Goal: Task Accomplishment & Management: Use online tool/utility

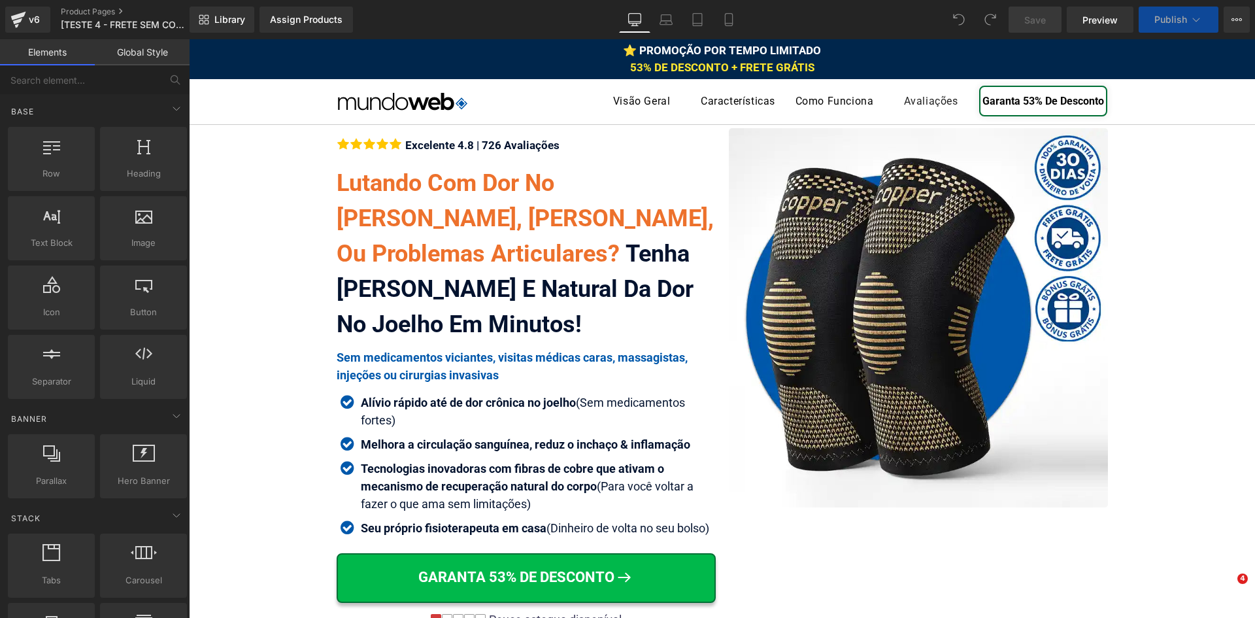
scroll to position [7891, 0]
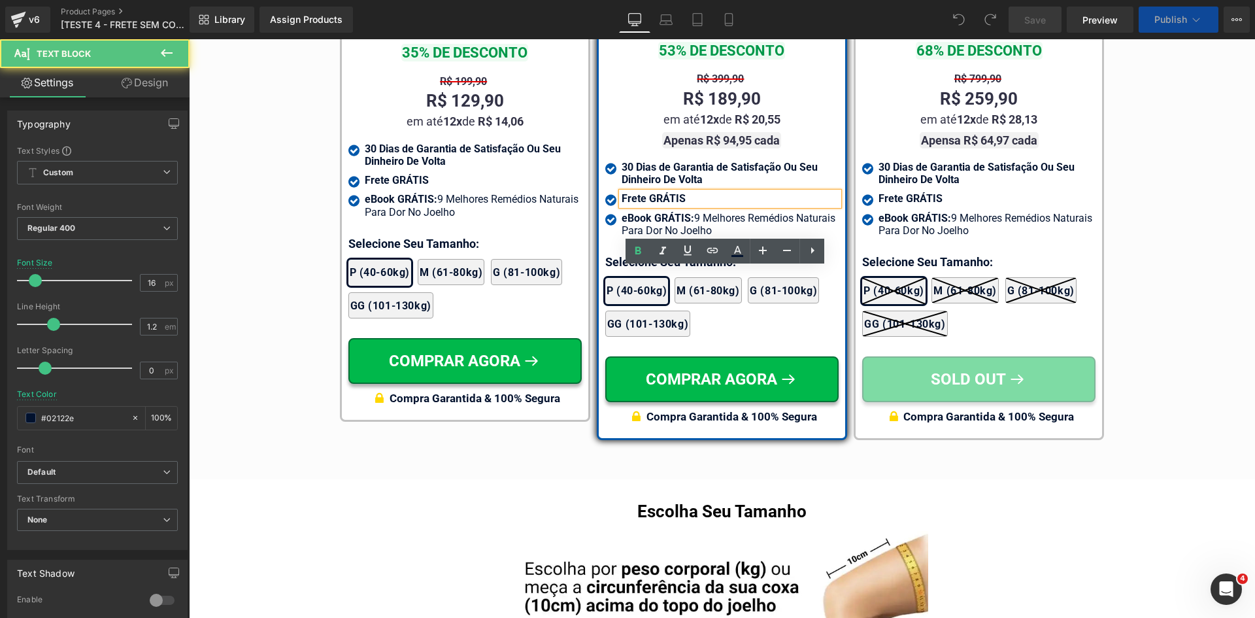
click at [648, 205] on span "Frete GRÁTIS" at bounding box center [654, 198] width 64 height 12
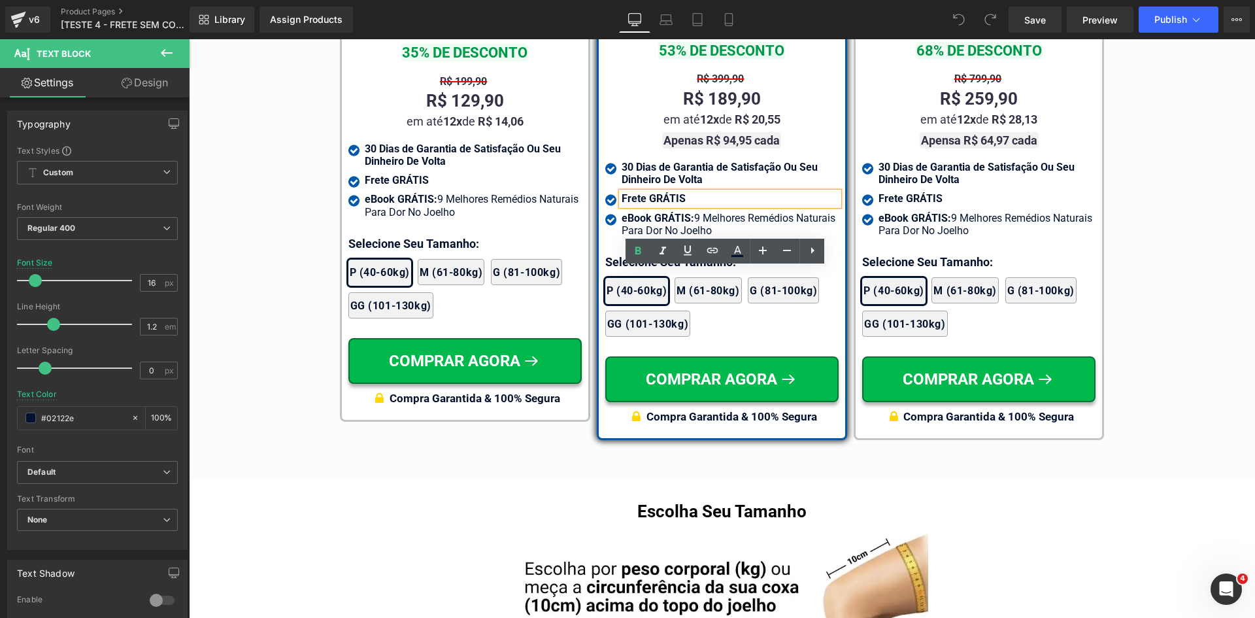
scroll to position [7801, 0]
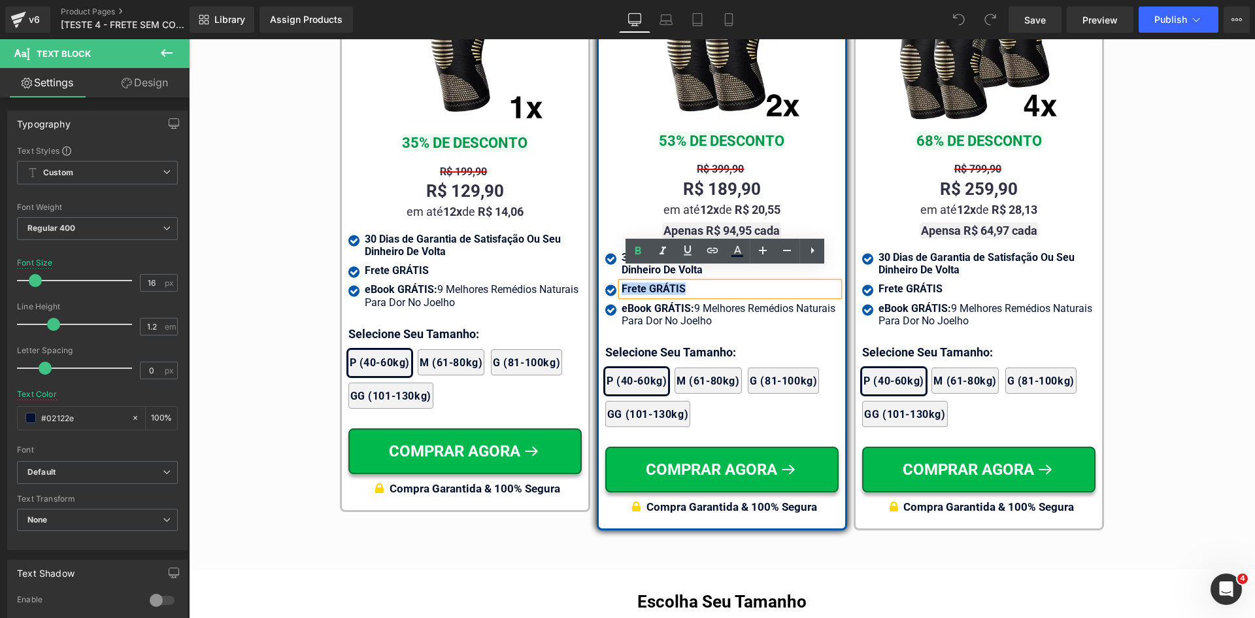
paste div
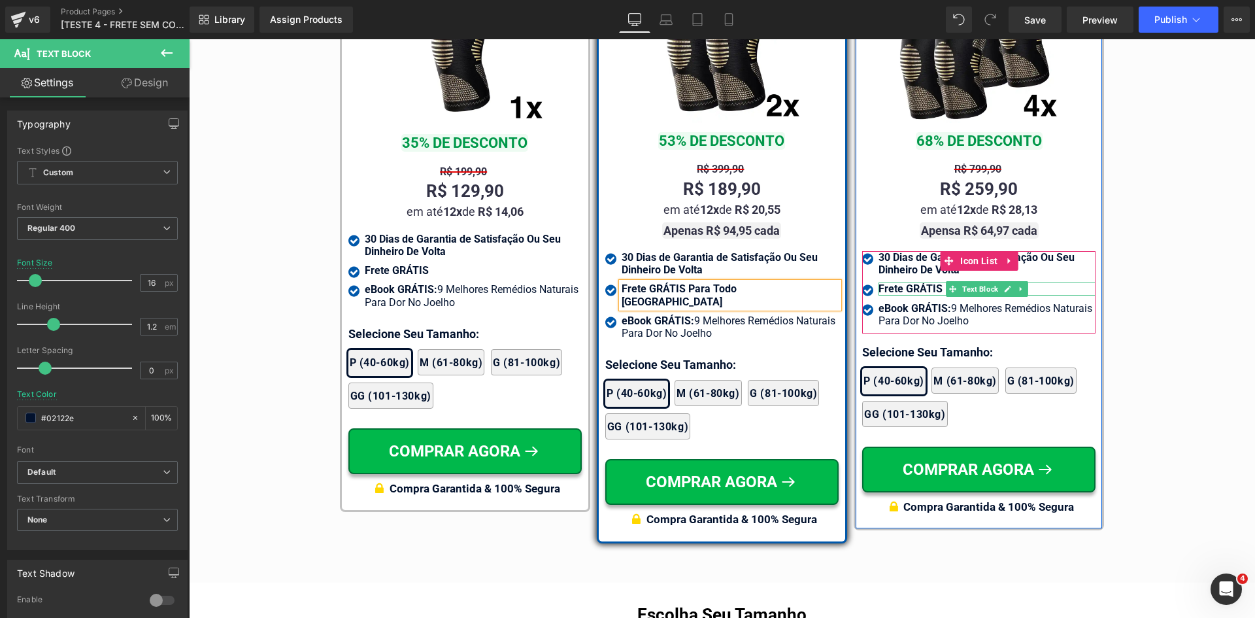
click at [888, 282] on span "Frete GRÁTIS" at bounding box center [911, 288] width 64 height 12
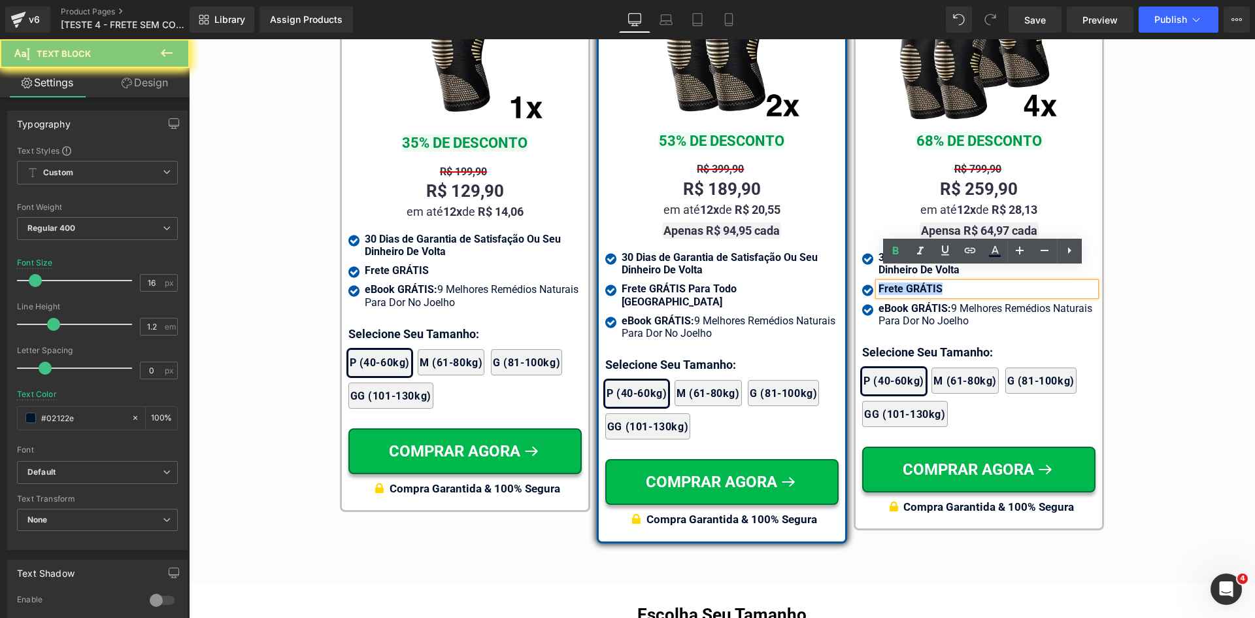
paste div
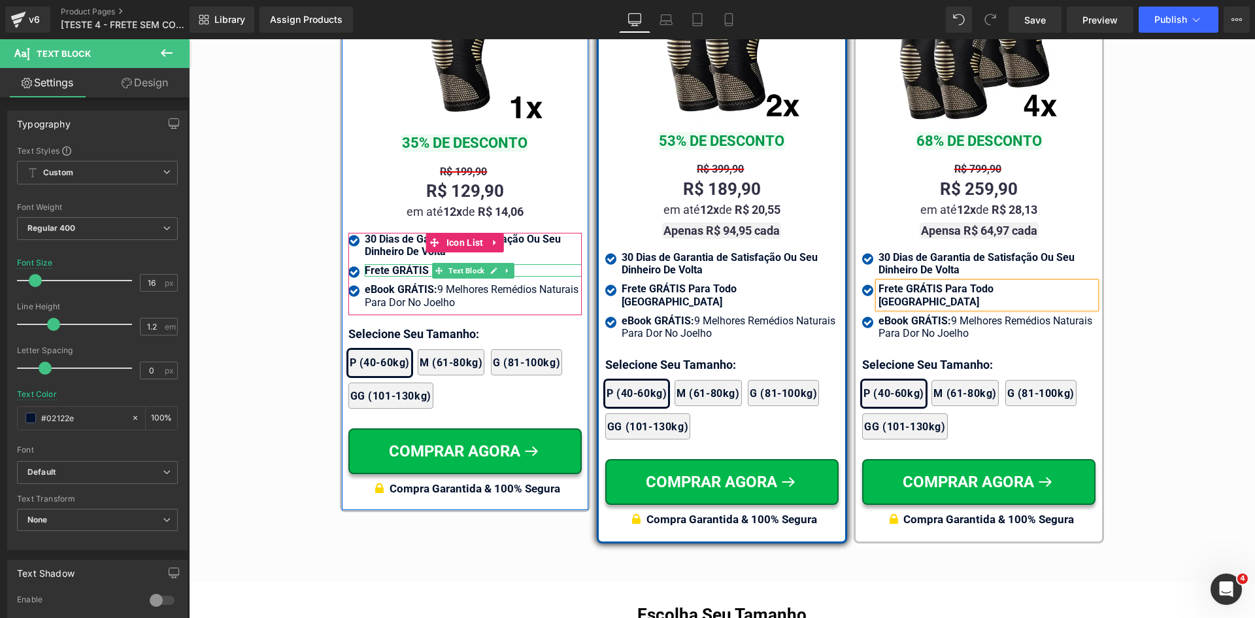
click at [377, 277] on span "Frete GRÁTIS" at bounding box center [397, 270] width 64 height 12
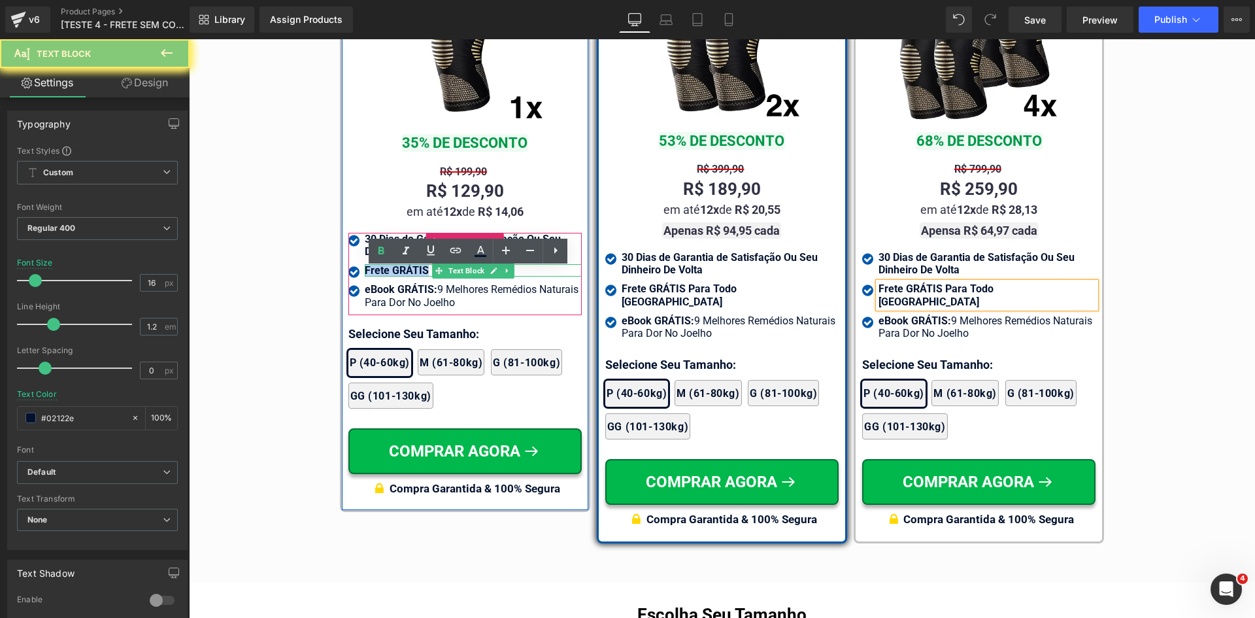
click at [377, 277] on span "Frete GRÁTIS" at bounding box center [397, 270] width 64 height 12
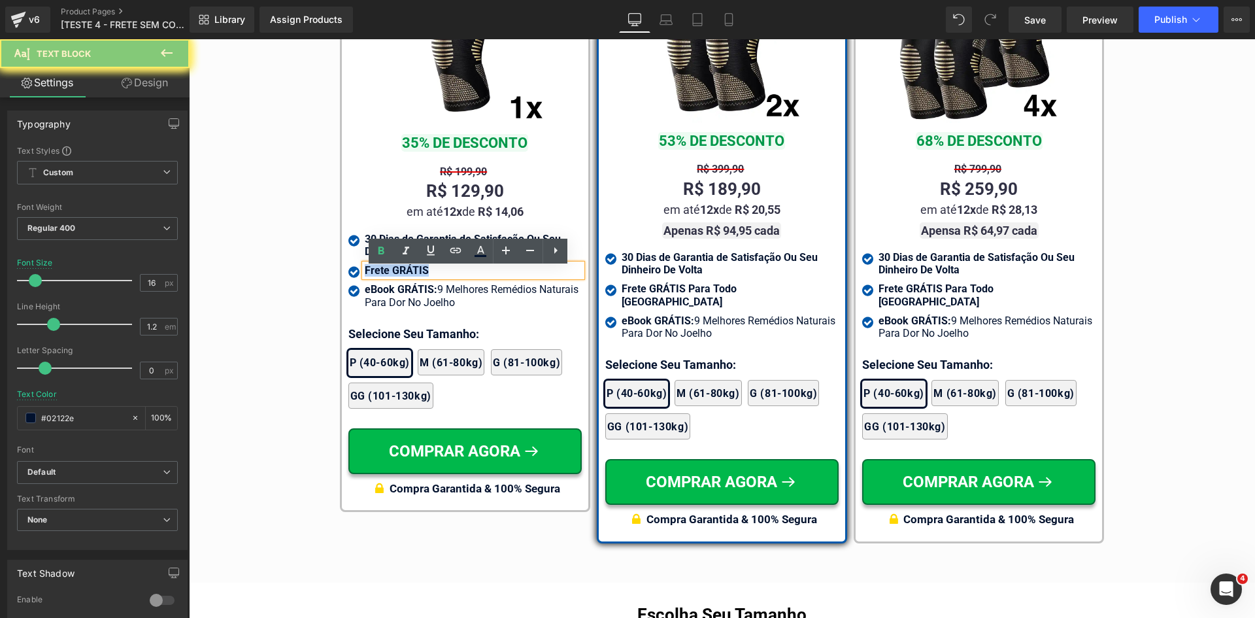
paste div
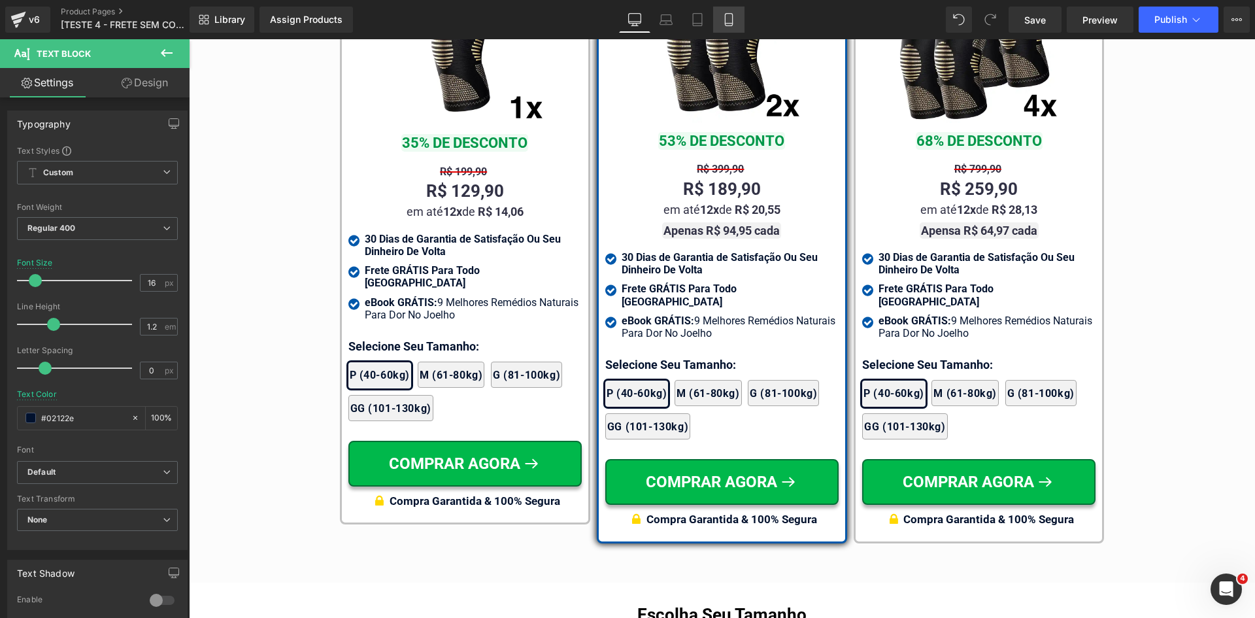
click at [731, 24] on icon at bounding box center [728, 19] width 13 height 13
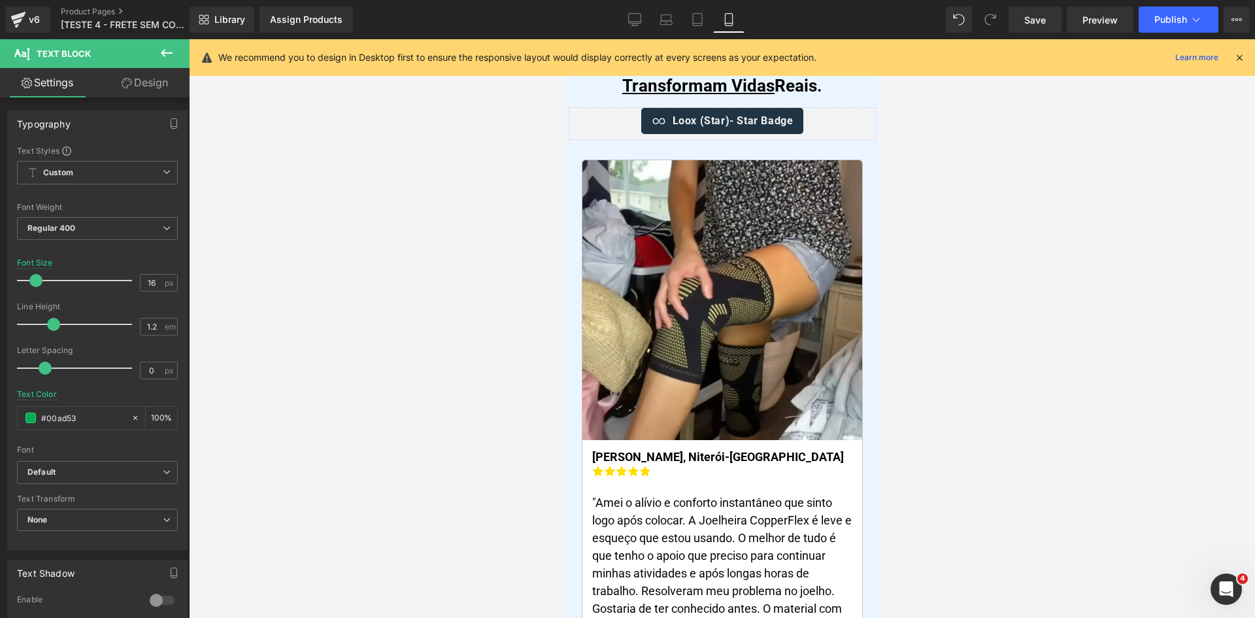
scroll to position [0, 0]
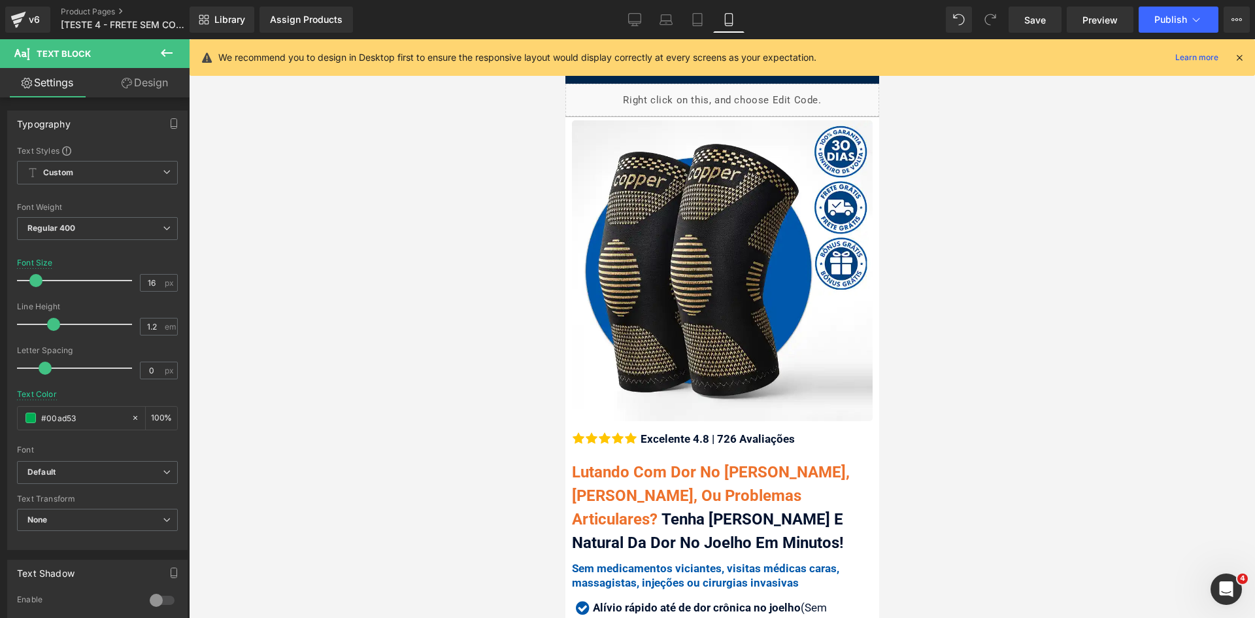
click at [1240, 58] on icon at bounding box center [1240, 58] width 12 height 12
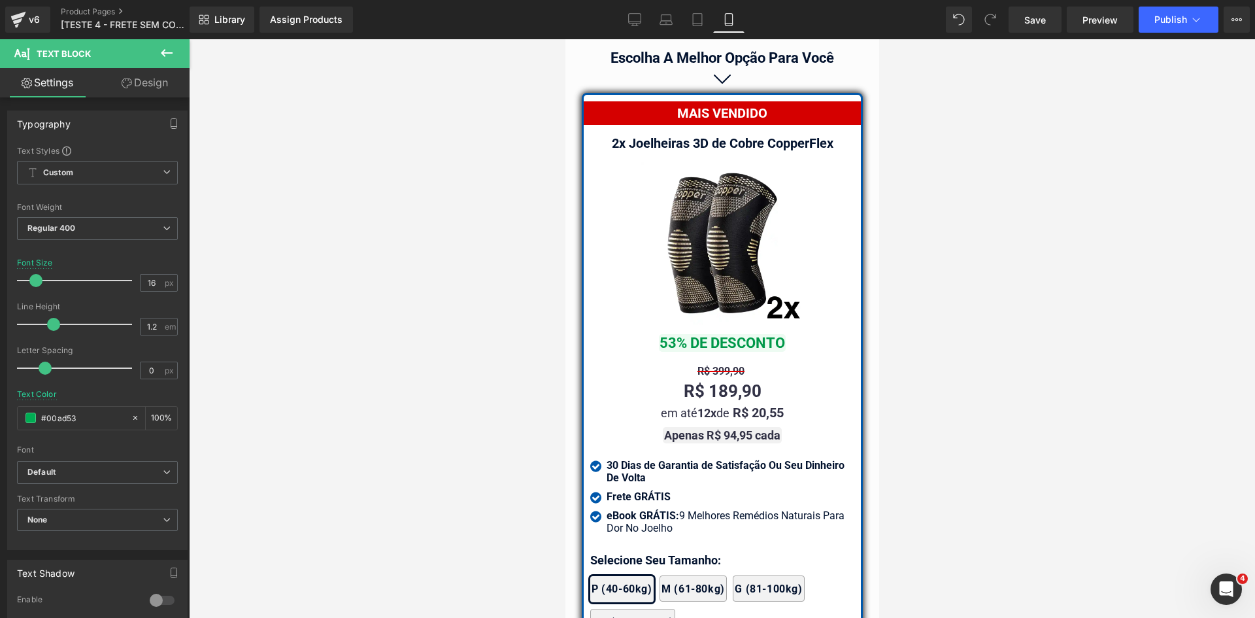
scroll to position [11563, 0]
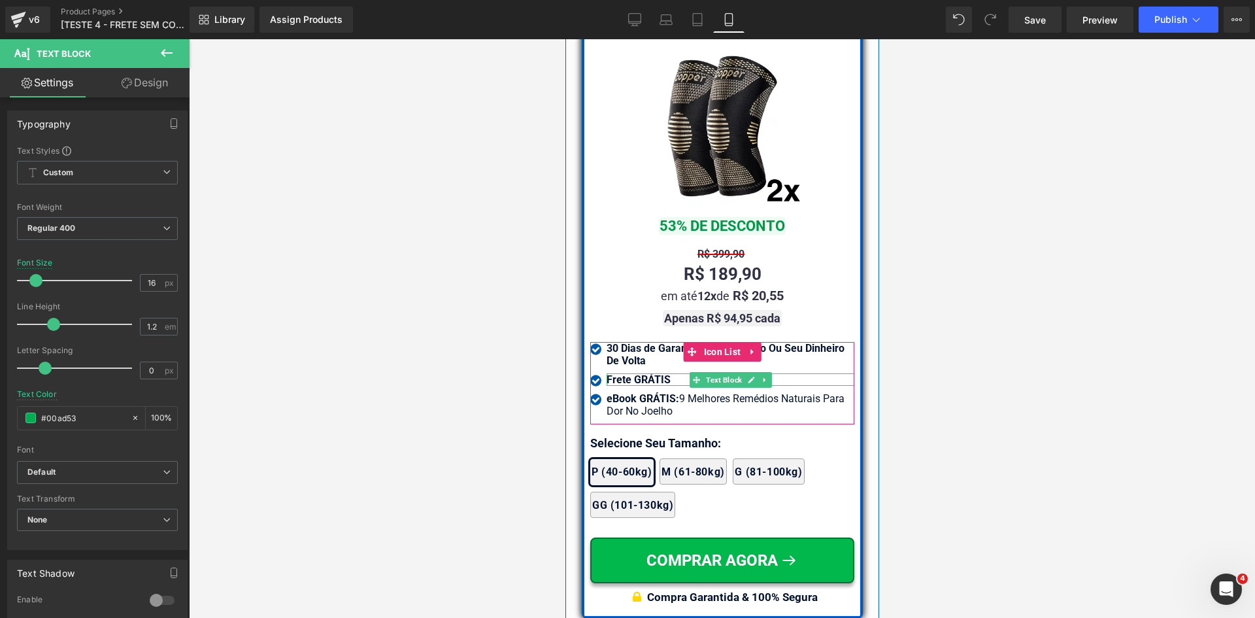
click at [630, 373] on b "Frete GRÁTIS" at bounding box center [638, 379] width 64 height 12
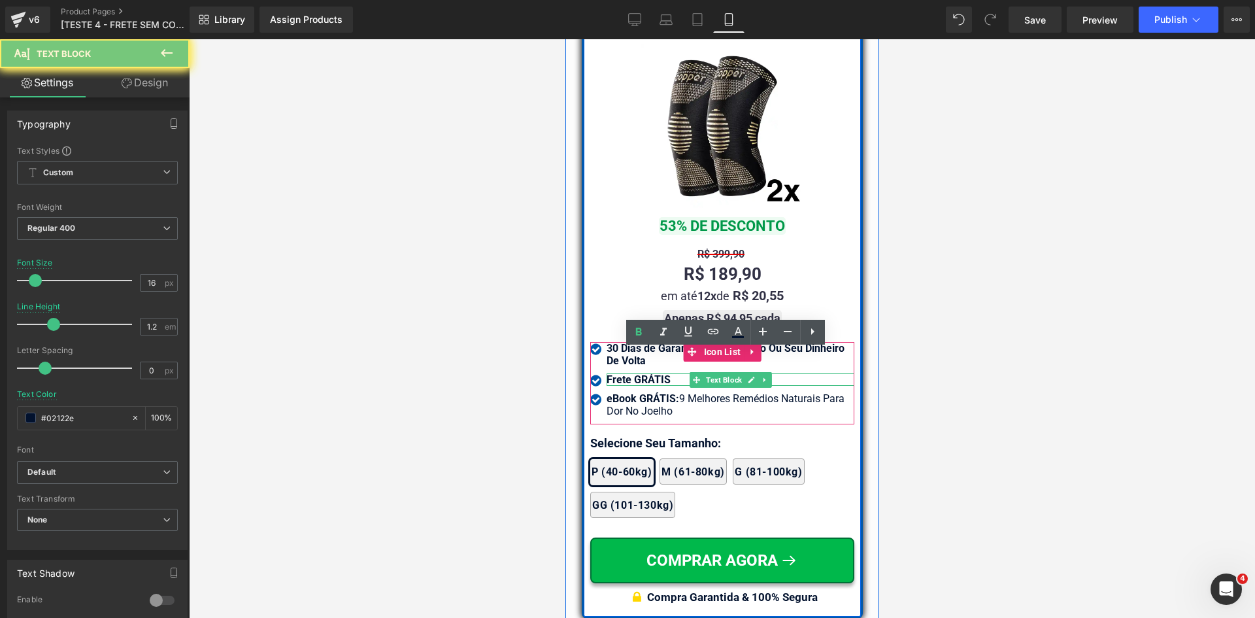
click at [630, 373] on b "Frete GRÁTIS" at bounding box center [638, 379] width 64 height 12
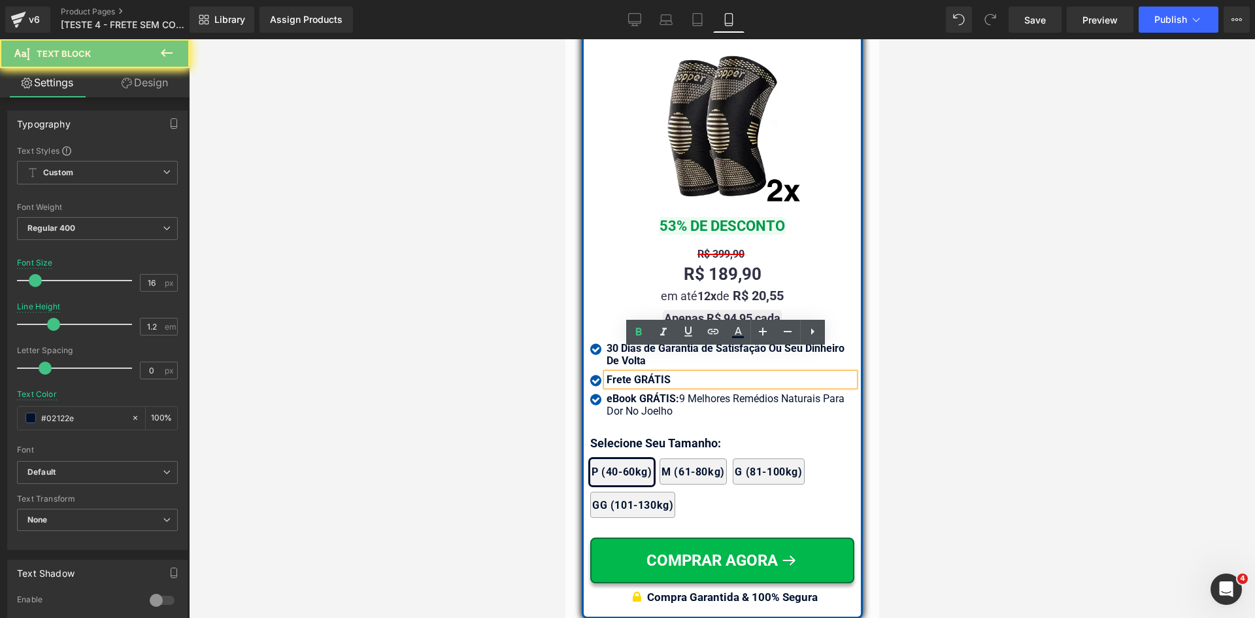
click at [630, 373] on b "Frete GRÁTIS" at bounding box center [638, 379] width 64 height 12
paste div
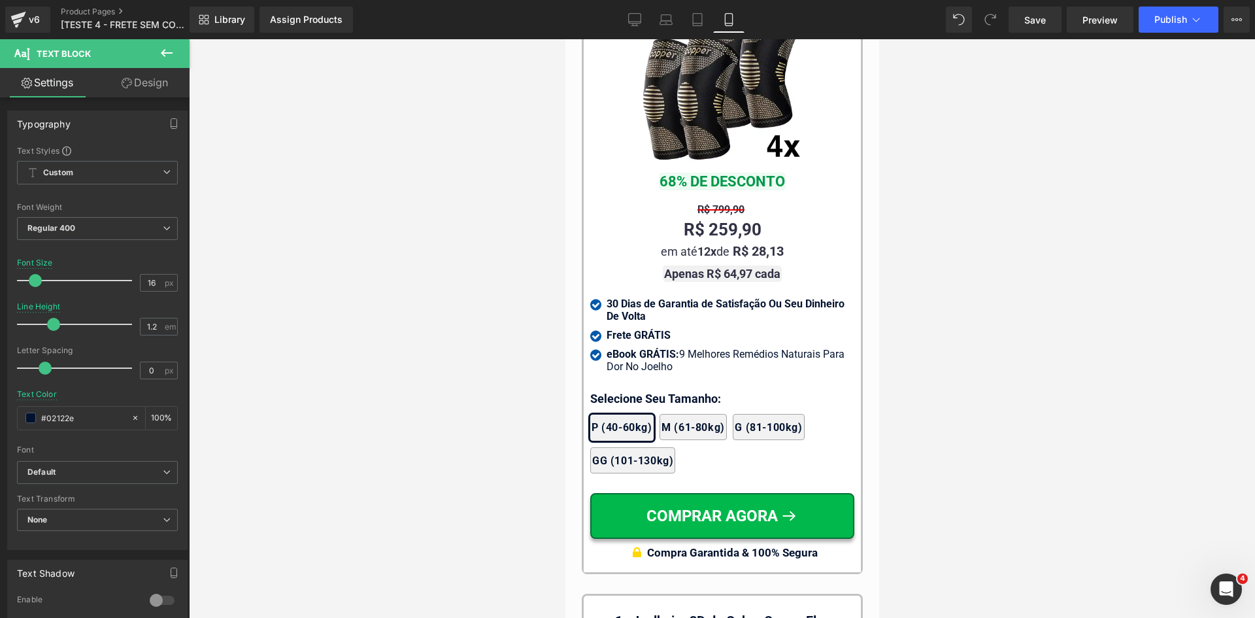
scroll to position [12348, 0]
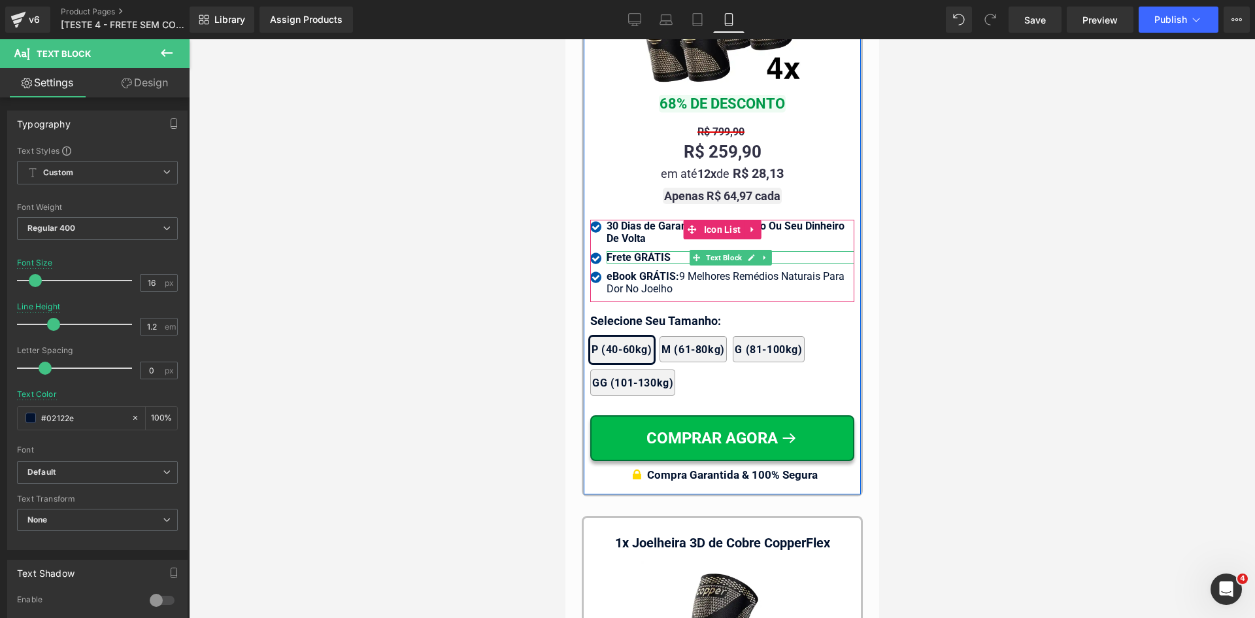
click at [616, 251] on div at bounding box center [730, 252] width 248 height 3
click at [616, 251] on span "Frete GRÁTIS" at bounding box center [638, 257] width 64 height 12
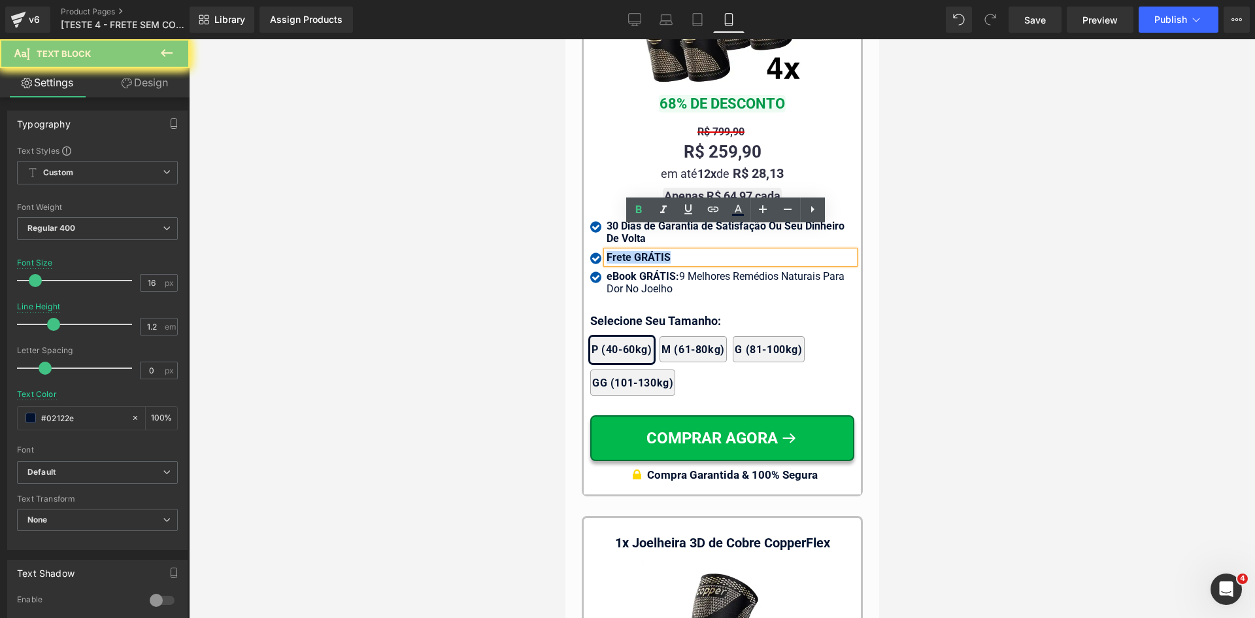
paste div
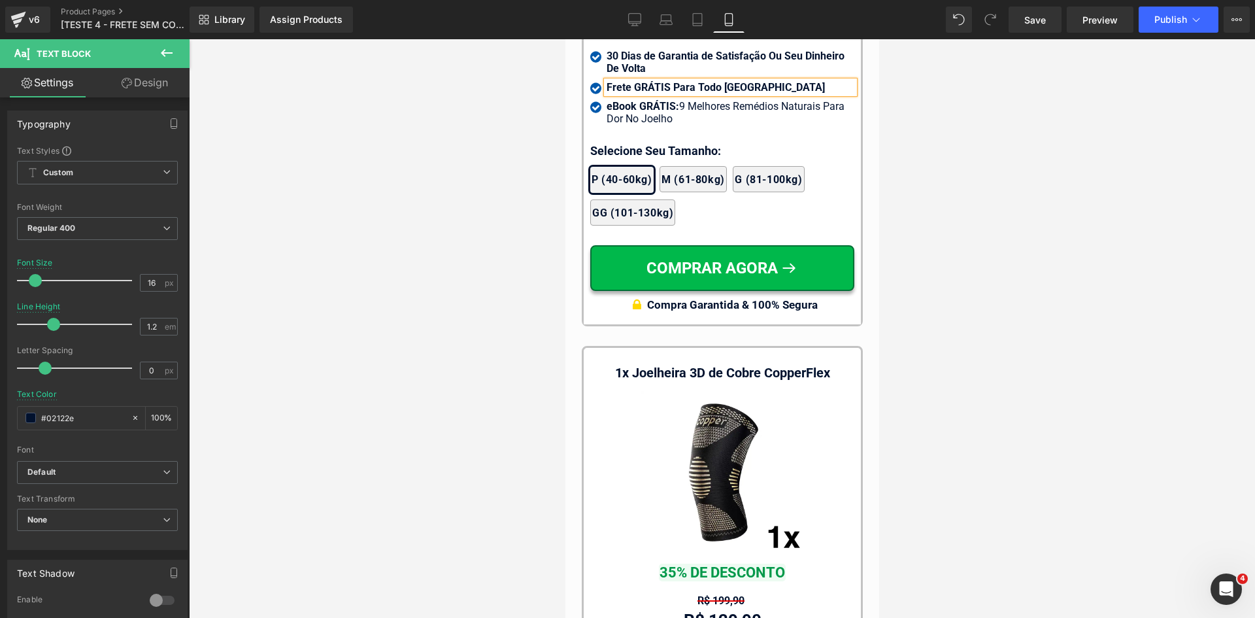
scroll to position [12805, 0]
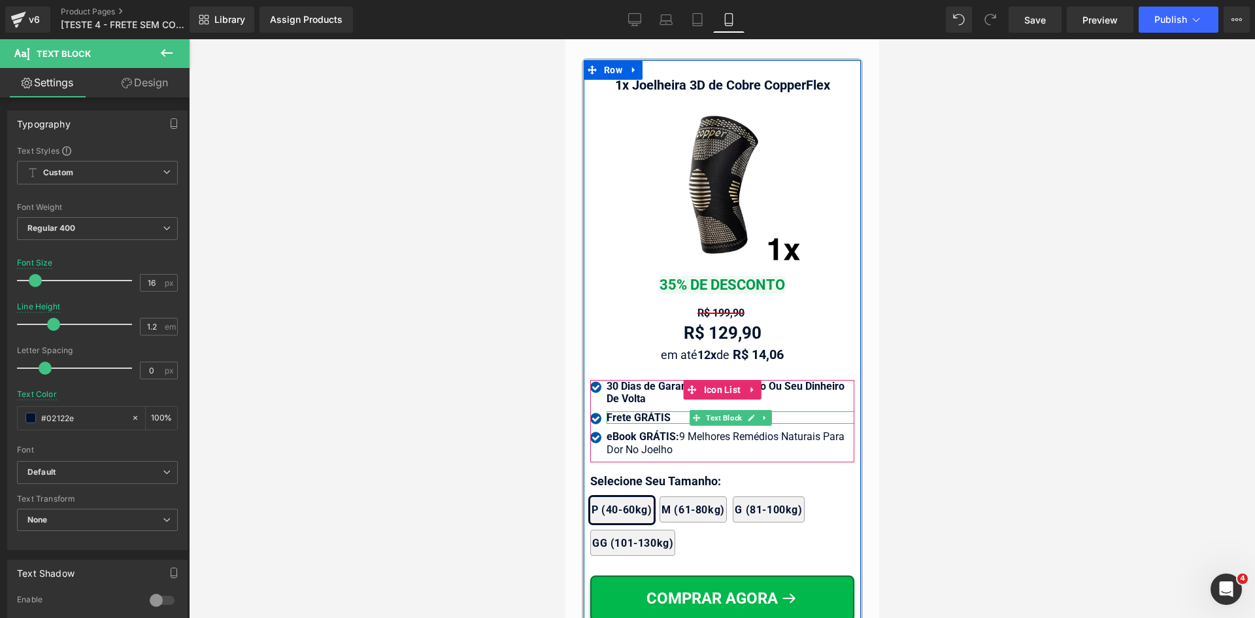
click at [619, 411] on span "Frete GRÁTIS" at bounding box center [638, 417] width 64 height 12
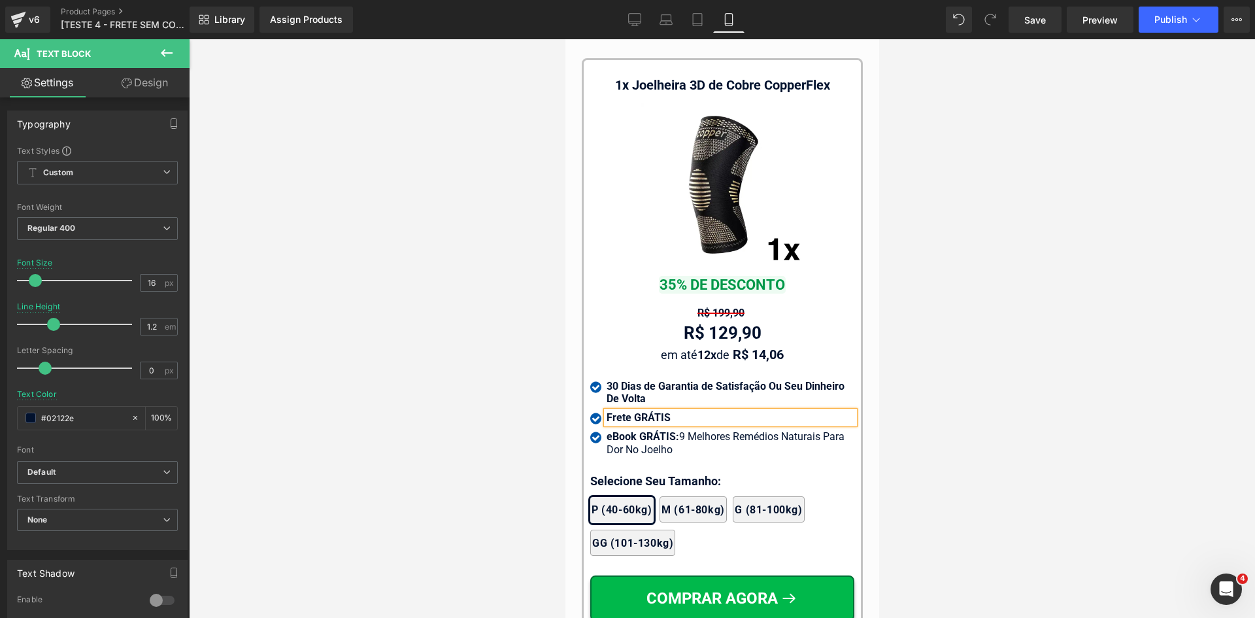
click at [619, 411] on span "Frete GRÁTIS" at bounding box center [638, 417] width 64 height 12
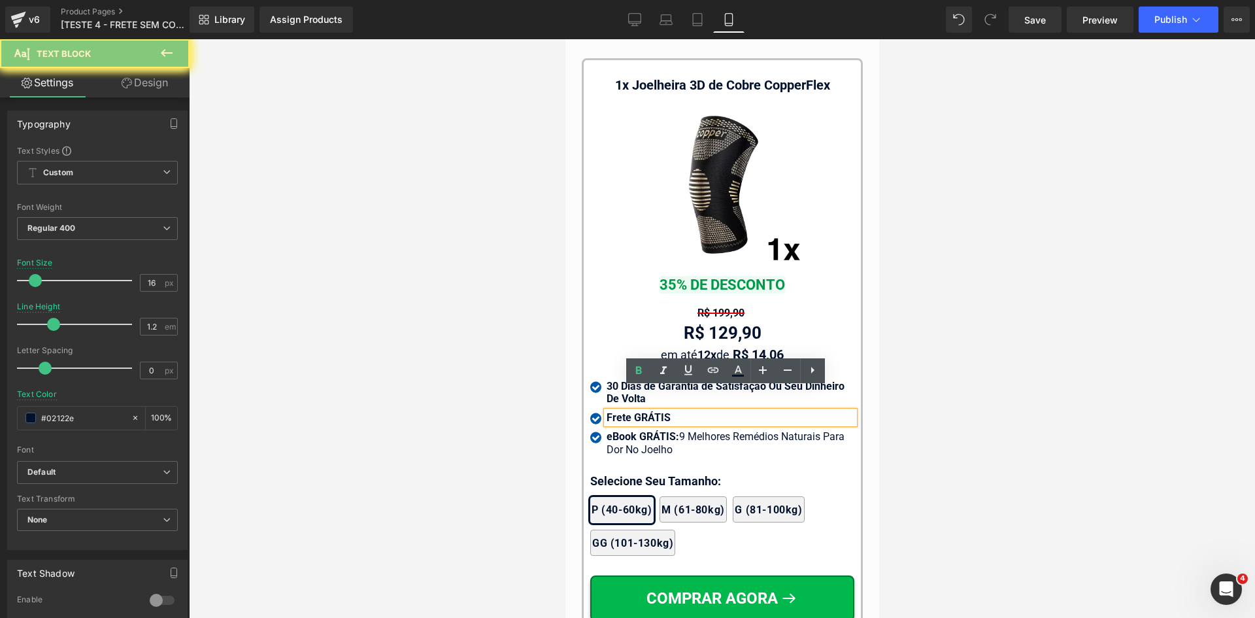
click at [619, 411] on span "Frete GRÁTIS" at bounding box center [638, 417] width 64 height 12
paste div
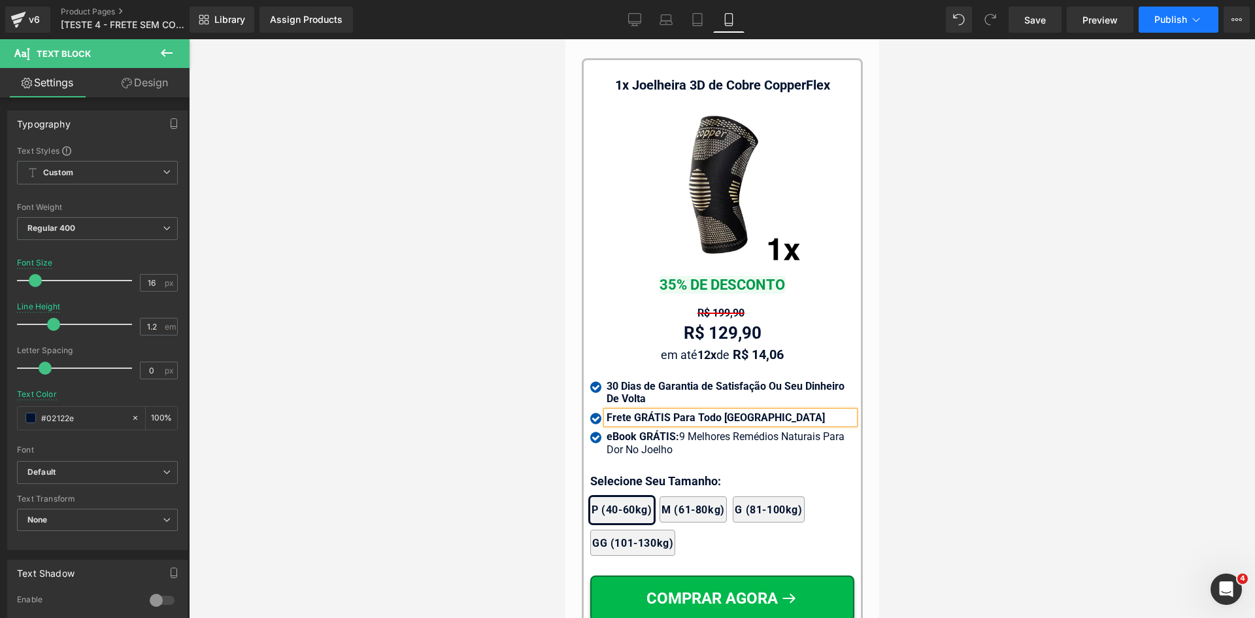
click at [1168, 19] on span "Publish" at bounding box center [1170, 19] width 33 height 10
drag, startPoint x: 1048, startPoint y: 382, endPoint x: 942, endPoint y: 354, distance: 109.6
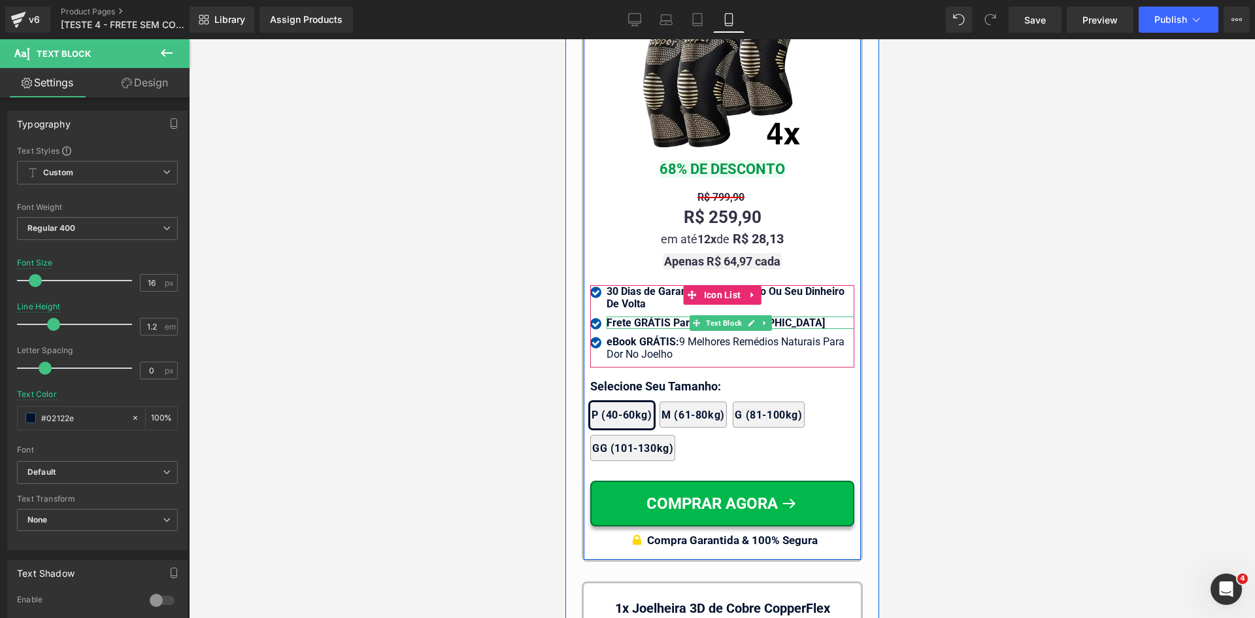
scroll to position [11759, 0]
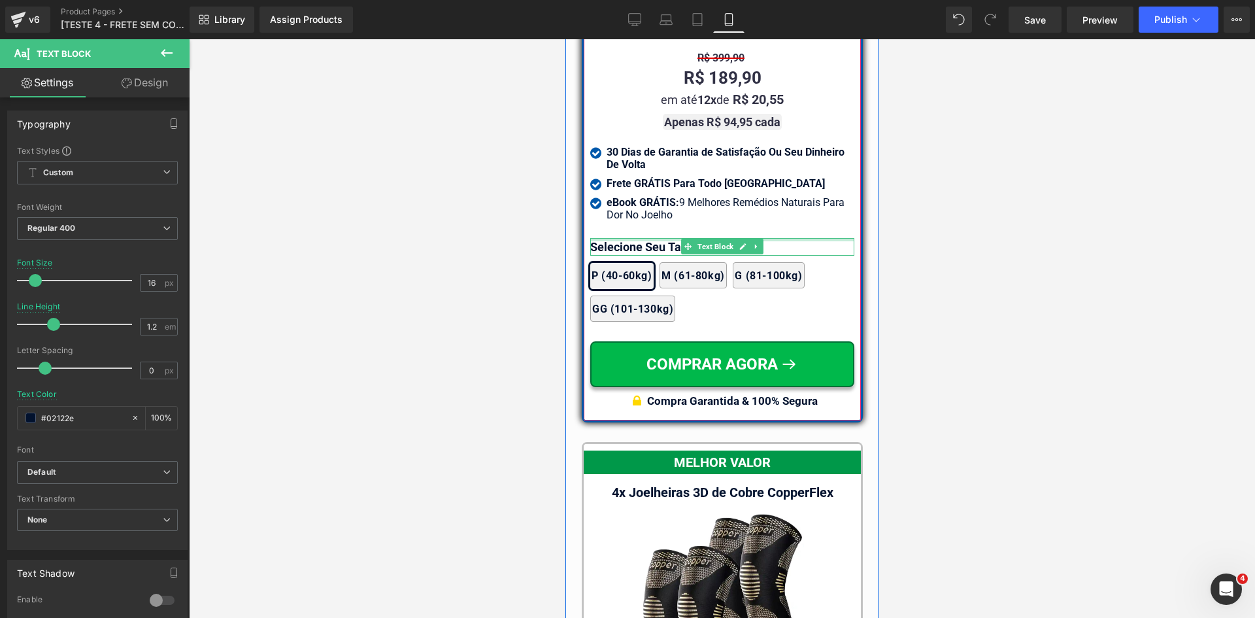
click at [610, 238] on div at bounding box center [722, 239] width 264 height 3
click at [610, 238] on p "Selecione Seu Tamanho:" at bounding box center [722, 247] width 264 height 18
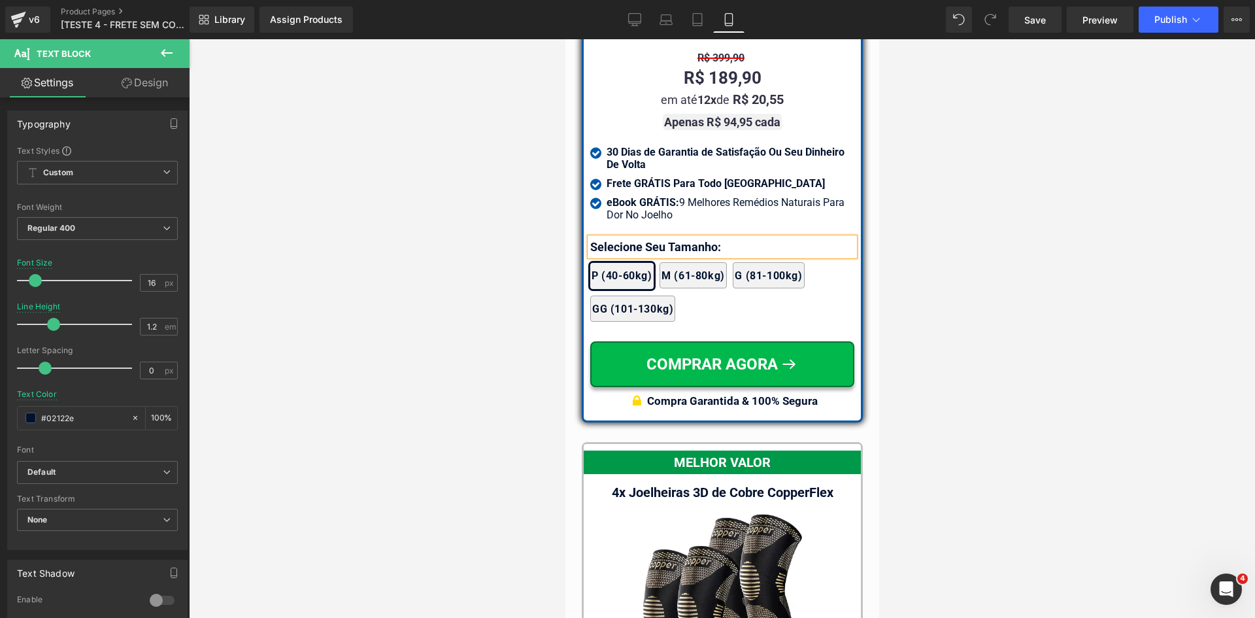
click at [610, 238] on p "Selecione Seu Tamanho:" at bounding box center [722, 247] width 264 height 18
copy p "Escolha Seu Tamanho:"
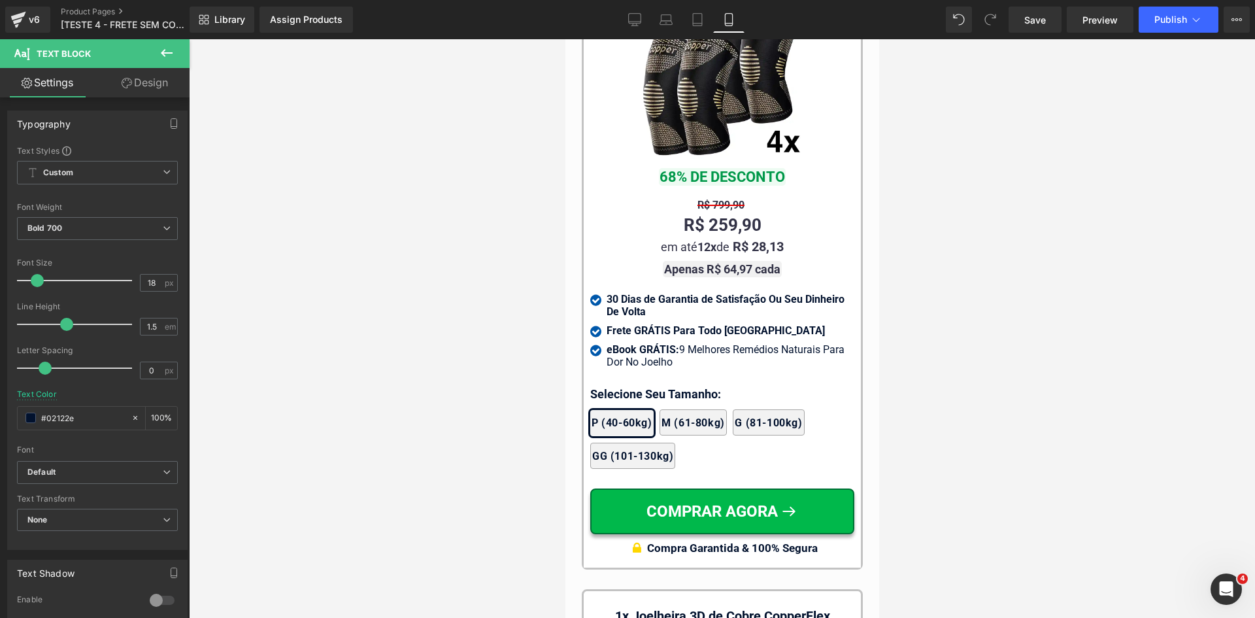
scroll to position [12282, 0]
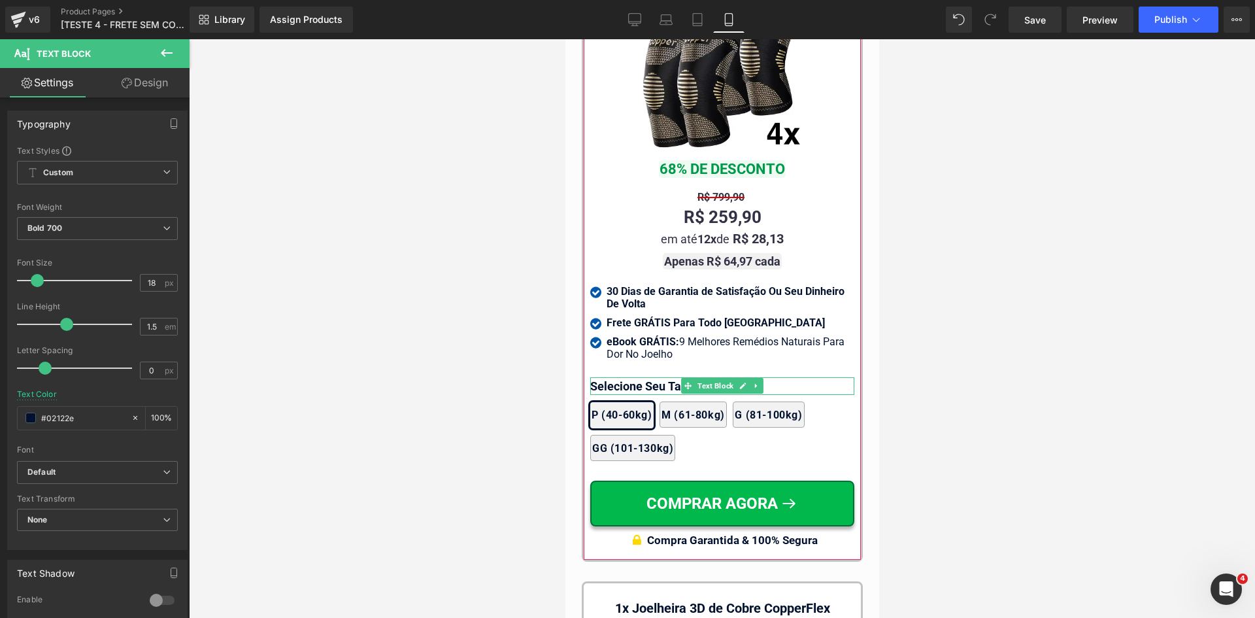
click at [624, 377] on p "Selecione Seu Tamanho:" at bounding box center [722, 386] width 264 height 18
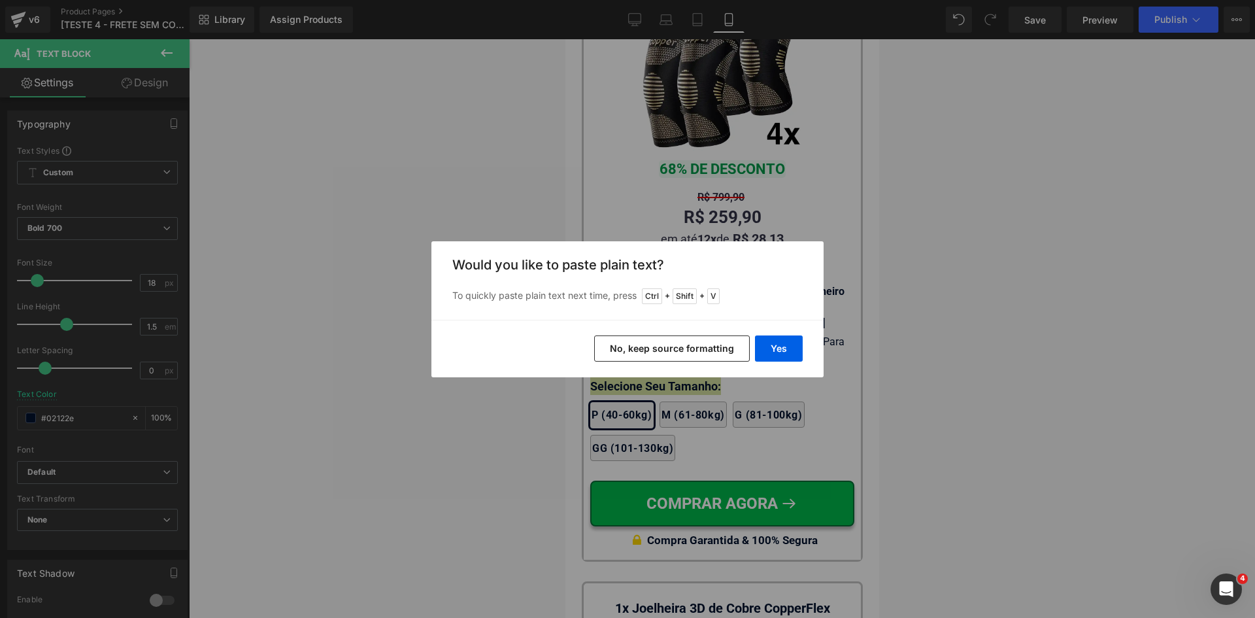
click at [630, 350] on button "No, keep source formatting" at bounding box center [672, 348] width 156 height 26
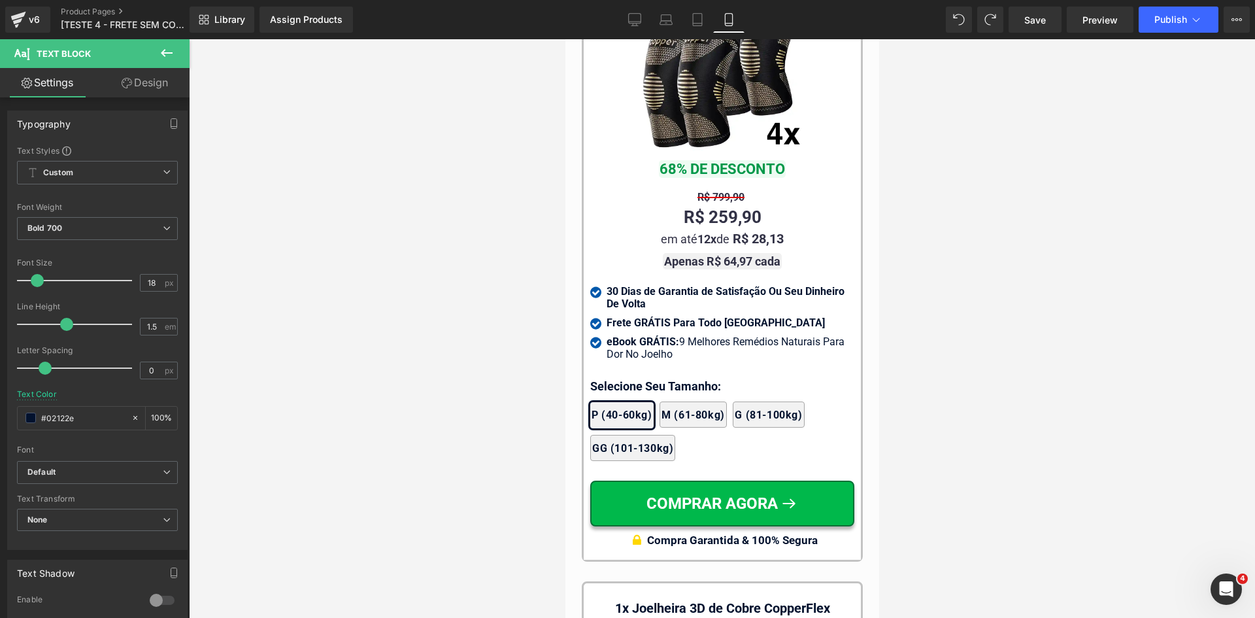
click at [390, 333] on div at bounding box center [722, 328] width 1066 height 579
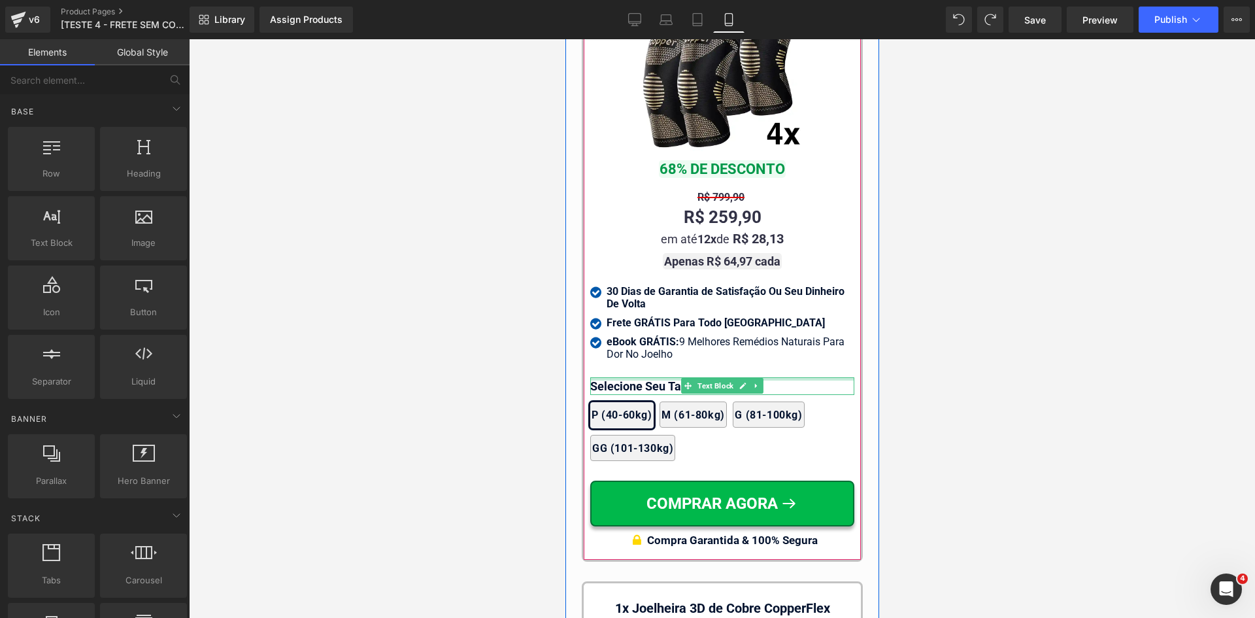
click at [619, 377] on div at bounding box center [722, 378] width 264 height 3
click at [619, 377] on p "Selecione Seu Tamanho:" at bounding box center [722, 386] width 264 height 18
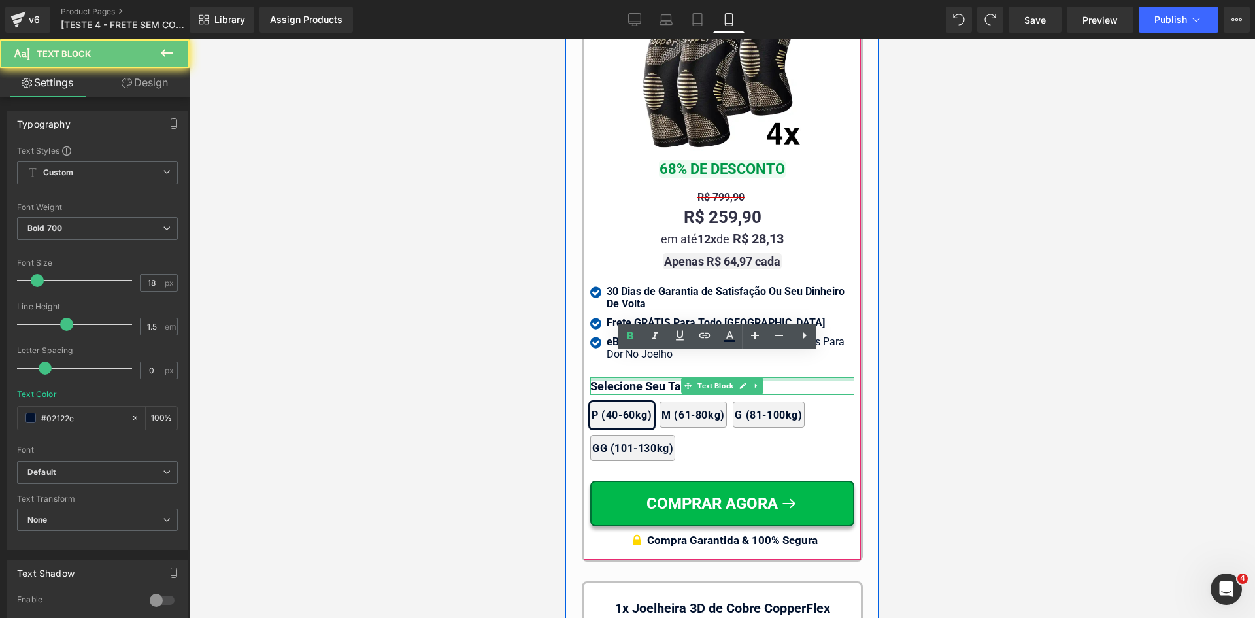
click at [619, 377] on p "Selecione Seu Tamanho:" at bounding box center [722, 386] width 264 height 18
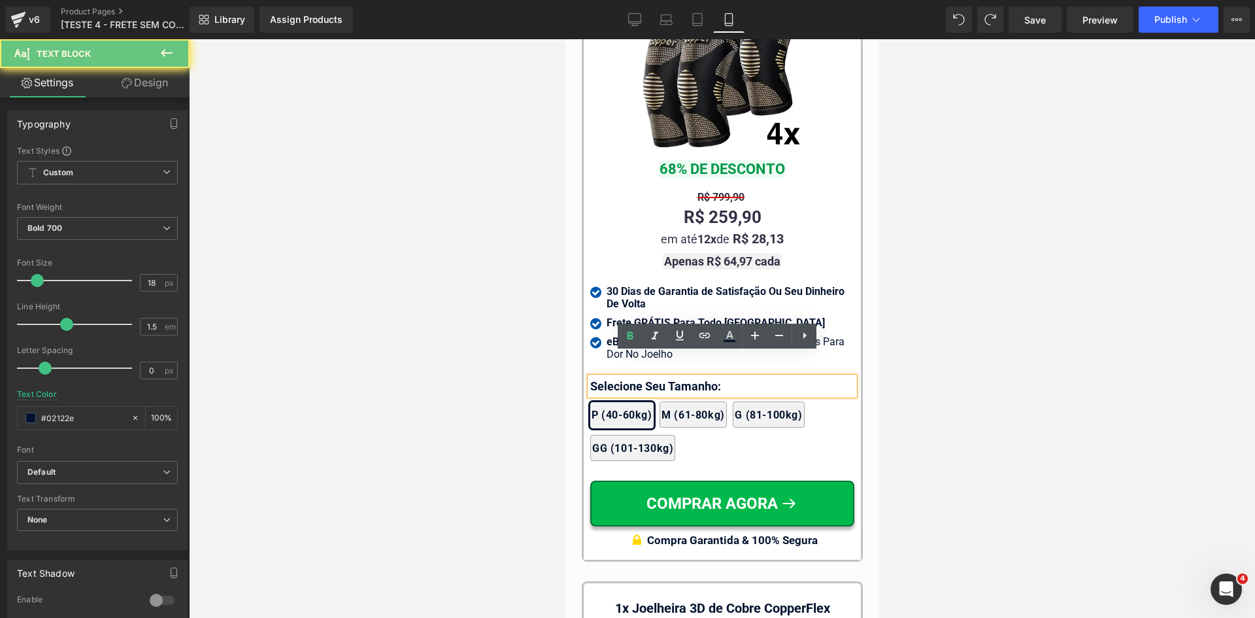
click at [619, 377] on p "Selecione Seu Tamanho:" at bounding box center [722, 386] width 264 height 18
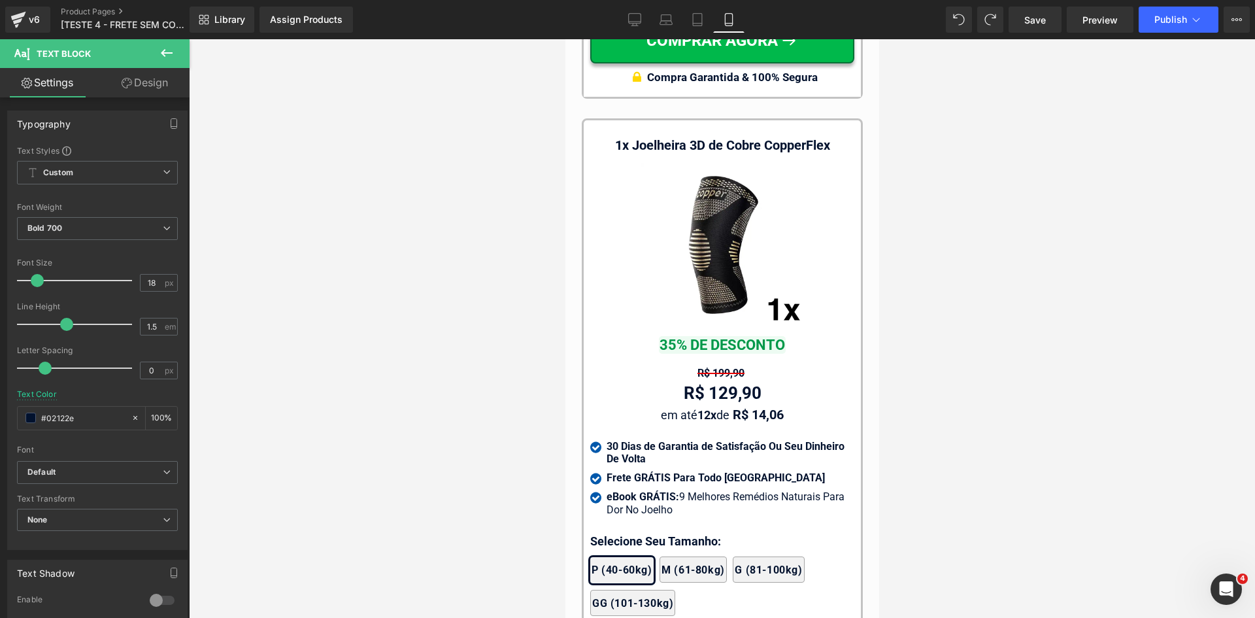
scroll to position [12936, 0]
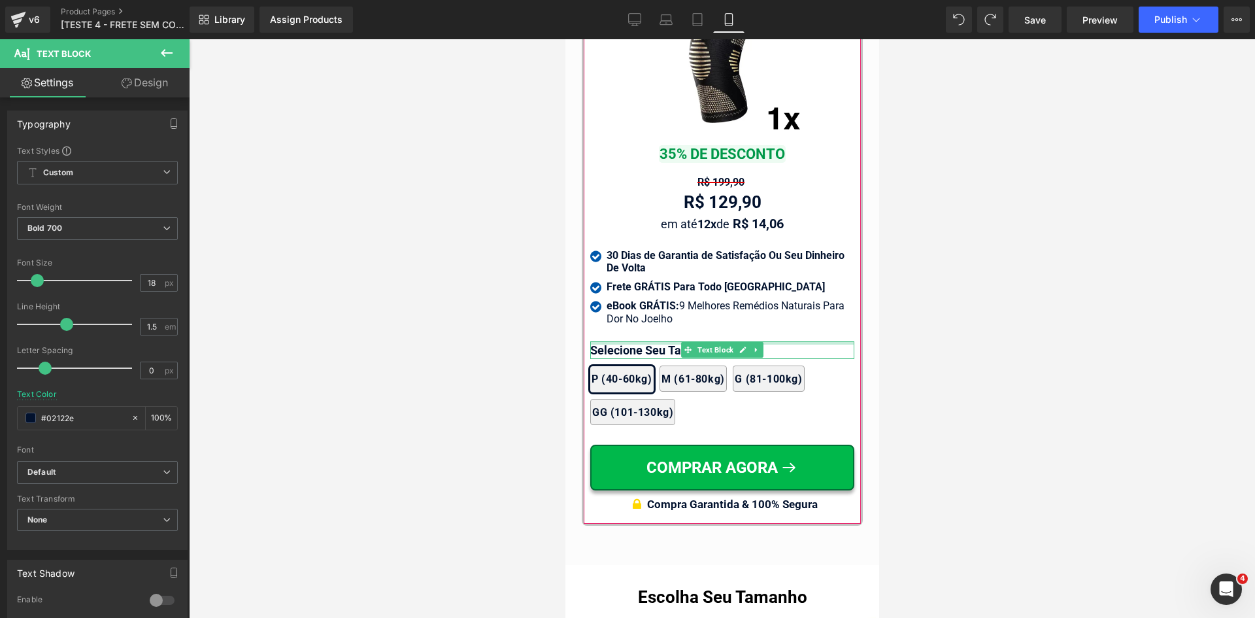
click at [612, 341] on div at bounding box center [722, 342] width 264 height 3
click at [612, 341] on p "Selecione Seu Tamanho:" at bounding box center [722, 350] width 264 height 18
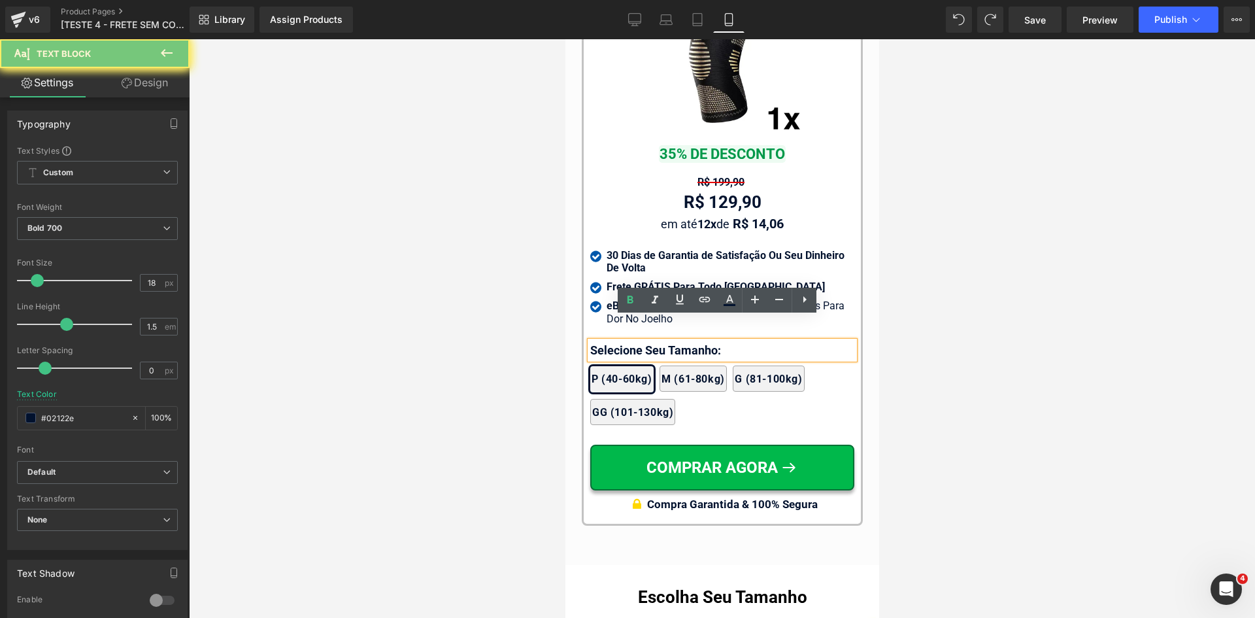
paste div
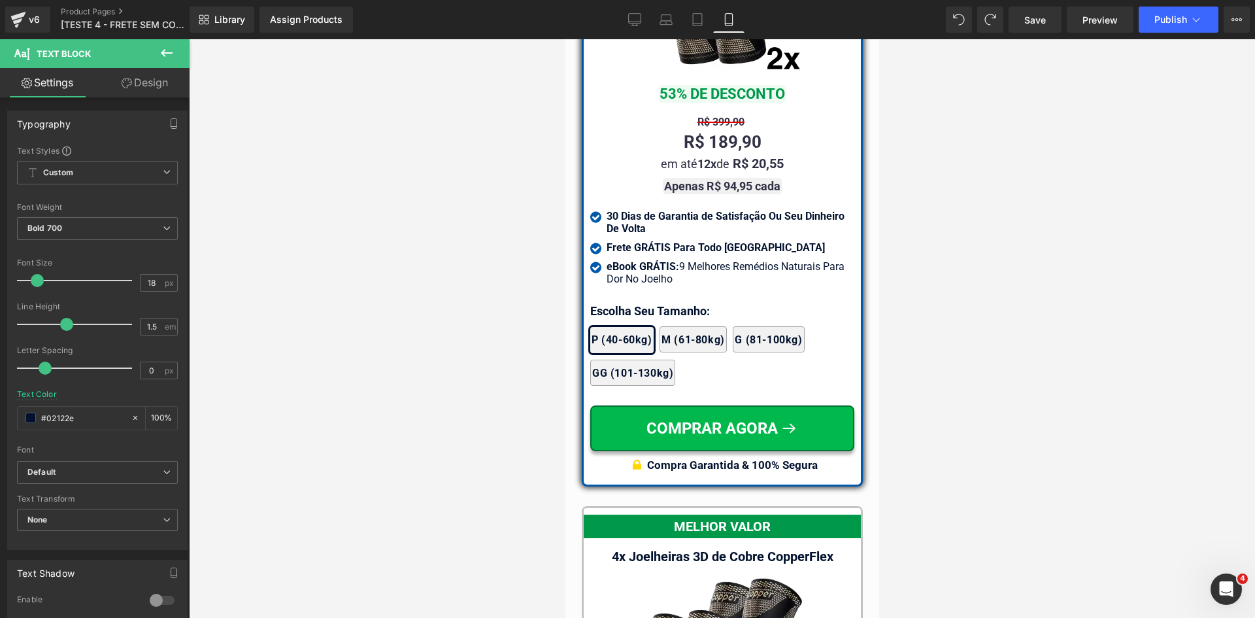
scroll to position [11694, 0]
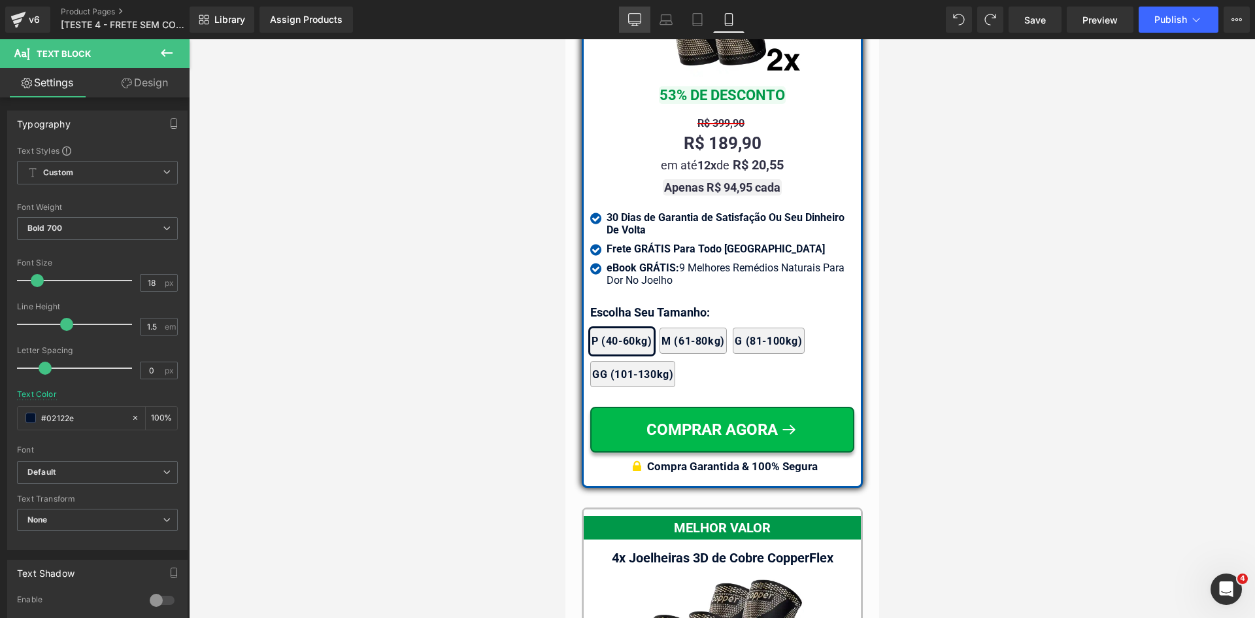
click at [639, 15] on icon at bounding box center [634, 19] width 13 height 13
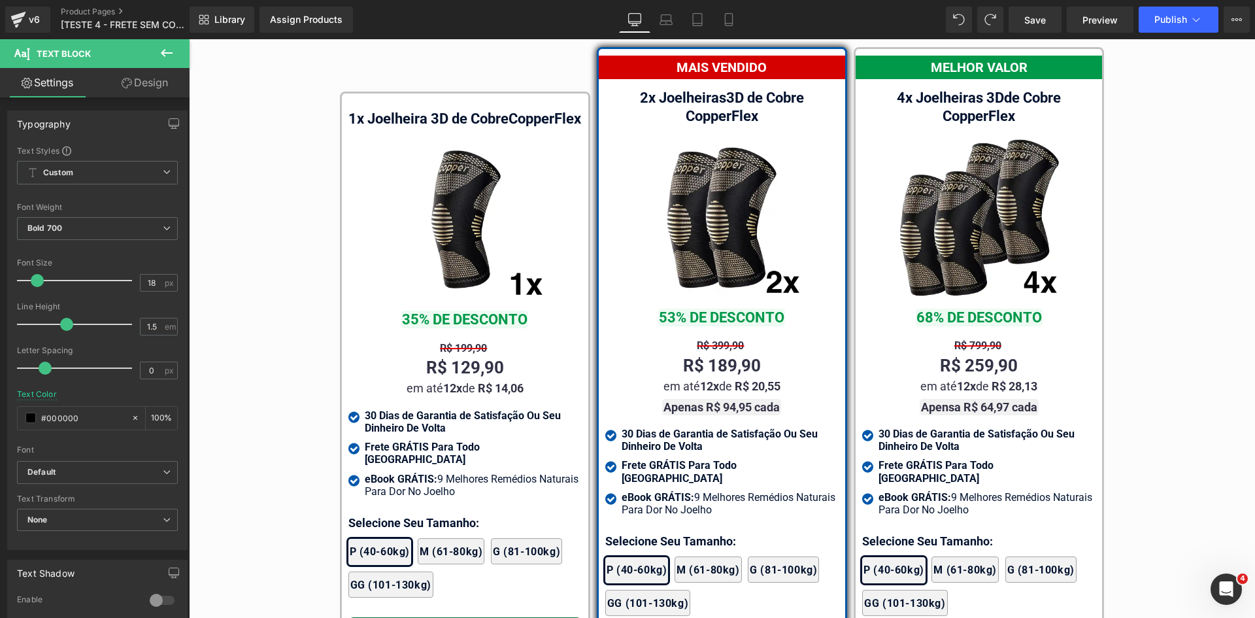
scroll to position [7800, 0]
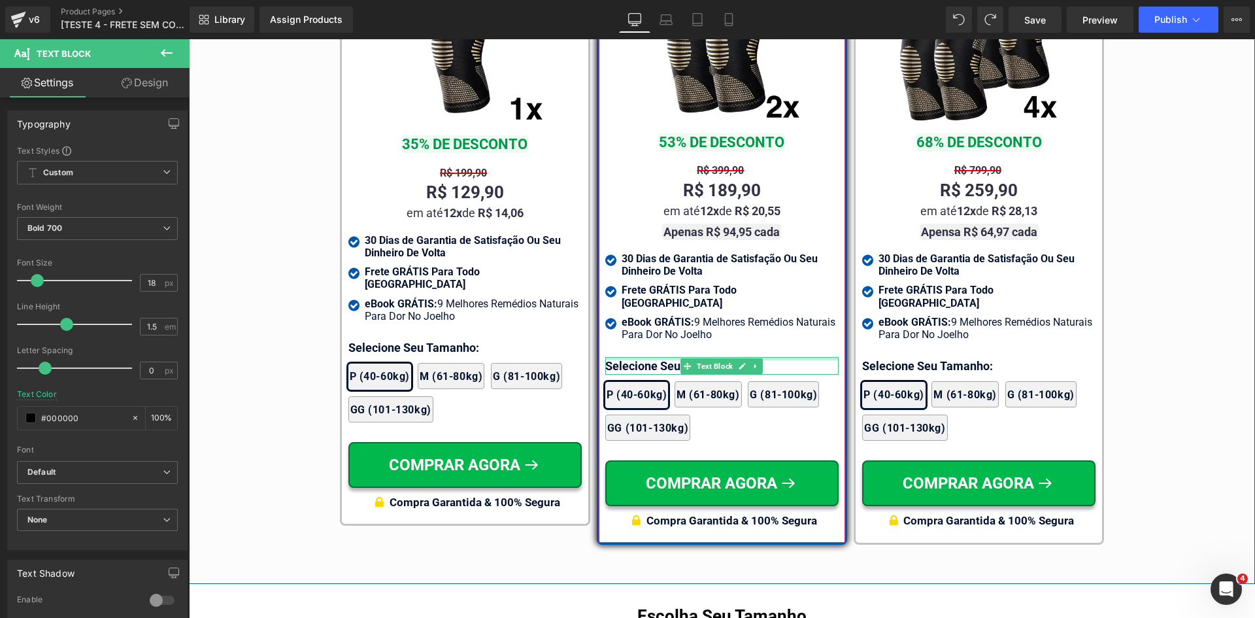
click at [640, 357] on div at bounding box center [721, 358] width 233 height 3
click at [640, 357] on p "Selecione Seu Tamanho:" at bounding box center [721, 366] width 233 height 18
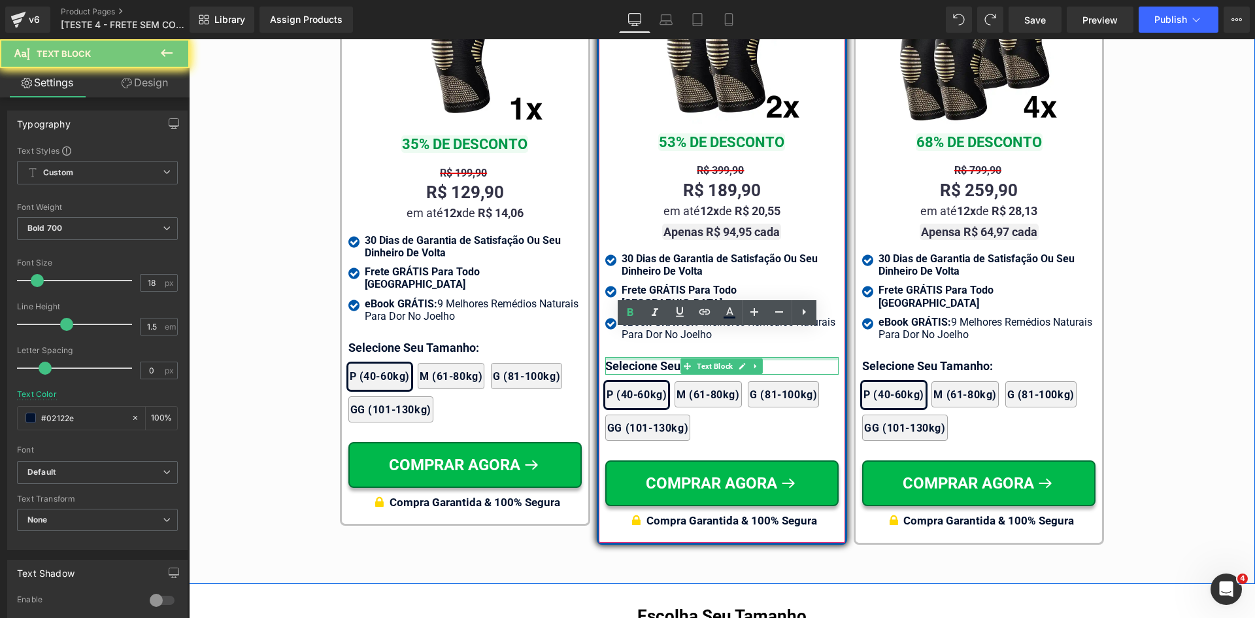
click at [640, 357] on p "Selecione Seu Tamanho:" at bounding box center [721, 366] width 233 height 18
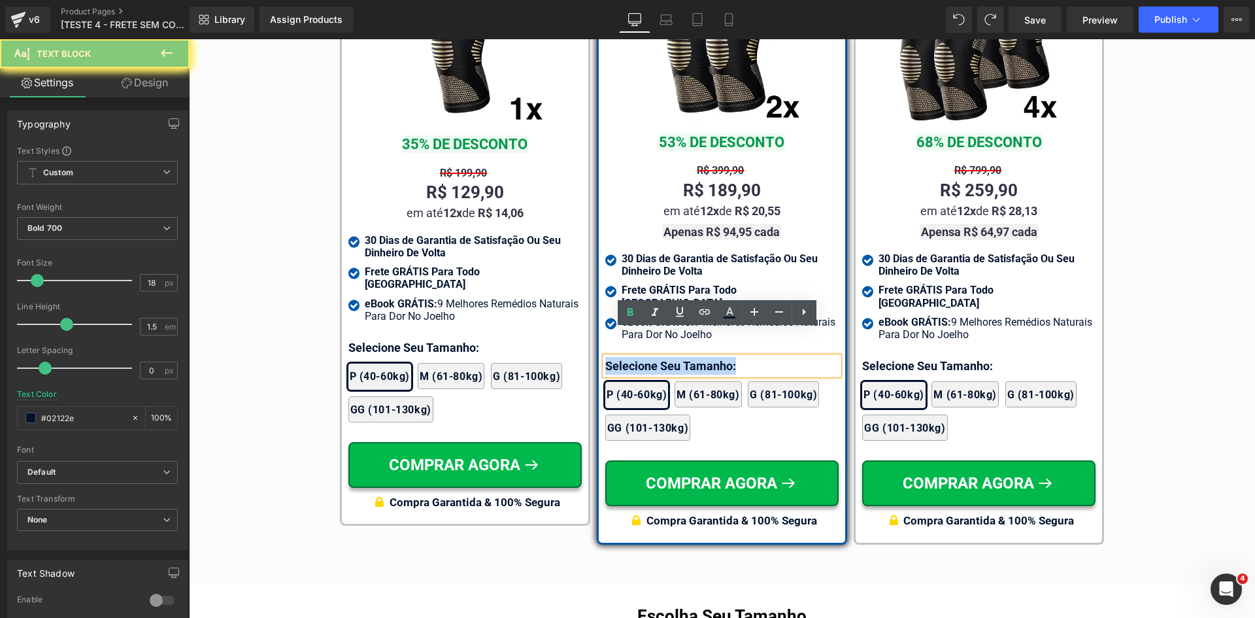
paste div
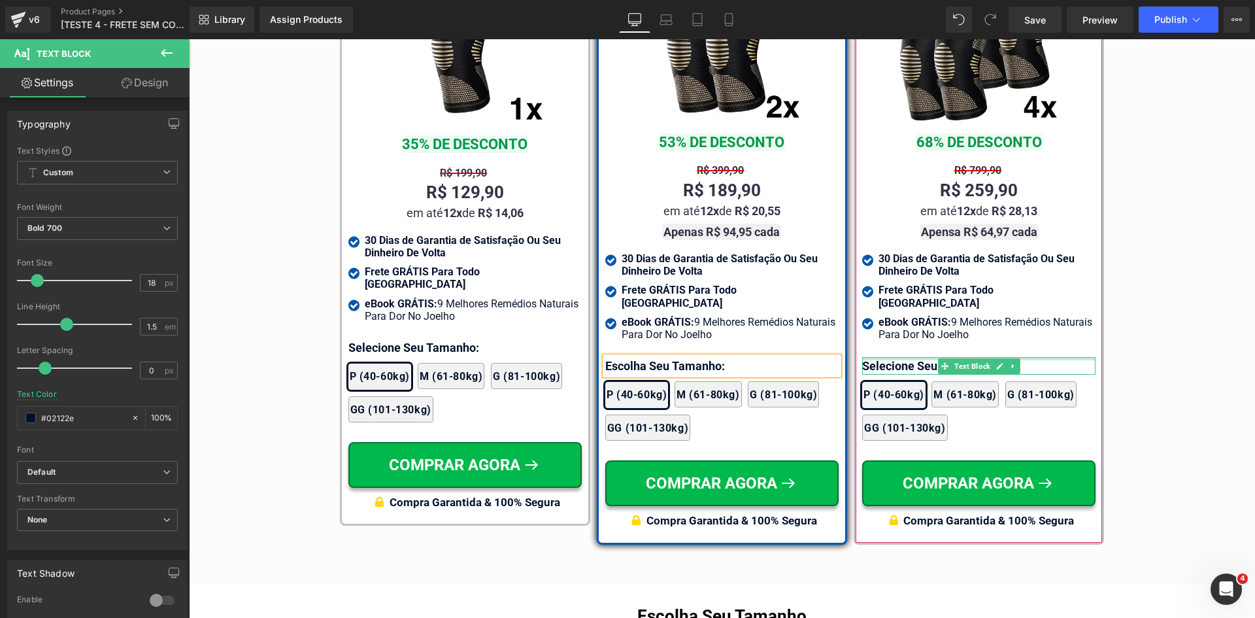
click at [880, 357] on div at bounding box center [978, 358] width 233 height 3
click at [880, 357] on p "Selecione Seu Tamanho:" at bounding box center [978, 366] width 233 height 18
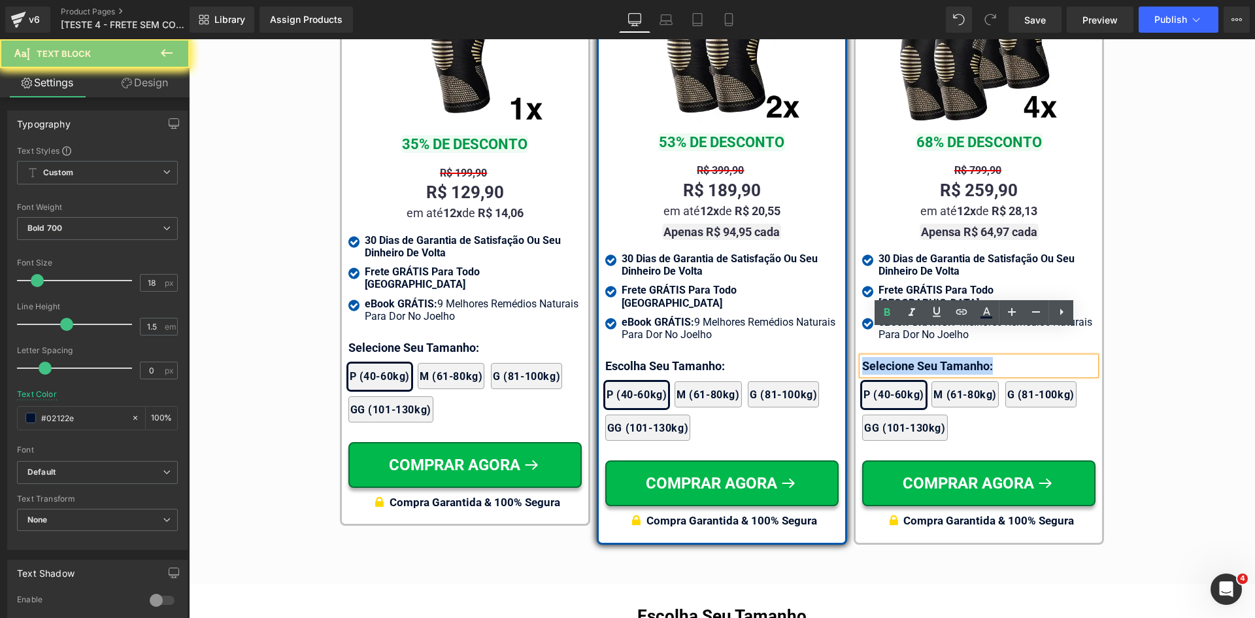
paste div
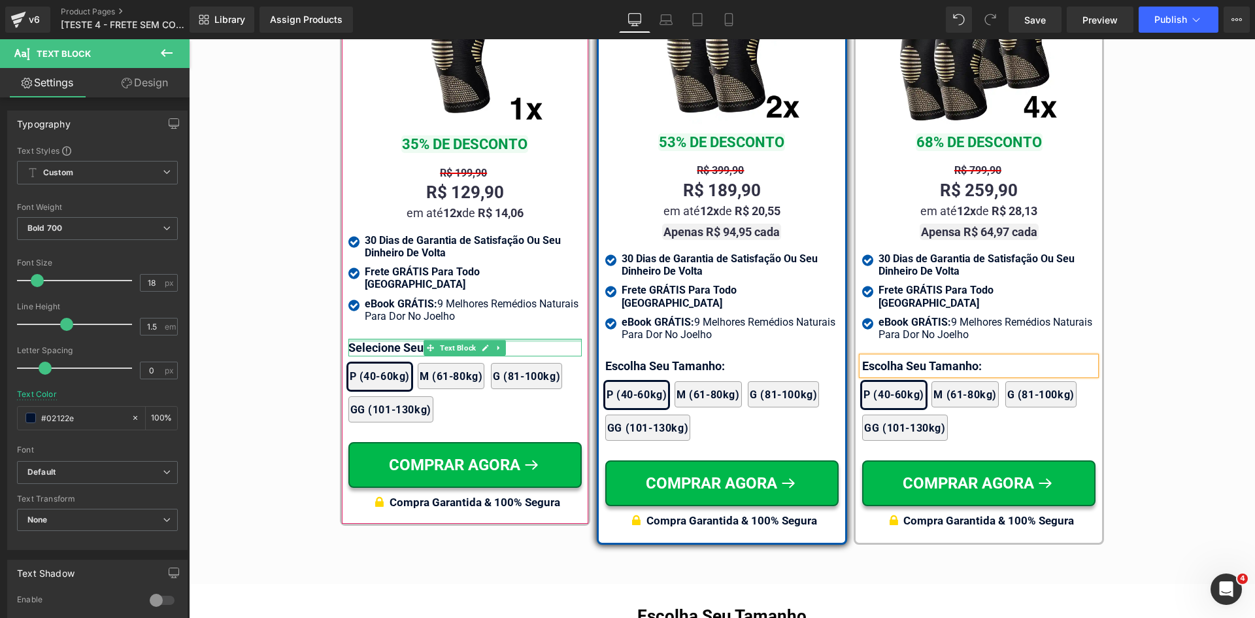
click at [363, 339] on div at bounding box center [464, 340] width 233 height 3
click at [363, 339] on p "Selecione Seu Tamanho:" at bounding box center [464, 348] width 233 height 18
paste div
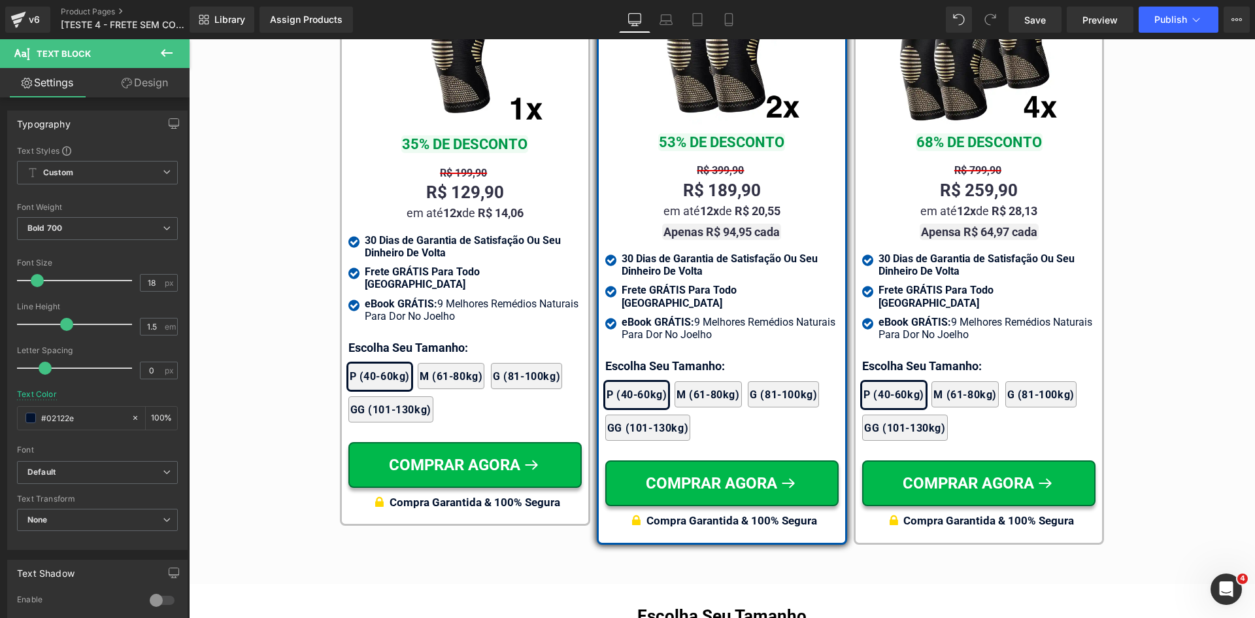
click at [141, 81] on link "Design" at bounding box center [144, 82] width 95 height 29
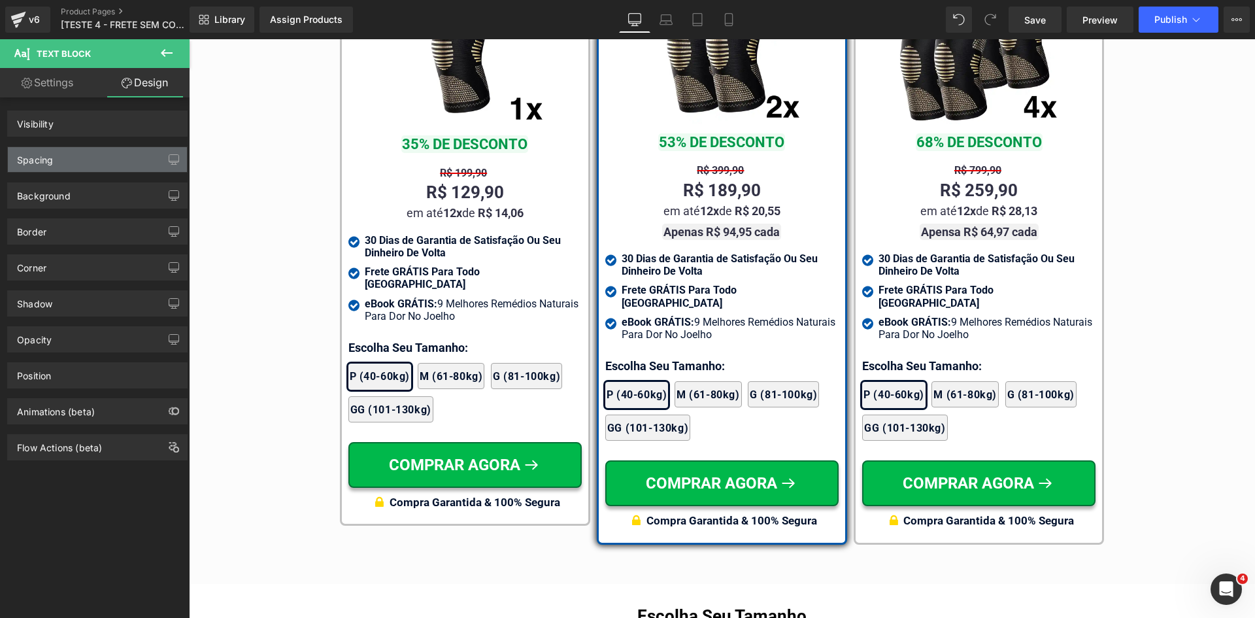
click at [48, 156] on div "Spacing" at bounding box center [35, 156] width 36 height 18
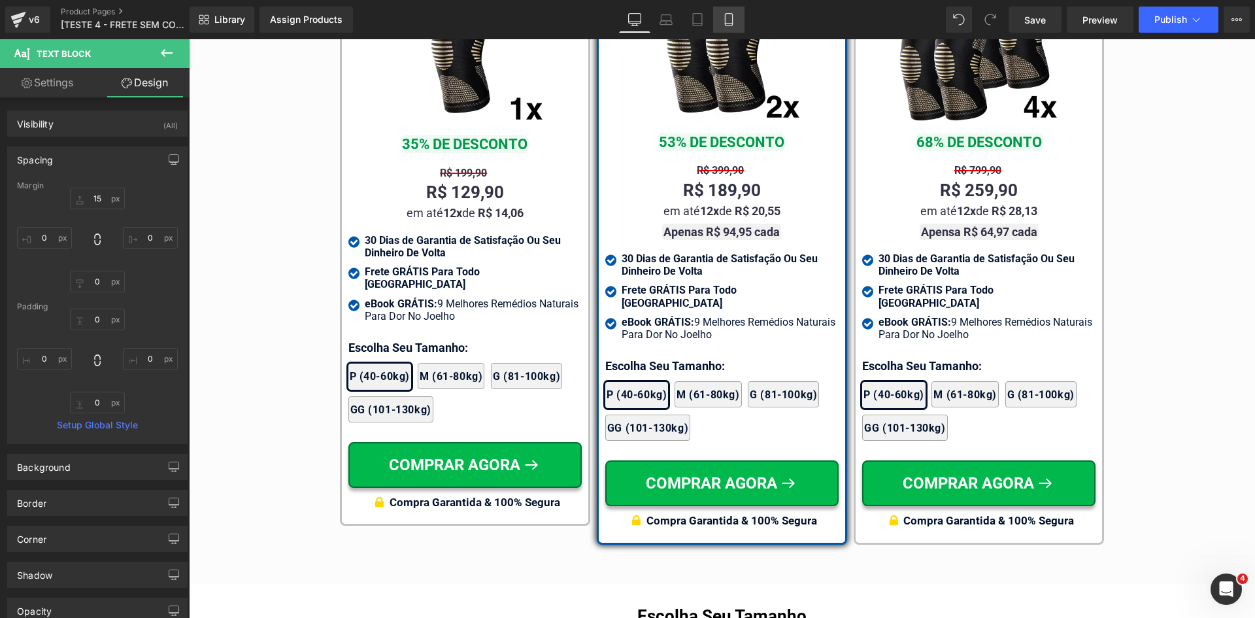
click at [731, 16] on icon at bounding box center [728, 19] width 13 height 13
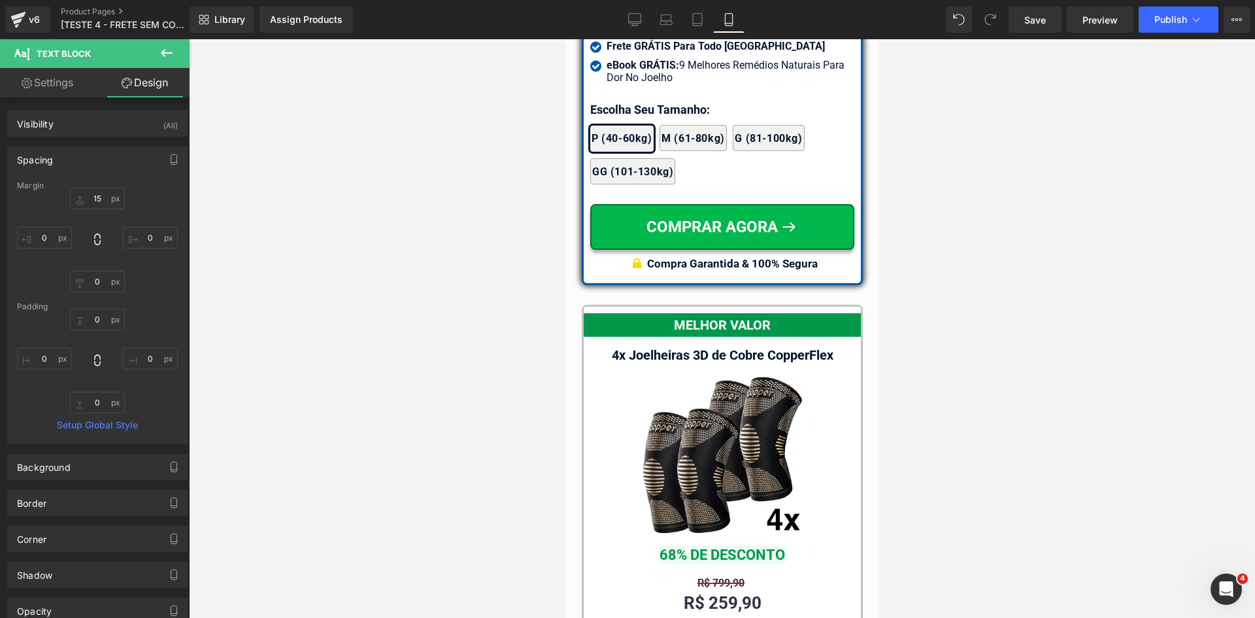
scroll to position [11642, 0]
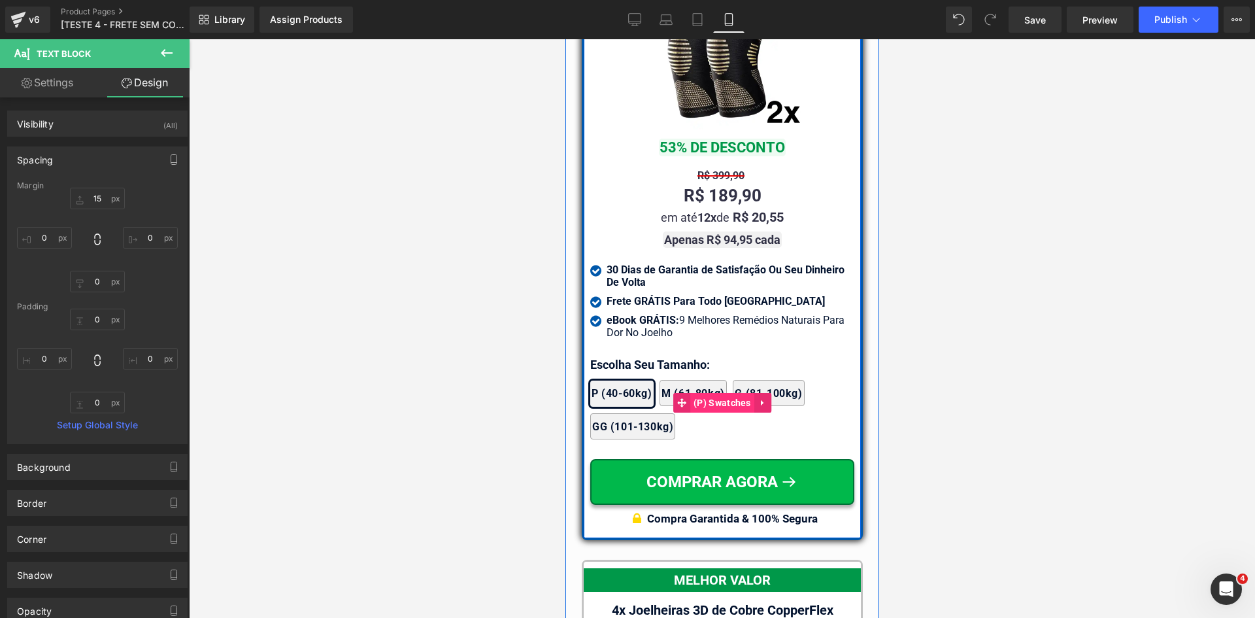
click at [697, 393] on span "(P) Swatches" at bounding box center [722, 403] width 64 height 20
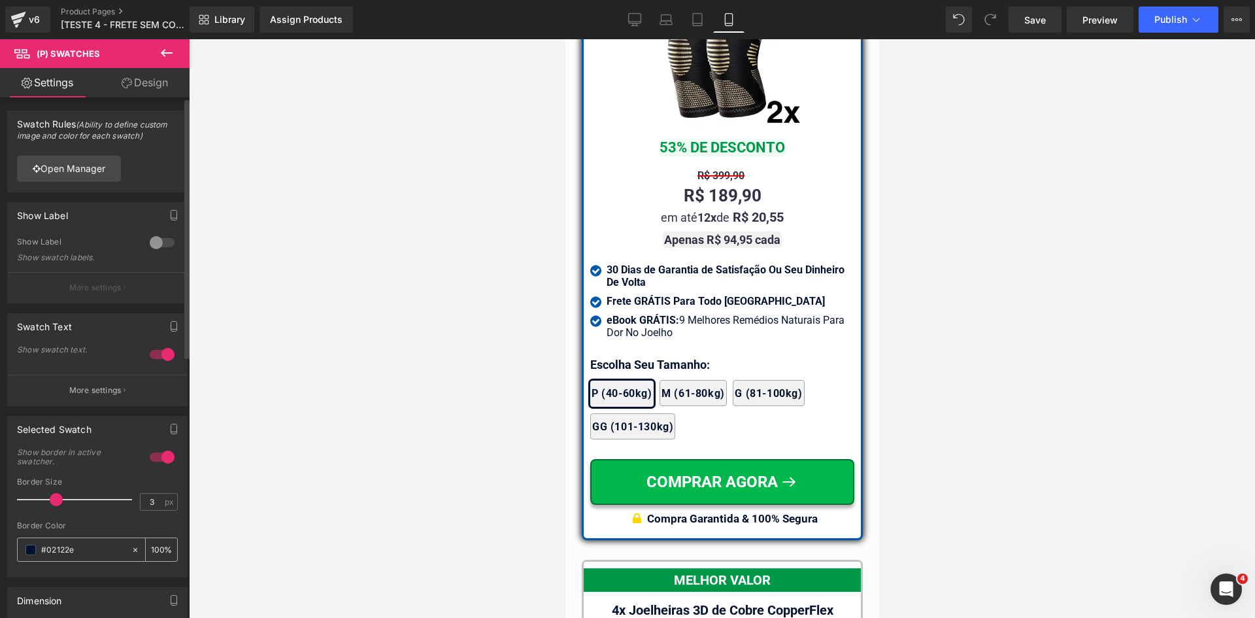
click at [73, 556] on input "#02122e" at bounding box center [83, 550] width 84 height 14
paste input "058ab"
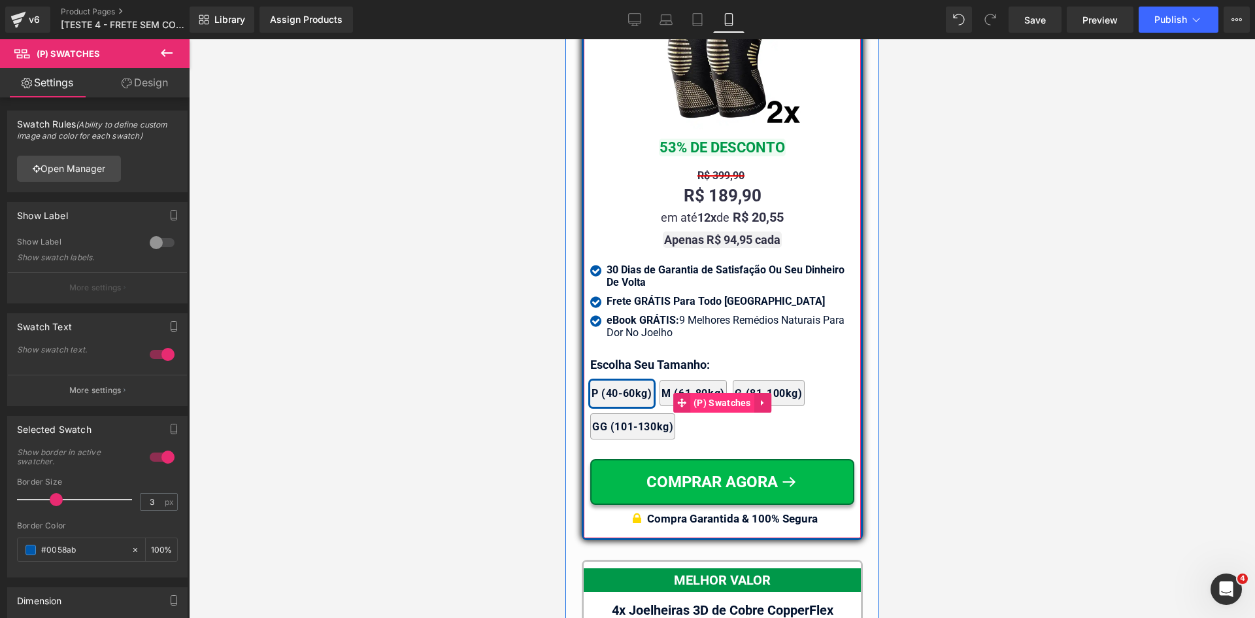
type input "#0058ab"
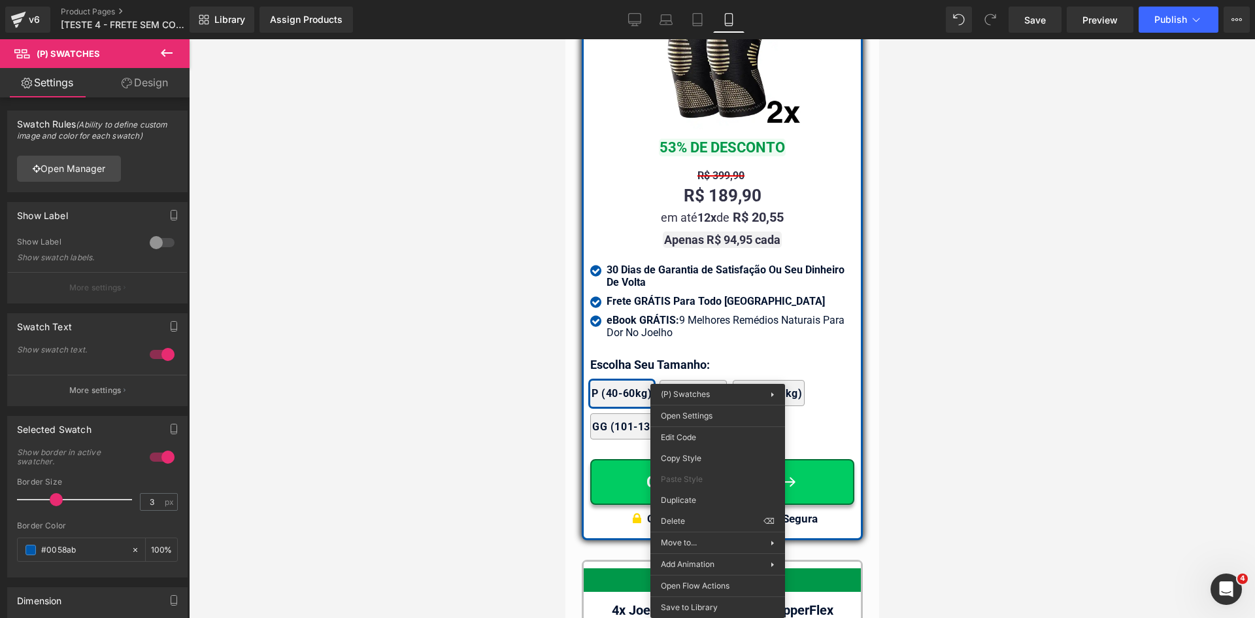
drag, startPoint x: 1240, startPoint y: 496, endPoint x: 673, endPoint y: 447, distance: 568.9
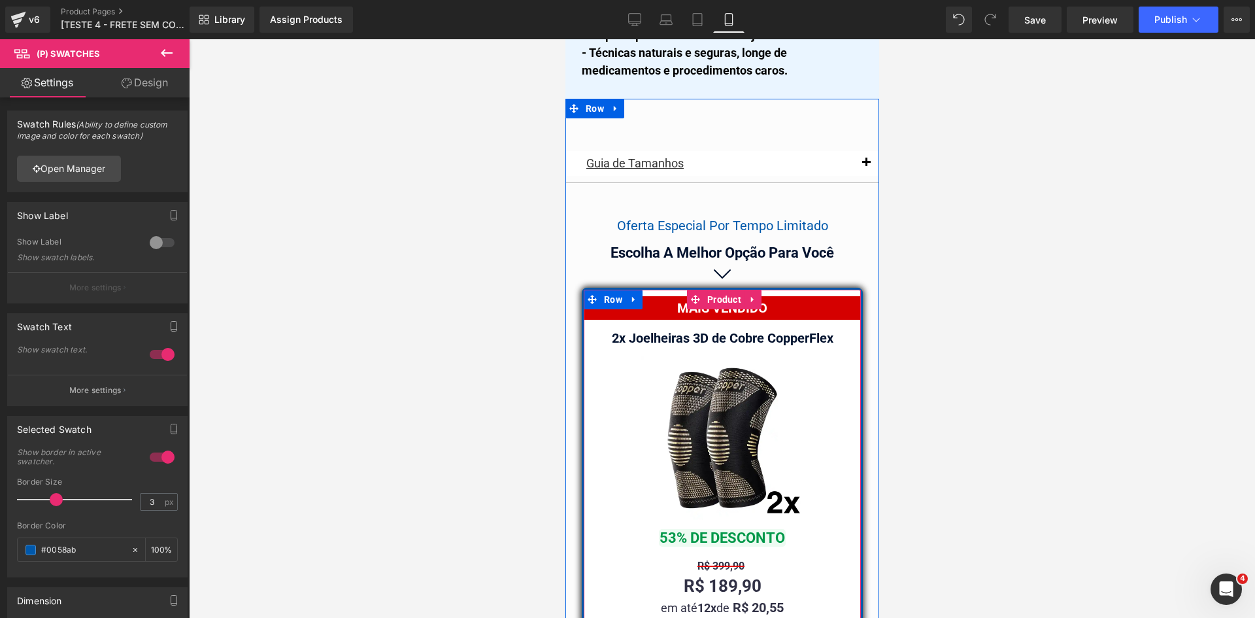
scroll to position [11250, 0]
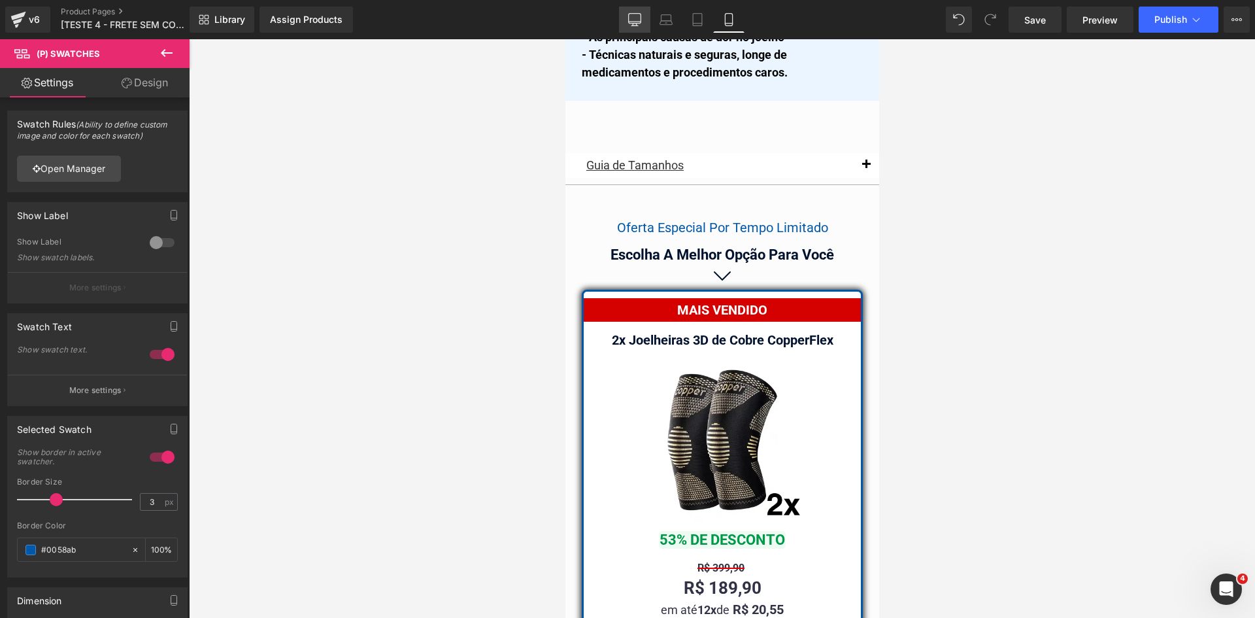
click at [627, 8] on link "Desktop" at bounding box center [634, 20] width 31 height 26
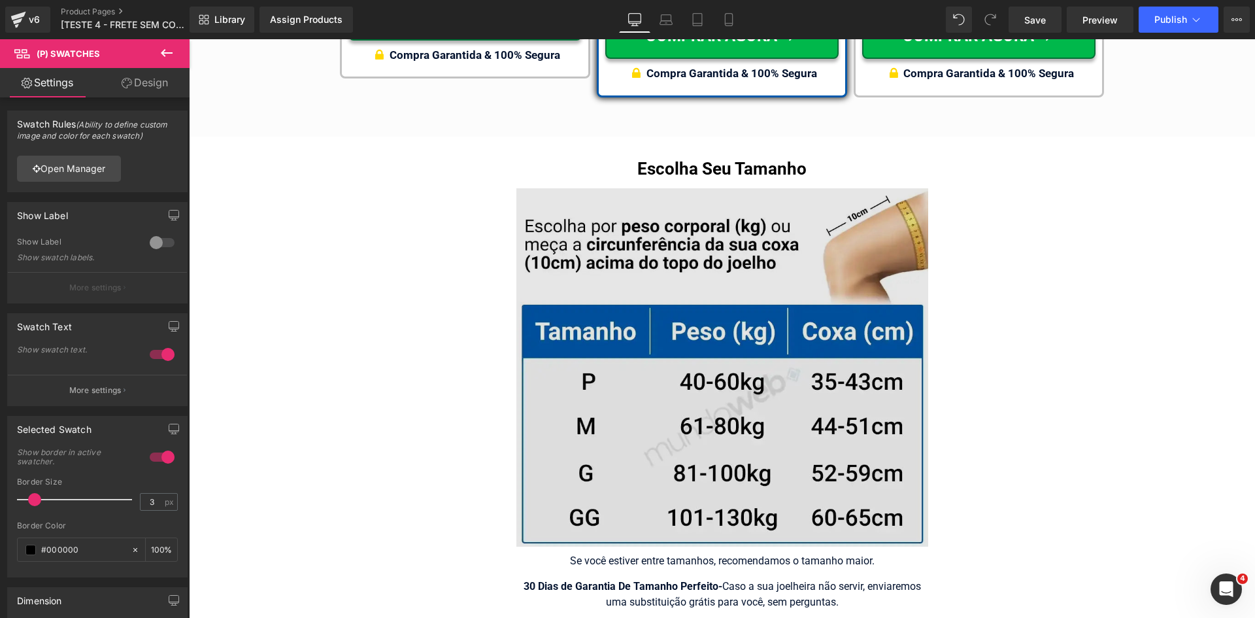
scroll to position [7920, 0]
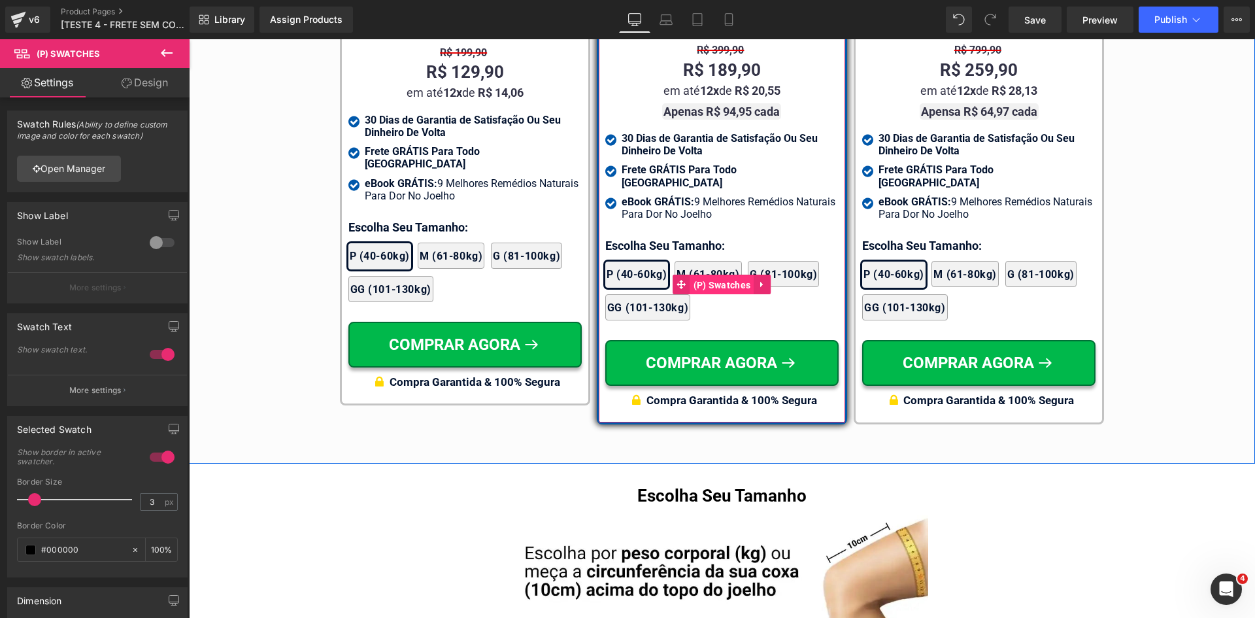
click at [720, 275] on span "(P) Swatches" at bounding box center [722, 285] width 64 height 20
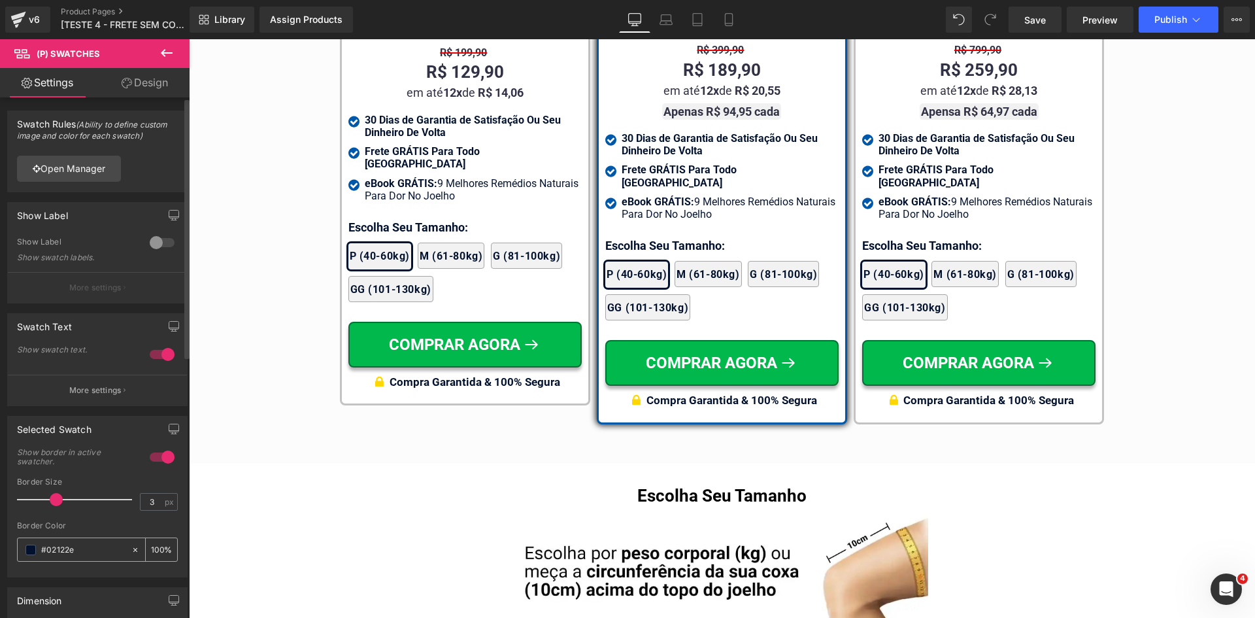
click at [69, 552] on input "#02122e" at bounding box center [83, 550] width 84 height 14
paste input "058ab"
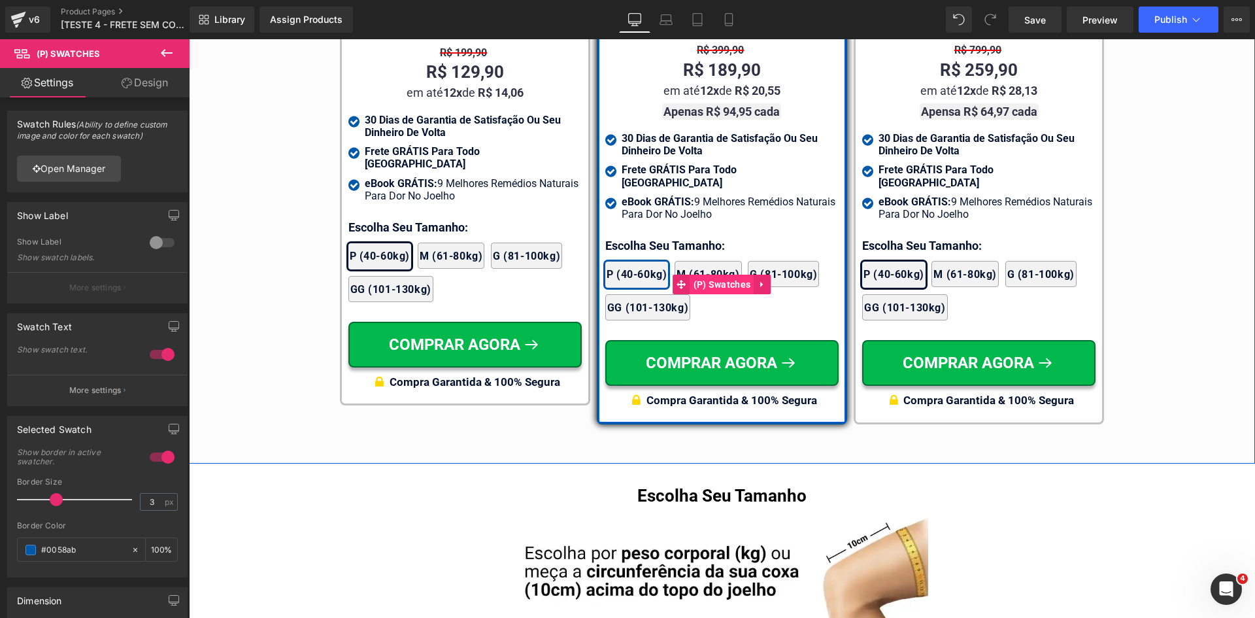
type input "#0058ab"
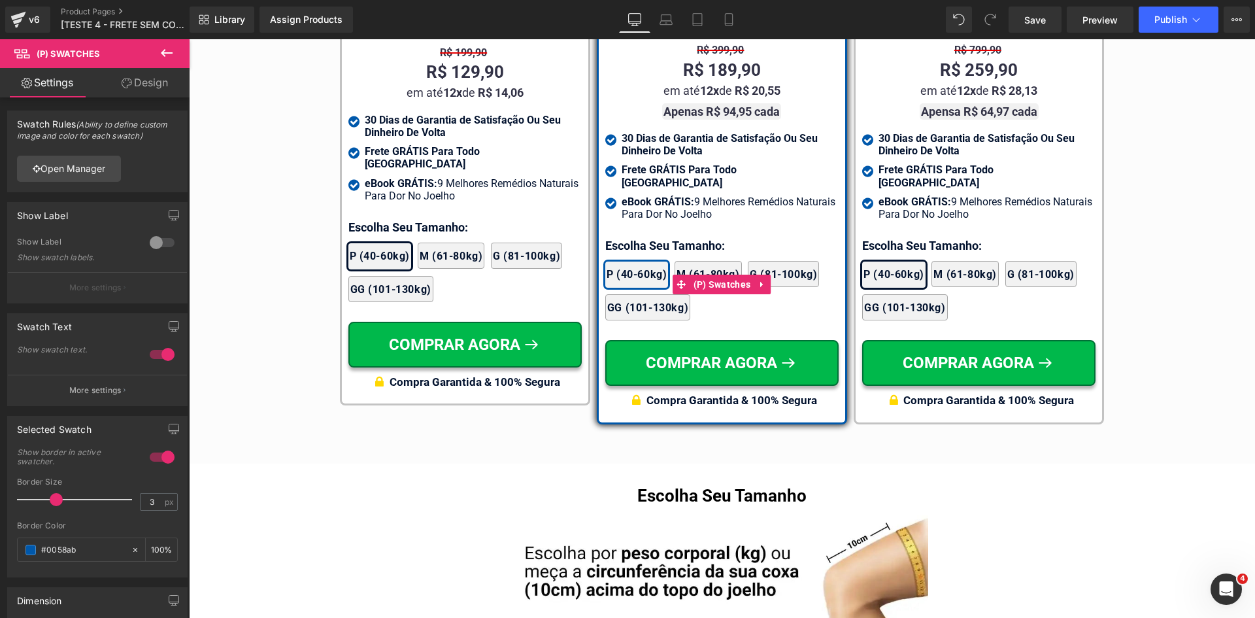
drag, startPoint x: 872, startPoint y: 371, endPoint x: 668, endPoint y: 326, distance: 209.0
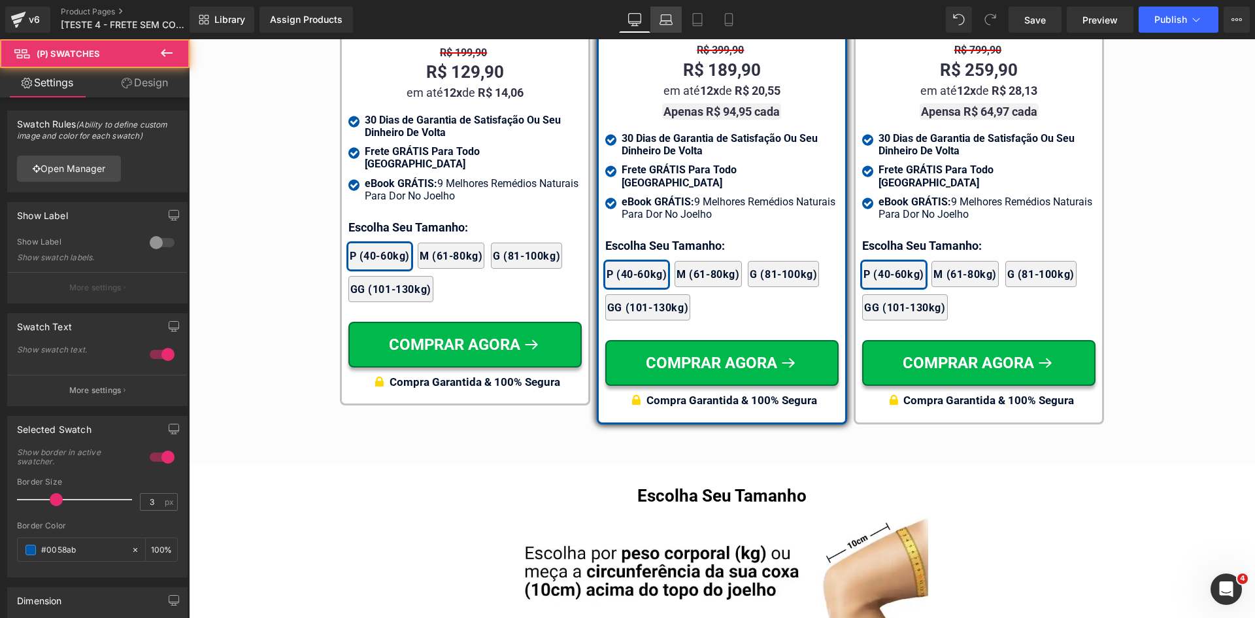
click at [658, 24] on link "Laptop" at bounding box center [665, 20] width 31 height 26
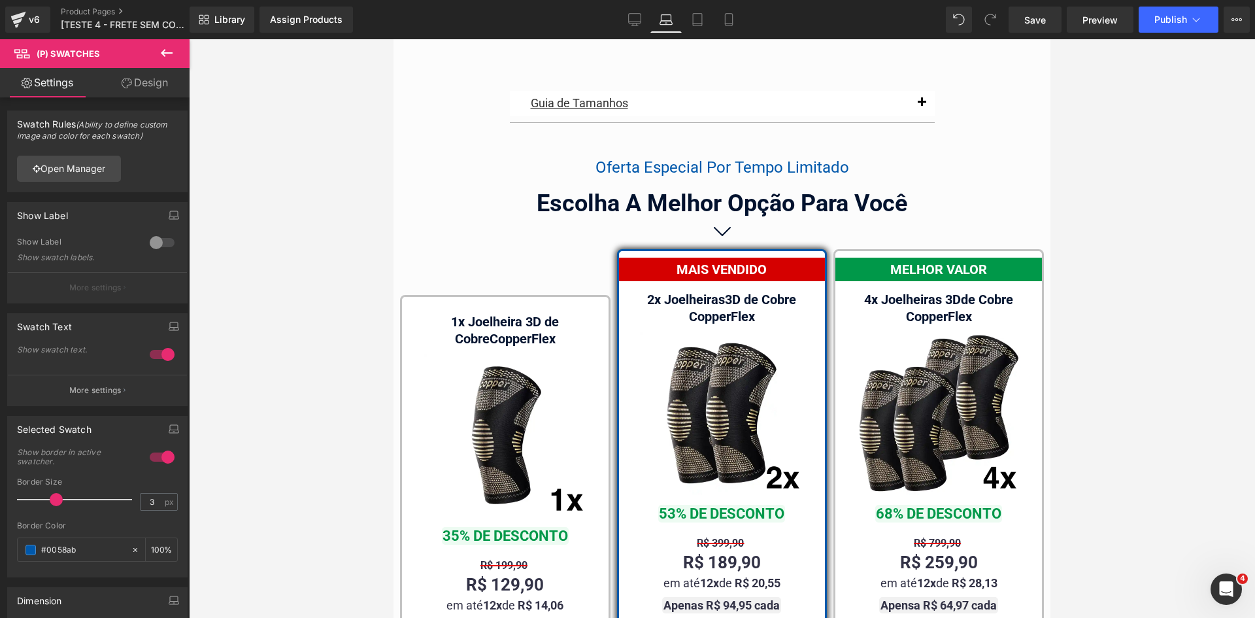
scroll to position [8405, 0]
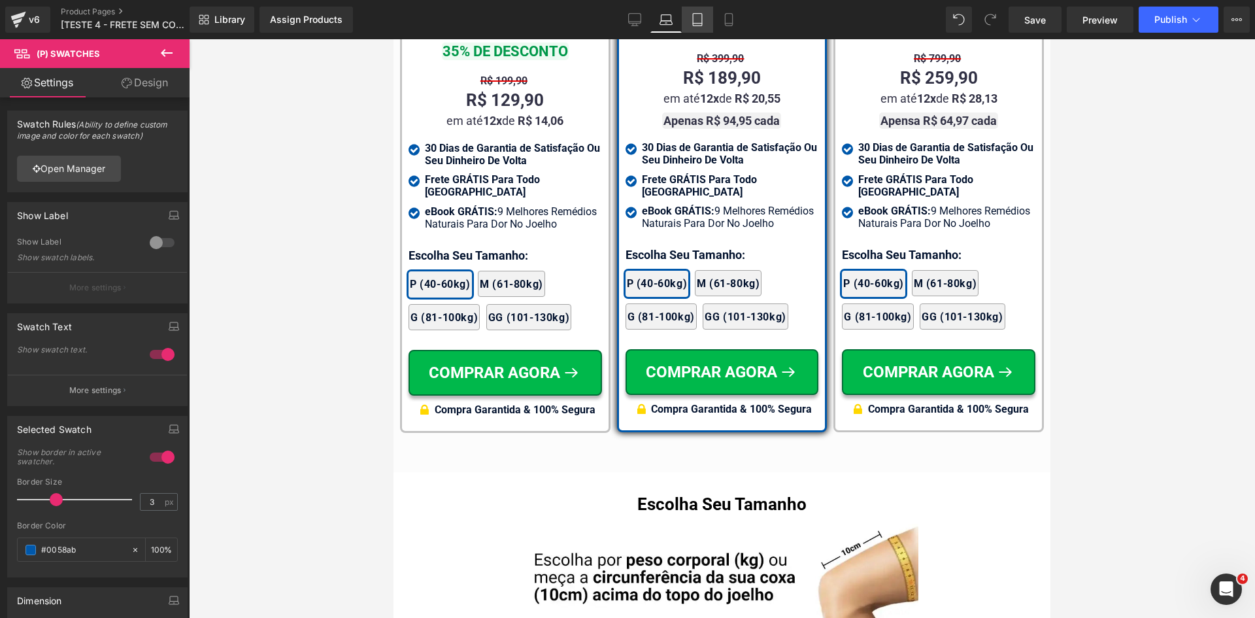
click at [696, 22] on icon at bounding box center [697, 19] width 13 height 13
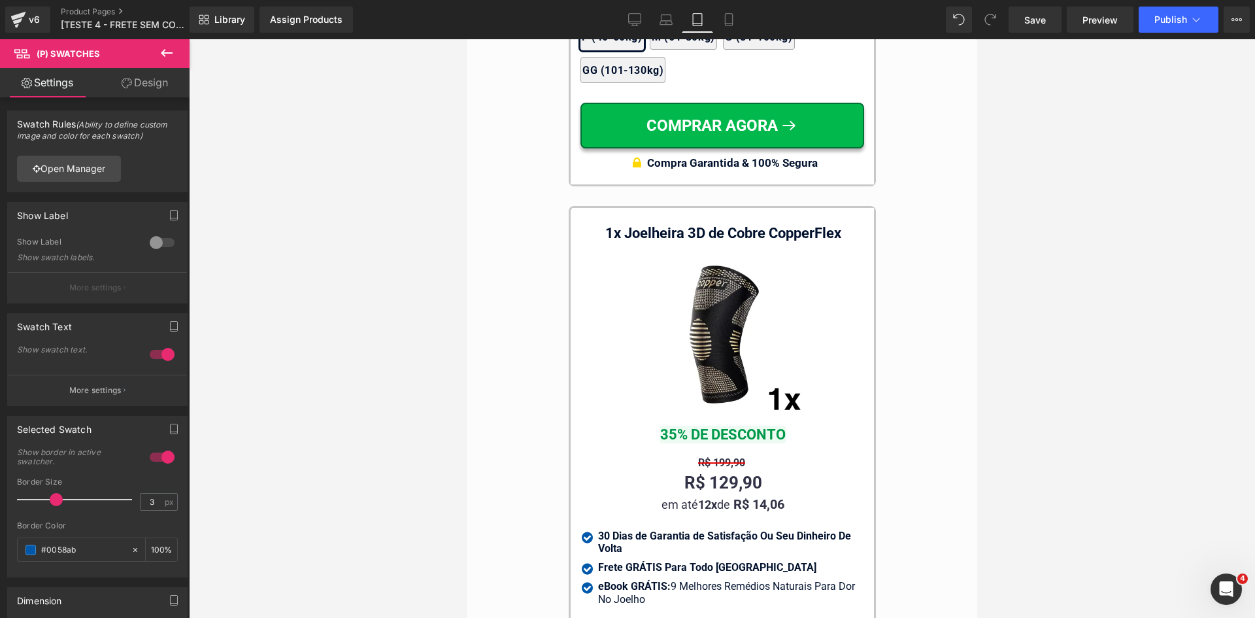
scroll to position [12612, 0]
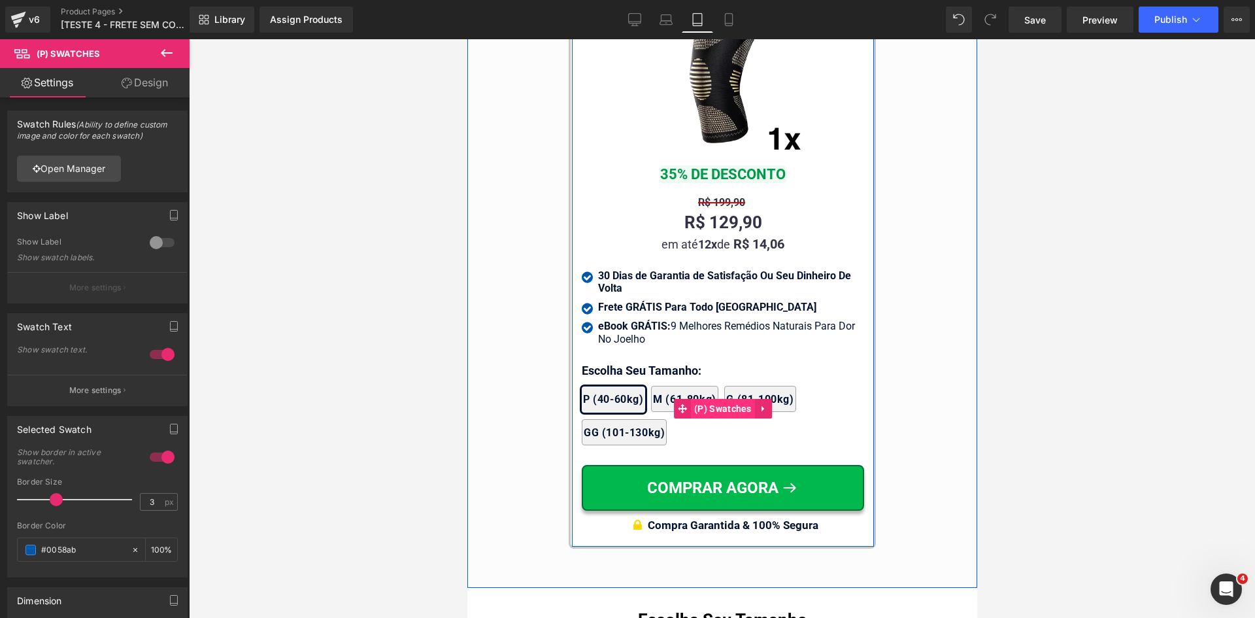
click at [722, 409] on span "(P) Swatches" at bounding box center [722, 409] width 64 height 20
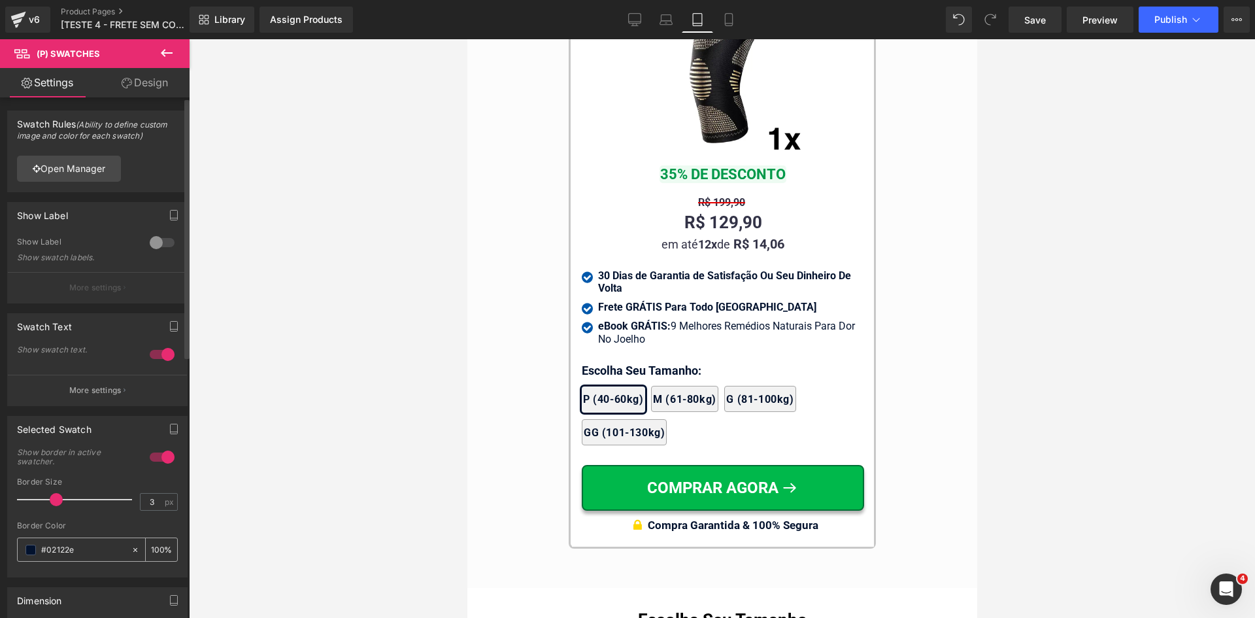
click at [71, 550] on input "#02122e" at bounding box center [83, 550] width 84 height 14
paste input "058ab"
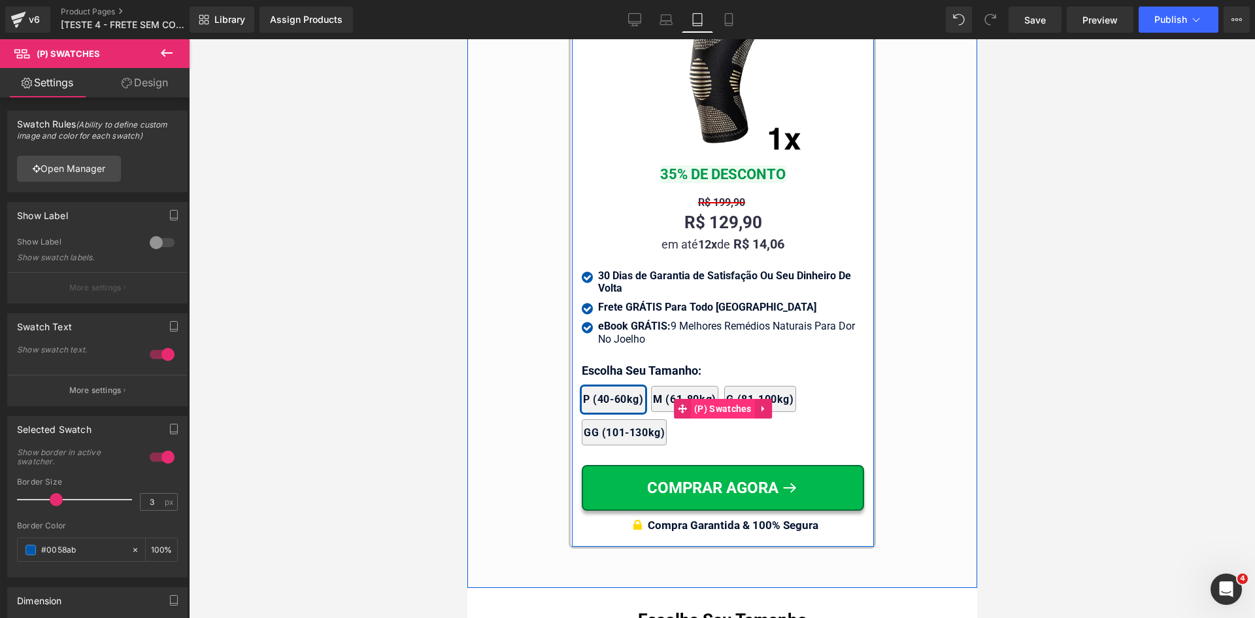
type input "#0058ab"
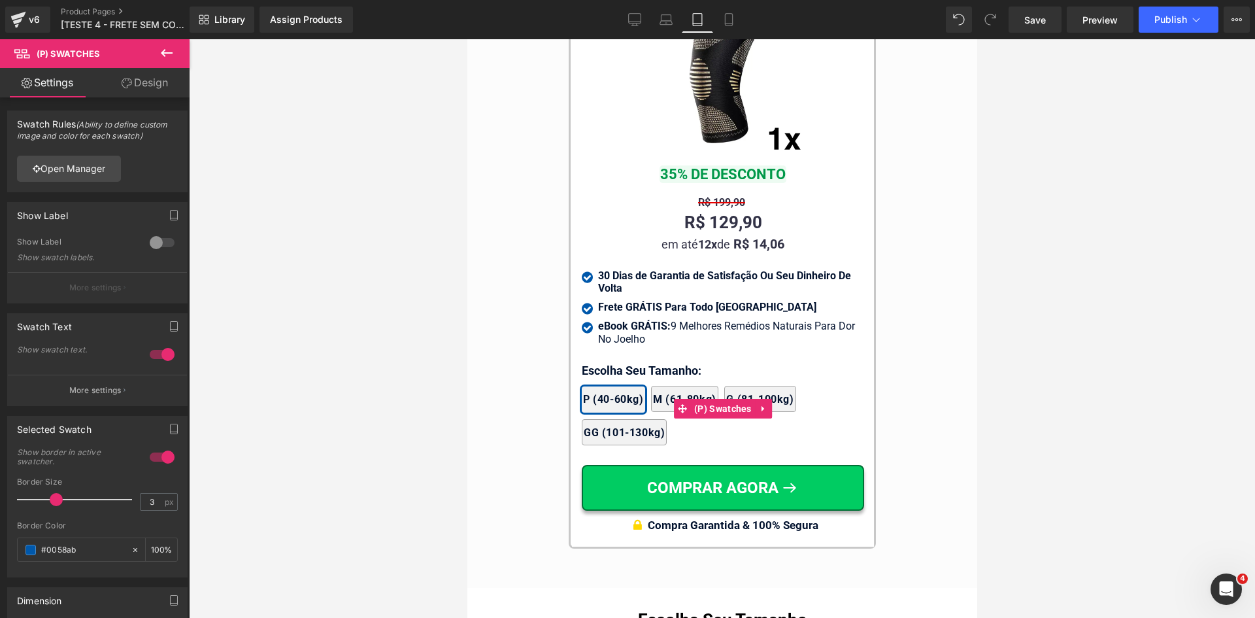
drag, startPoint x: 1146, startPoint y: 499, endPoint x: 677, endPoint y: 458, distance: 471.2
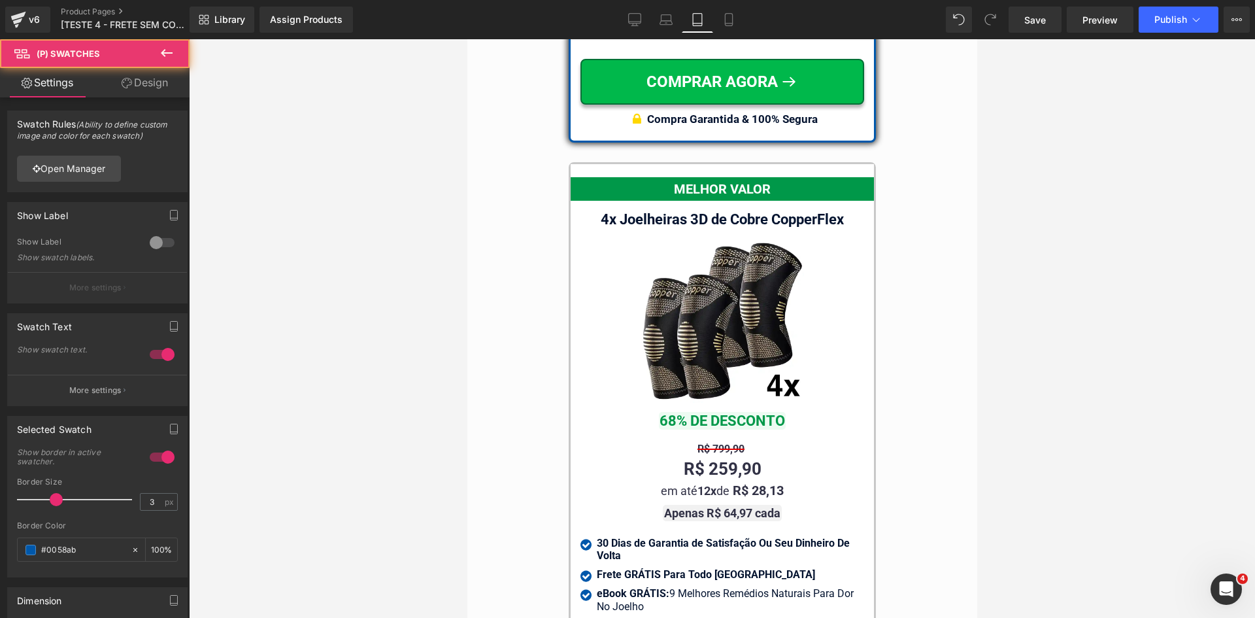
scroll to position [11501, 0]
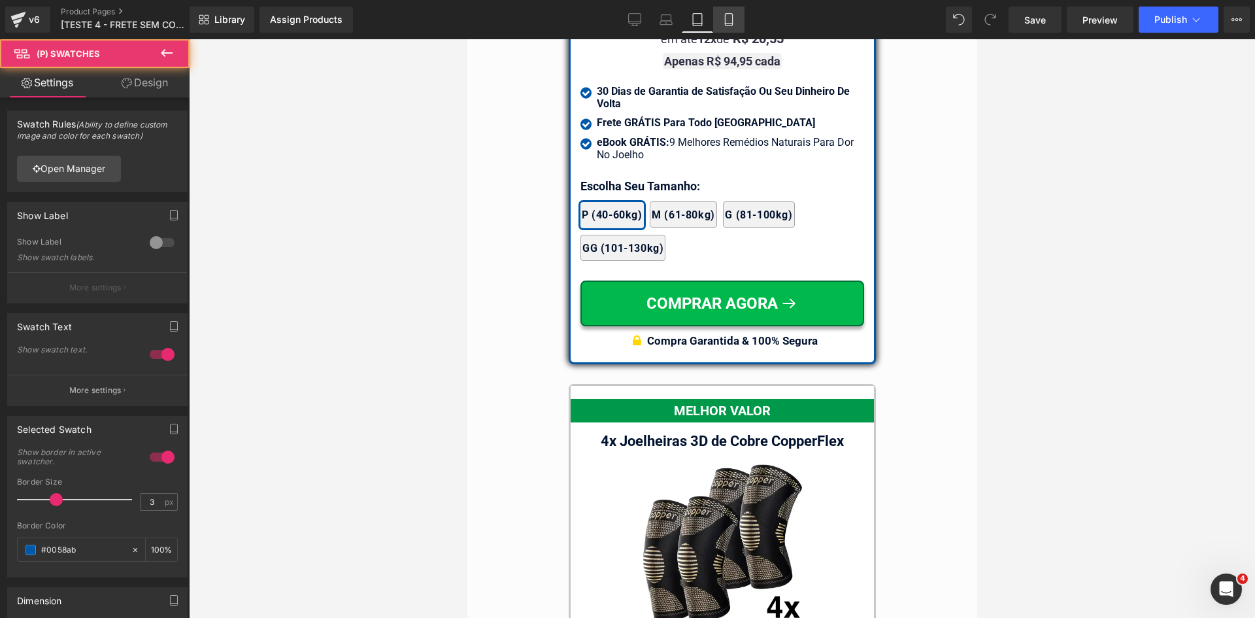
click at [731, 19] on icon at bounding box center [728, 19] width 13 height 13
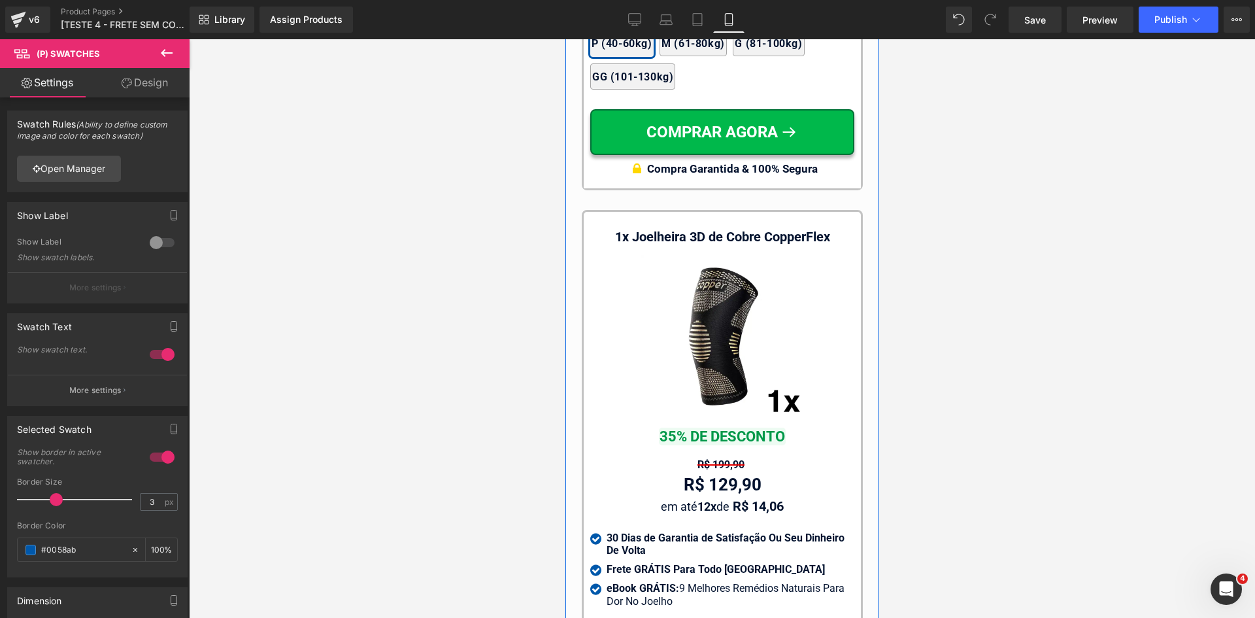
scroll to position [12915, 0]
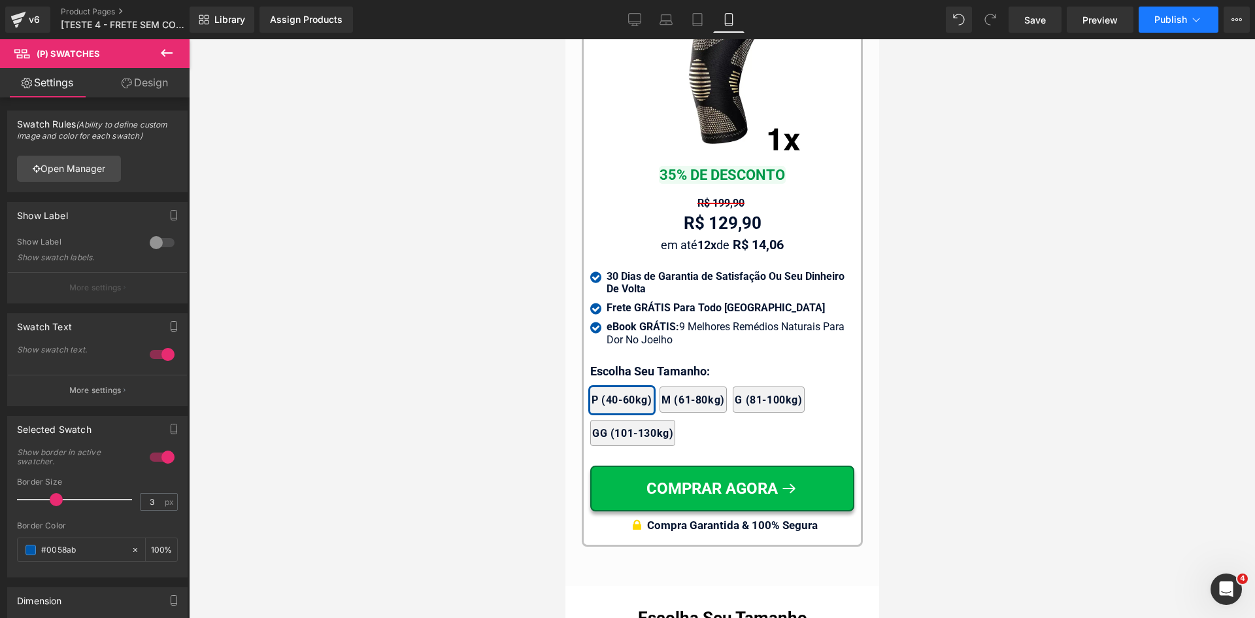
click at [1176, 21] on span "Publish" at bounding box center [1170, 19] width 33 height 10
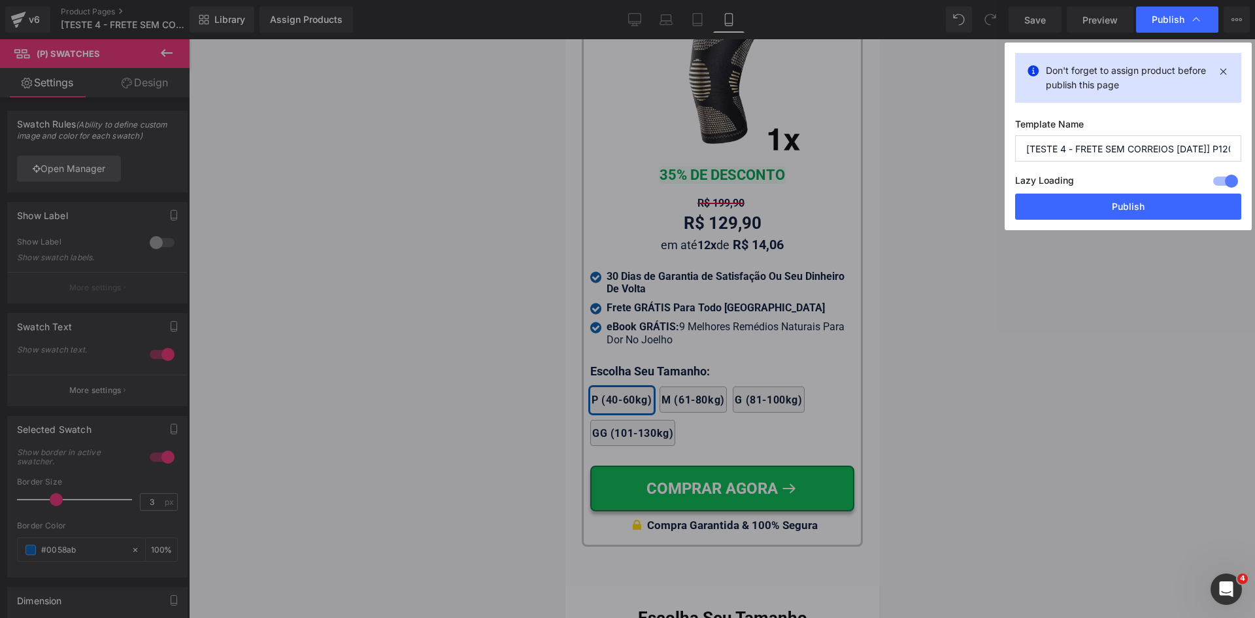
click at [1128, 205] on button "Publish" at bounding box center [1128, 206] width 226 height 26
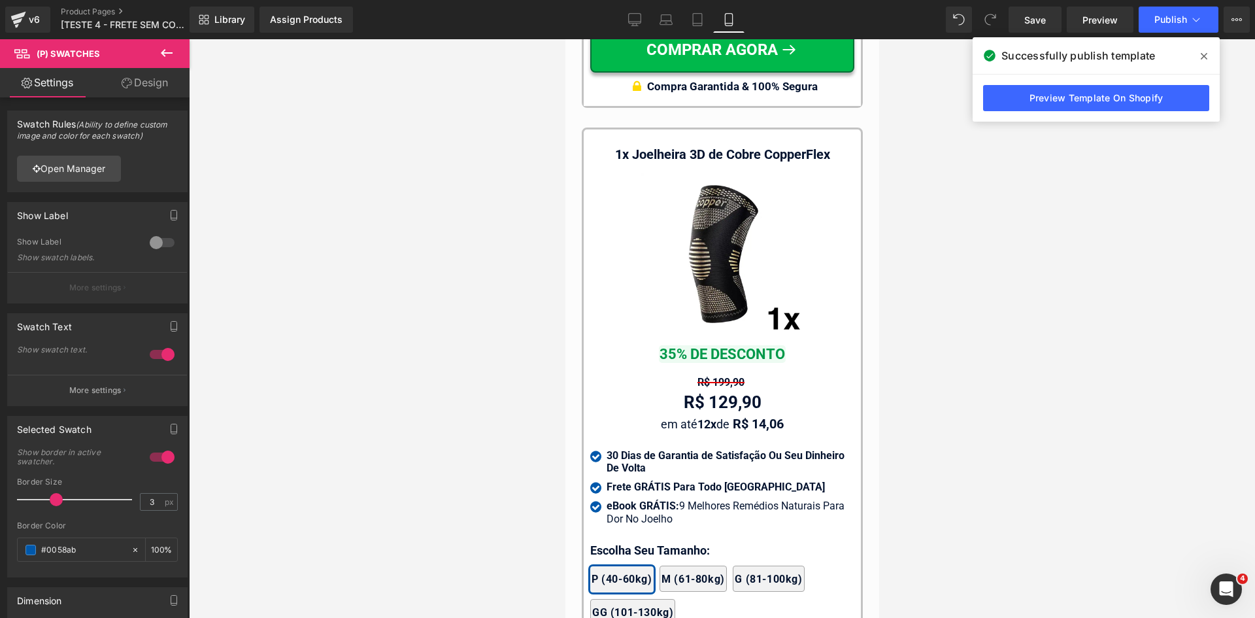
scroll to position [12523, 0]
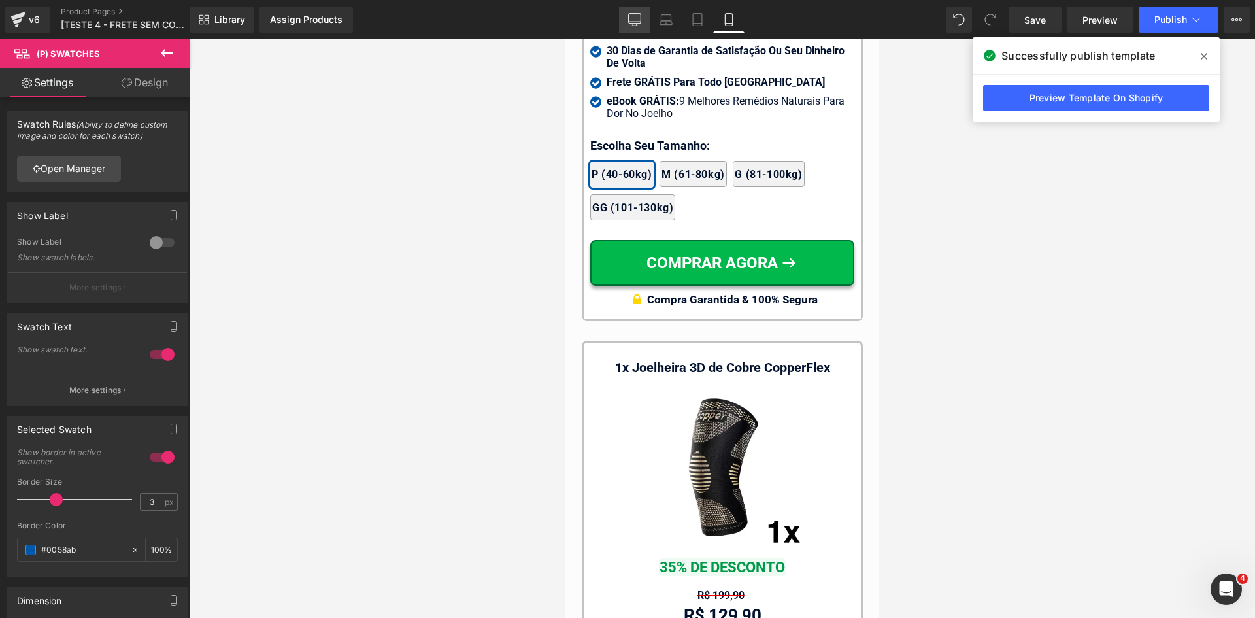
click at [636, 29] on link "Desktop" at bounding box center [634, 20] width 31 height 26
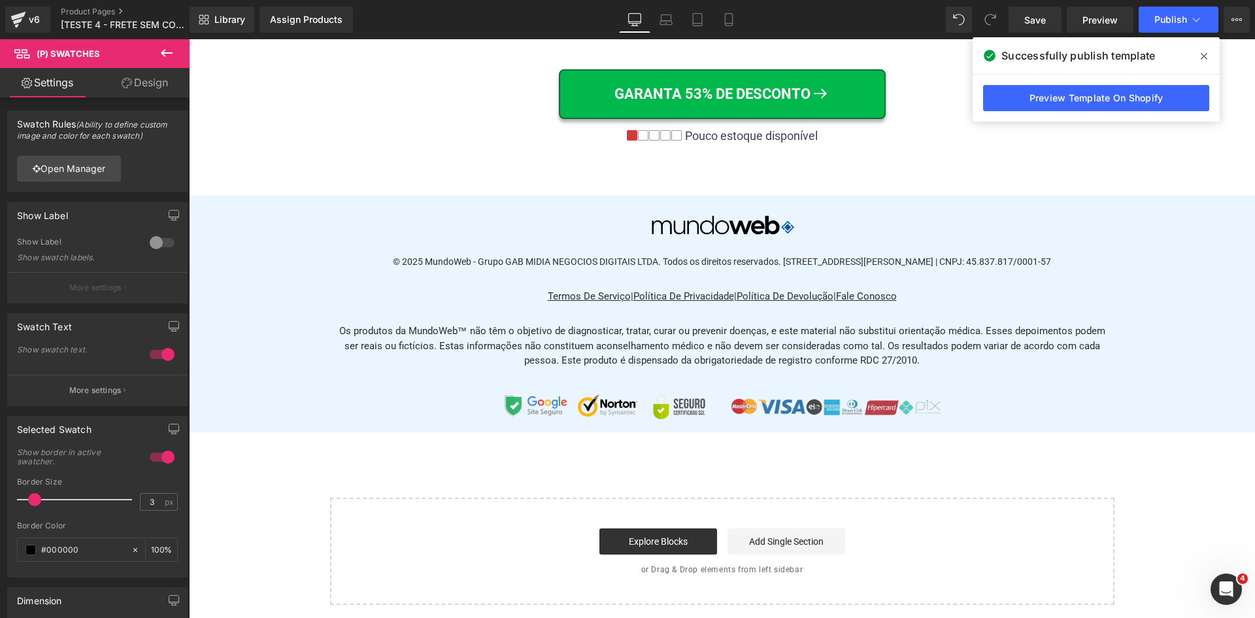
scroll to position [0, 0]
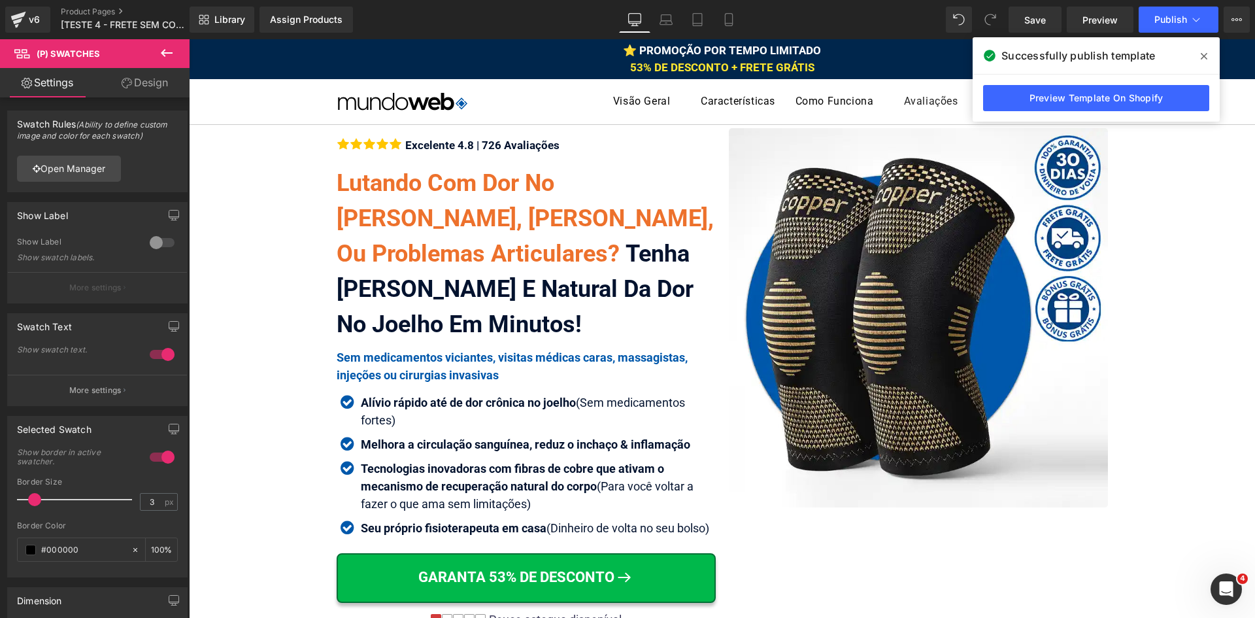
click at [1203, 56] on icon at bounding box center [1204, 56] width 7 height 7
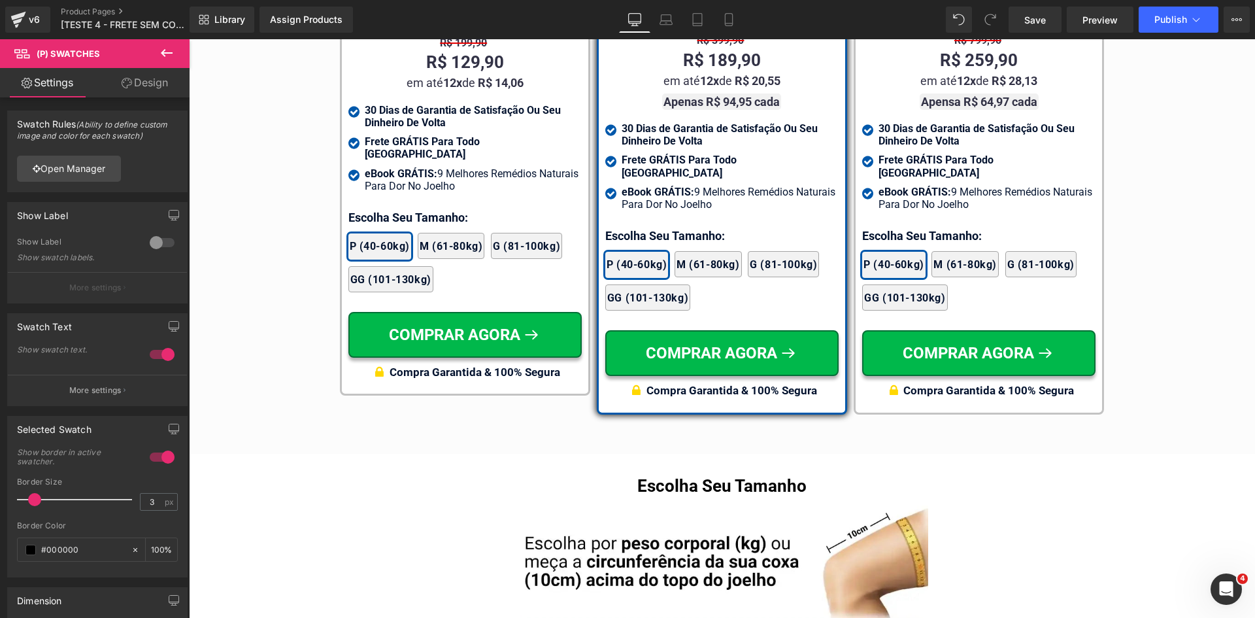
scroll to position [7827, 0]
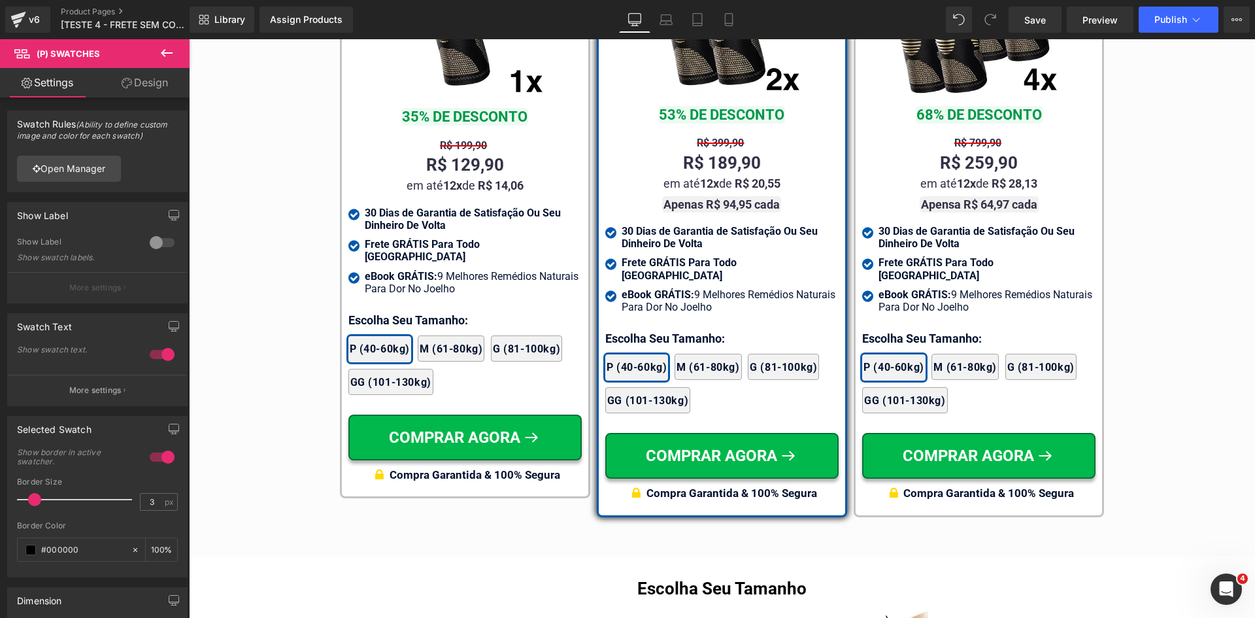
drag, startPoint x: 739, startPoint y: 16, endPoint x: 1171, endPoint y: 118, distance: 443.2
click at [739, 18] on link "Mobile" at bounding box center [728, 20] width 31 height 26
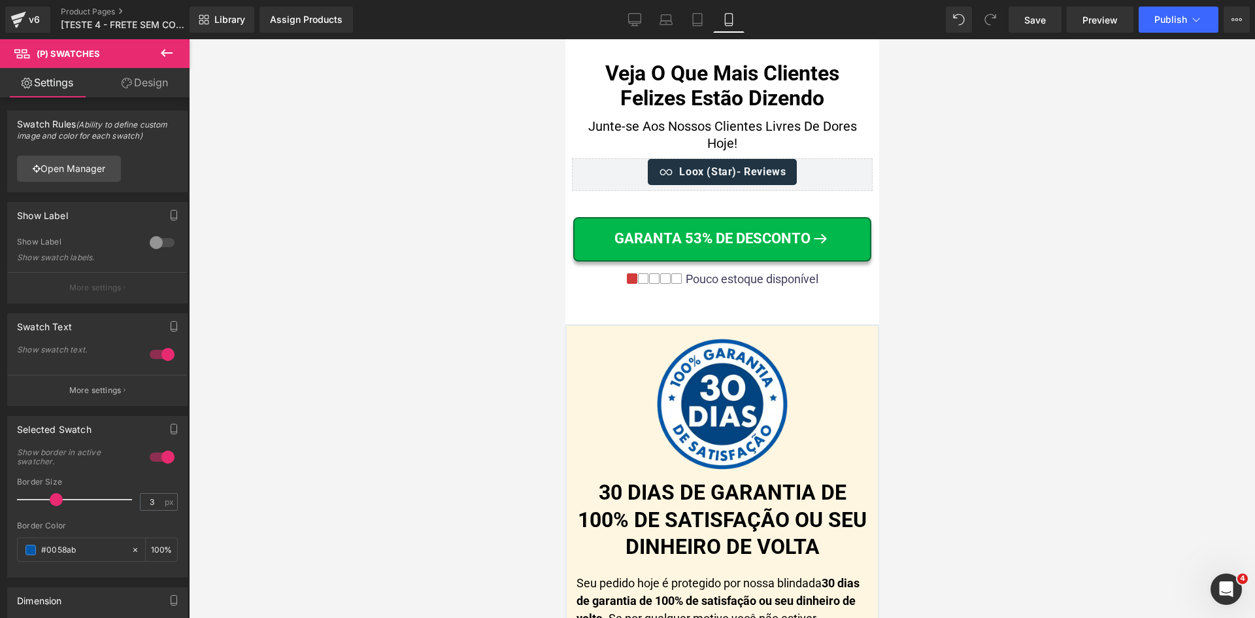
scroll to position [13771, 0]
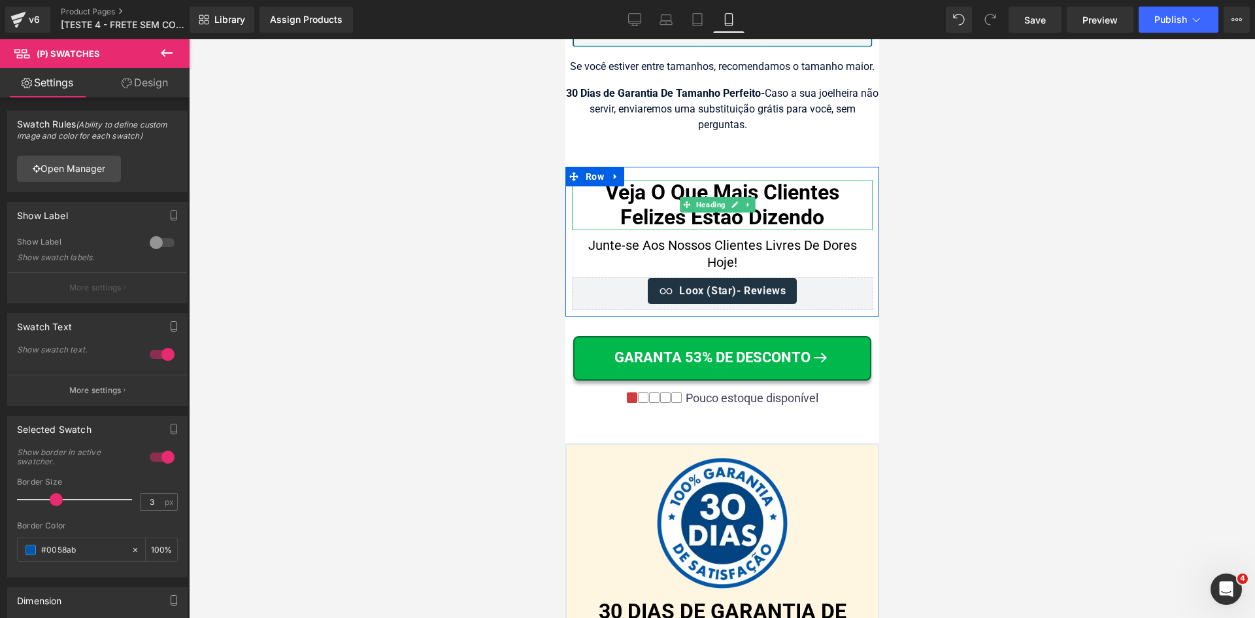
click at [731, 198] on h1 "Veja O Que Mais Clientes Felizes Estão Dizendo" at bounding box center [721, 205] width 301 height 50
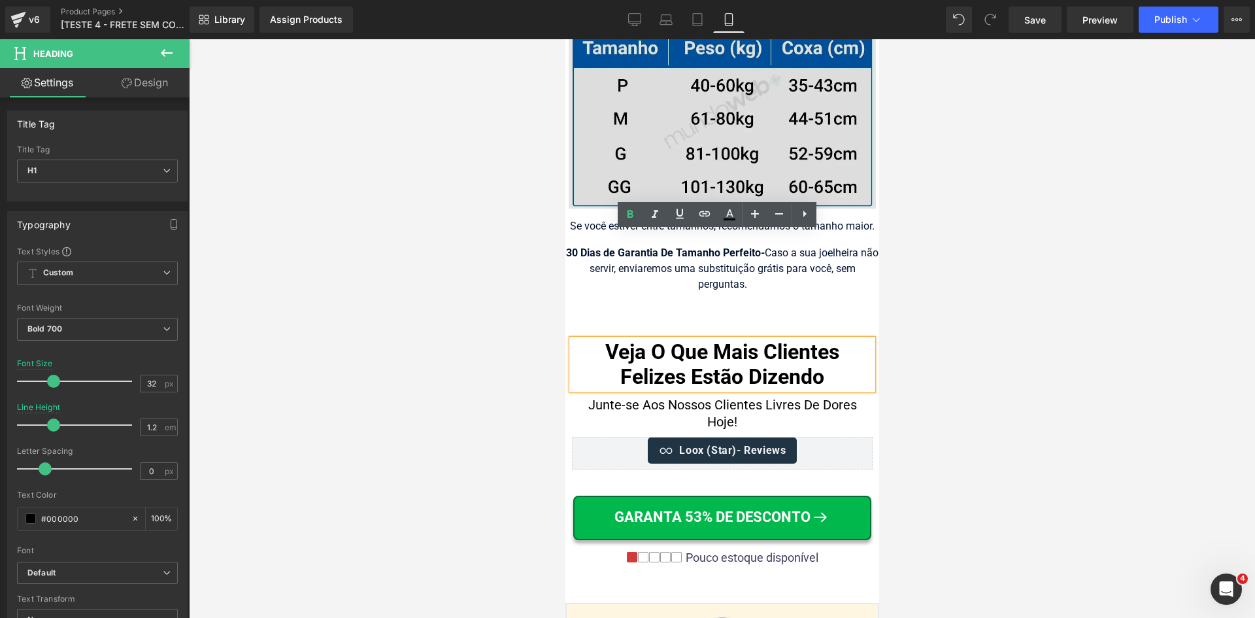
scroll to position [13444, 0]
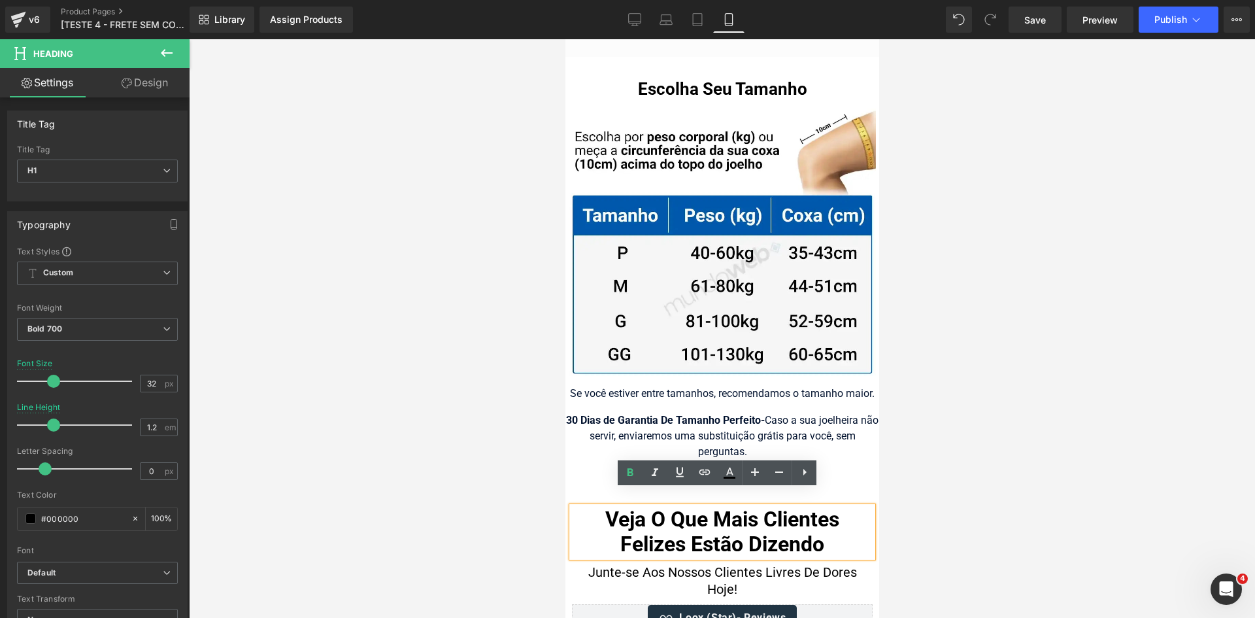
click at [684, 81] on span at bounding box center [691, 89] width 14 height 16
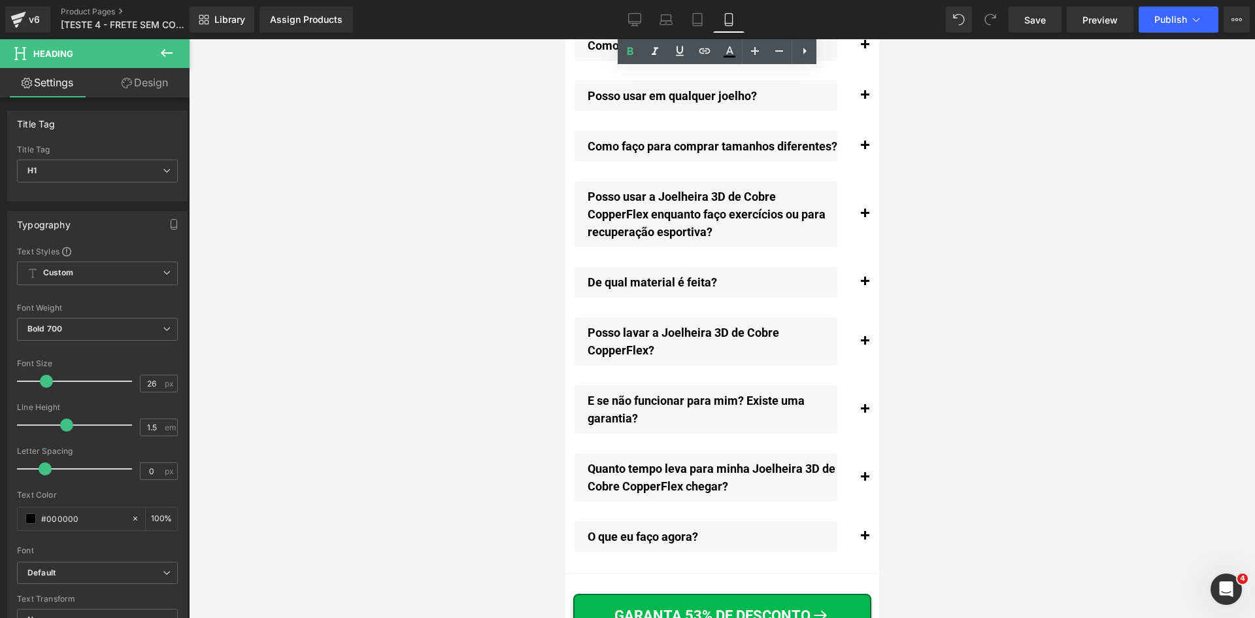
scroll to position [15340, 0]
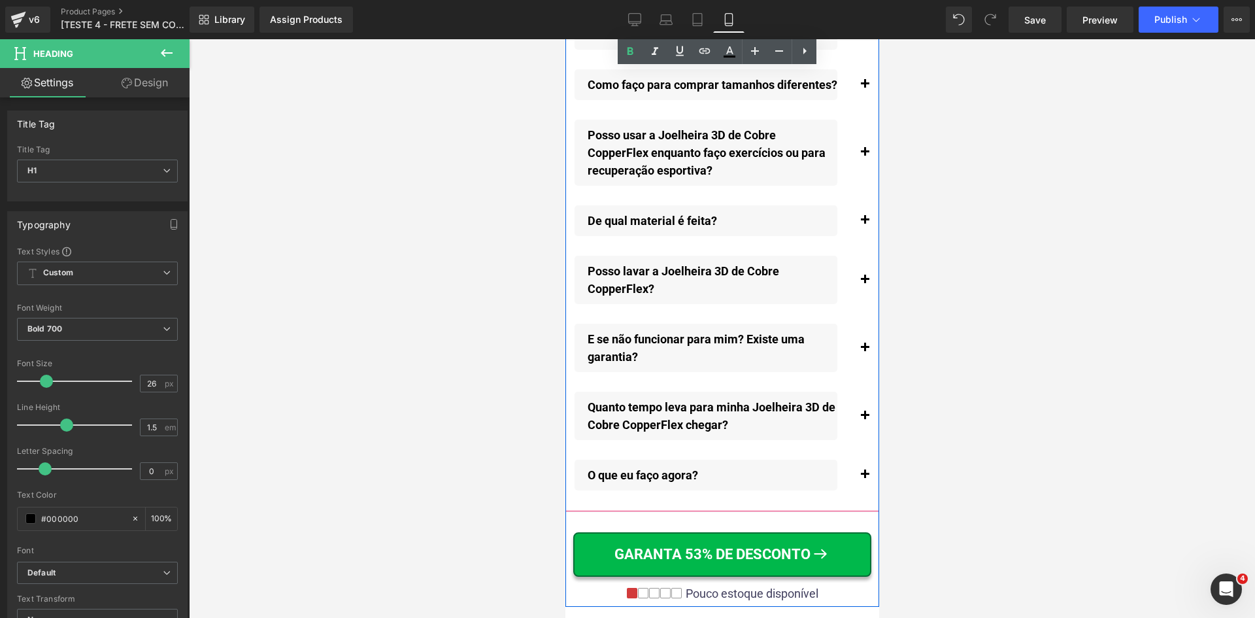
click at [852, 435] on button "button" at bounding box center [864, 415] width 26 height 61
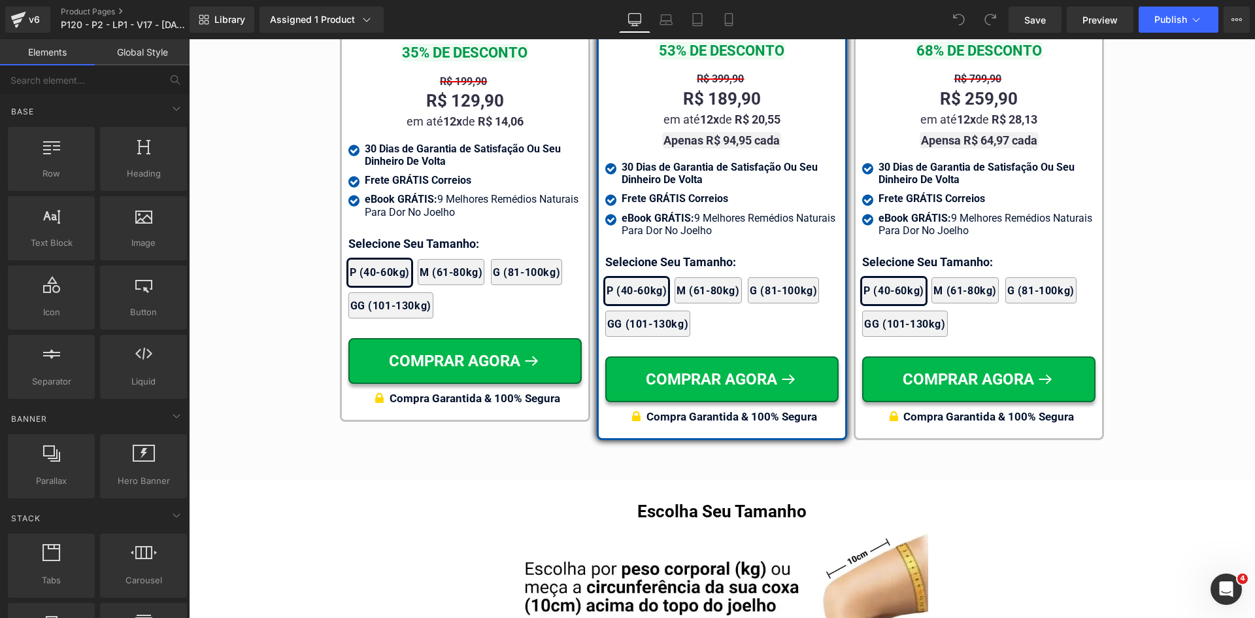
scroll to position [7788, 0]
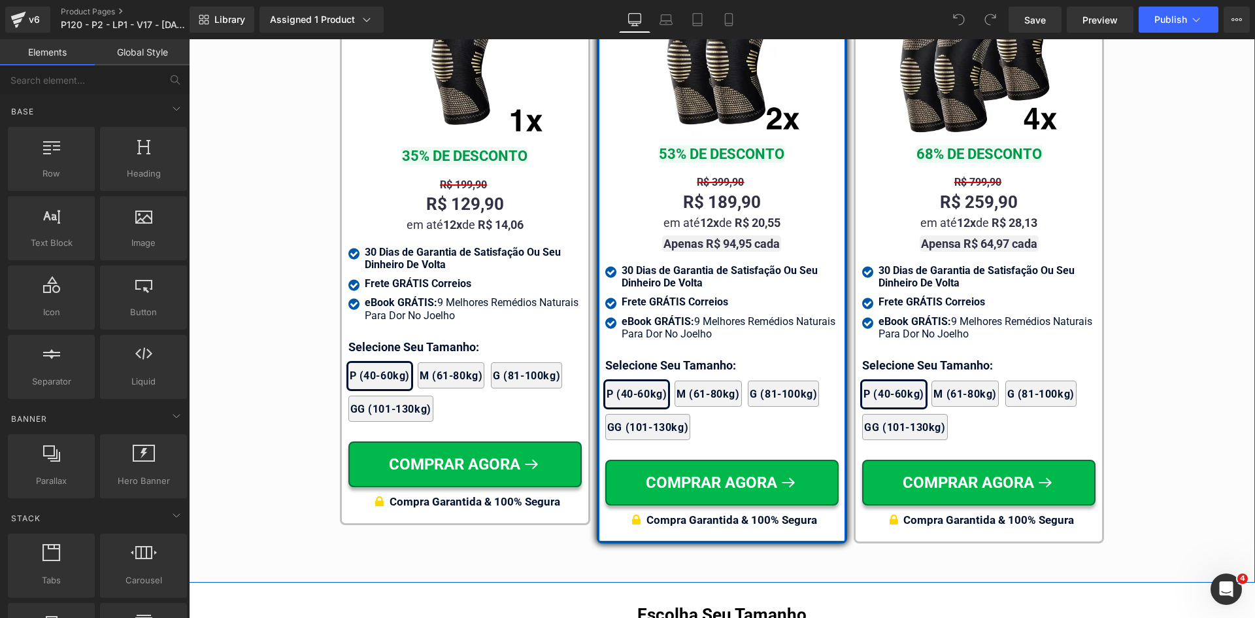
click at [189, 39] on div at bounding box center [189, 39] width 0 height 0
click at [643, 356] on p "Selecione Seu Tamanho:" at bounding box center [721, 365] width 233 height 18
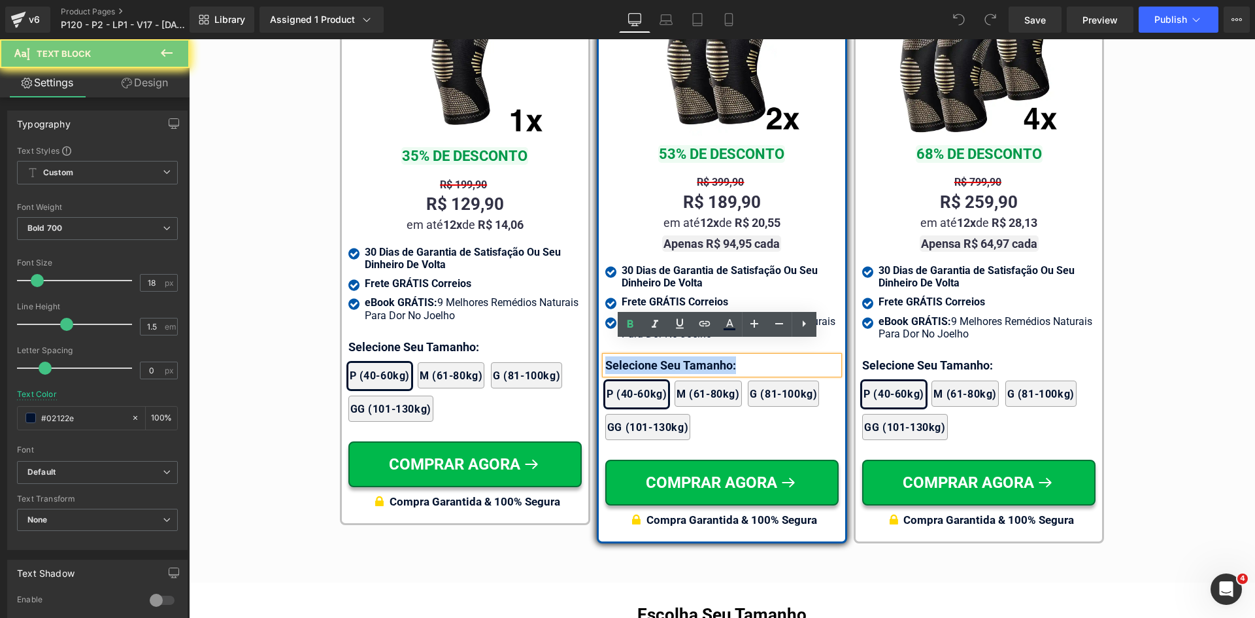
click at [643, 356] on p "Selecione Seu Tamanho:" at bounding box center [721, 365] width 233 height 18
paste div
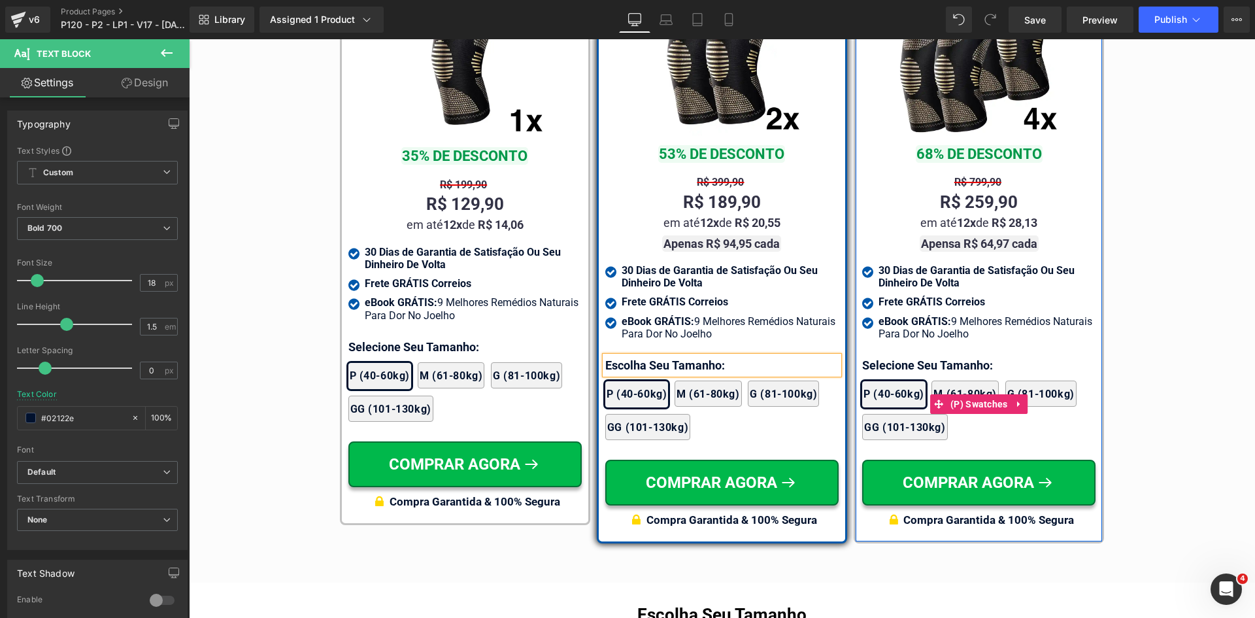
click at [885, 361] on div "2x Joelheiras 4x Joelheiras 1x Joelheira 3x Joelheiras P (40-60kg) M (61-80kg) …" at bounding box center [978, 404] width 233 height 86
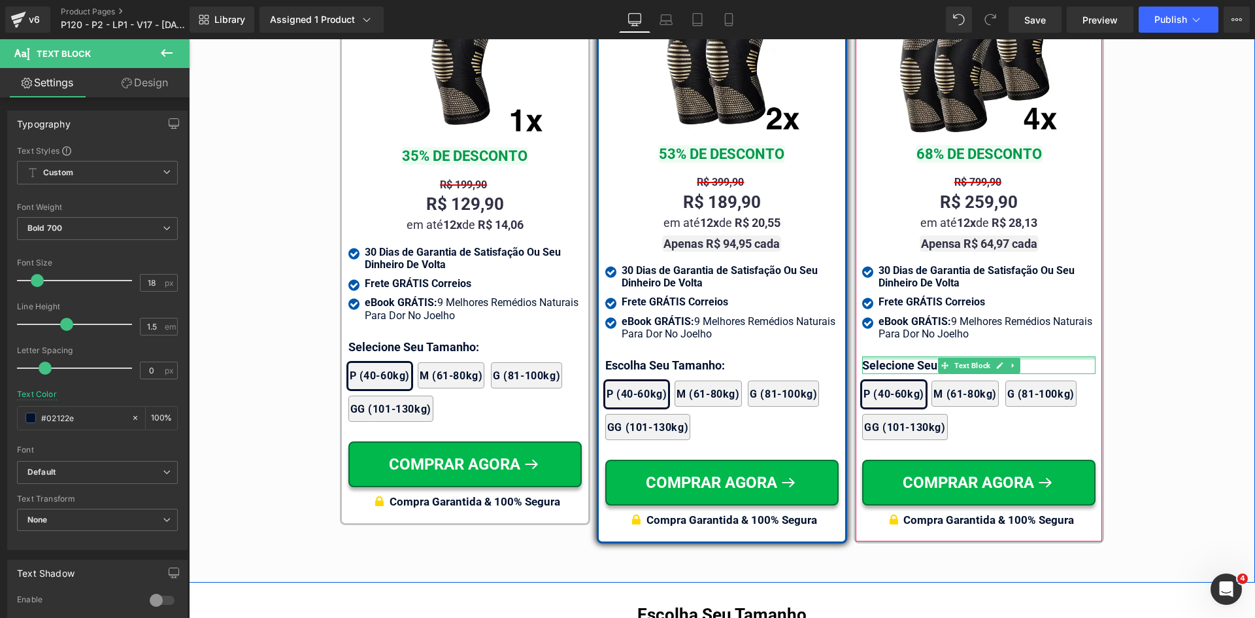
click at [884, 356] on div at bounding box center [978, 357] width 233 height 3
click at [884, 356] on p "Selecione Seu Tamanho:" at bounding box center [978, 365] width 233 height 18
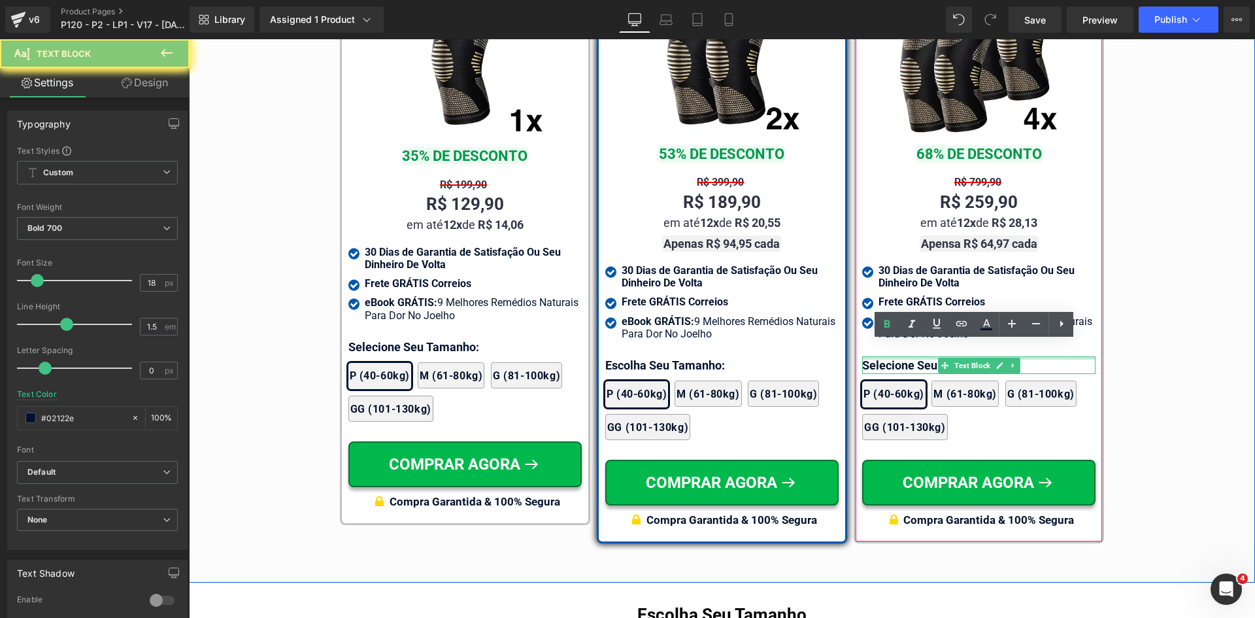
click at [884, 356] on p "Selecione Seu Tamanho:" at bounding box center [978, 365] width 233 height 18
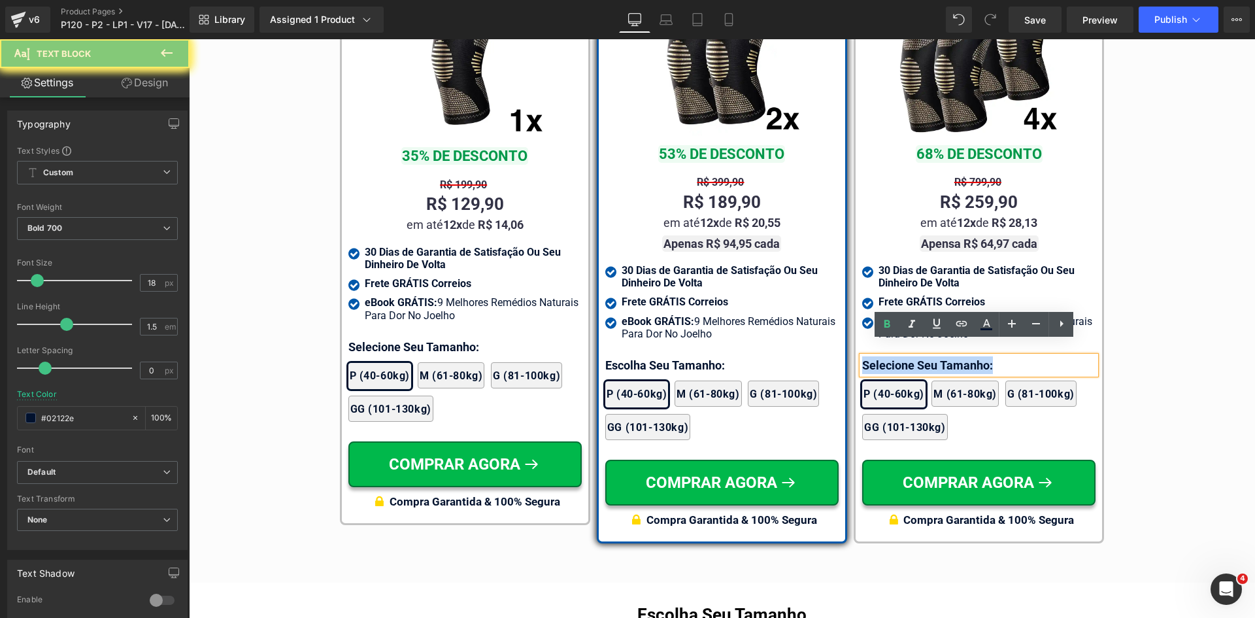
paste div
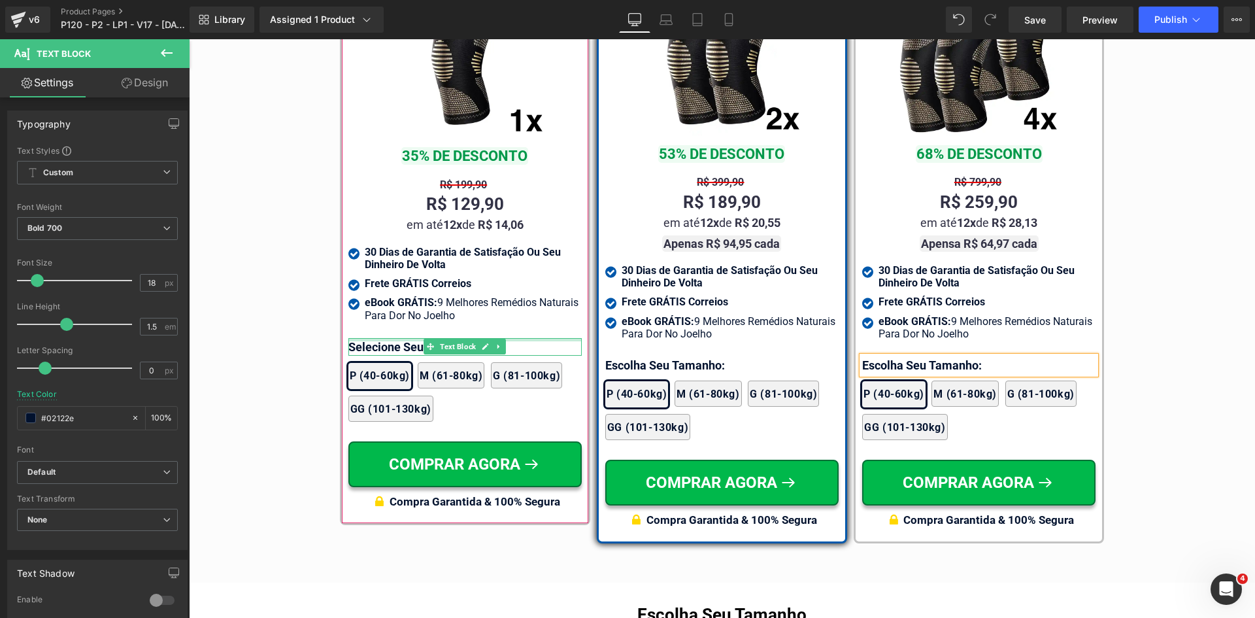
click at [378, 341] on div at bounding box center [464, 339] width 233 height 3
click at [378, 345] on p "Selecione Seu Tamanho:" at bounding box center [464, 347] width 233 height 18
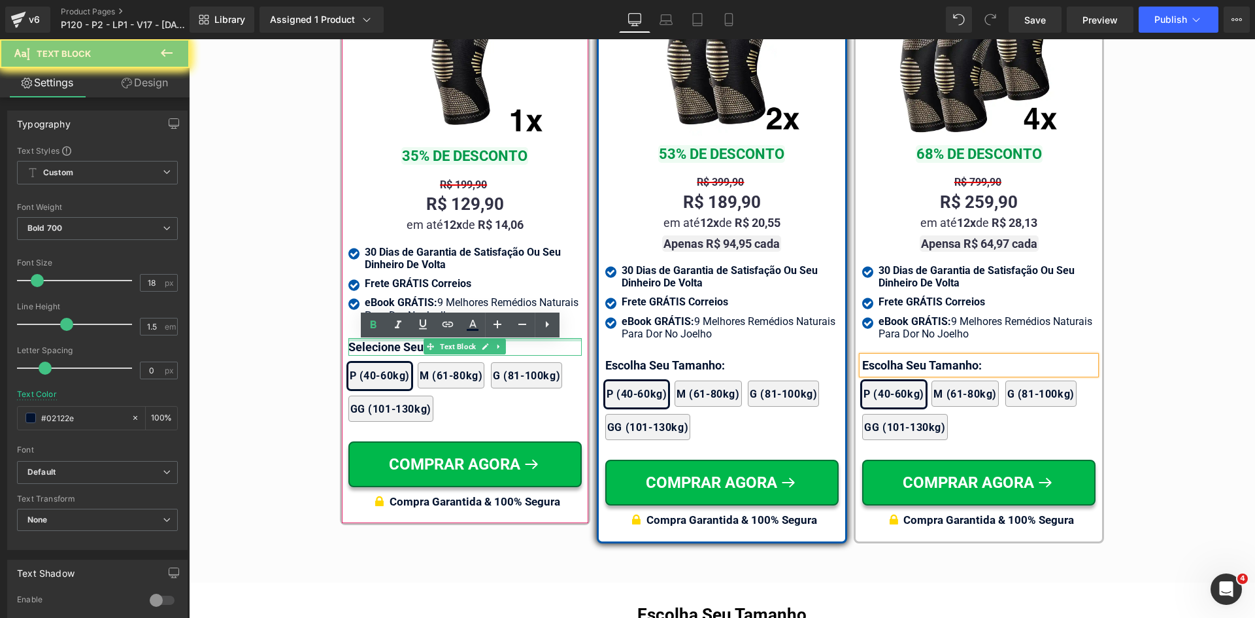
paste div
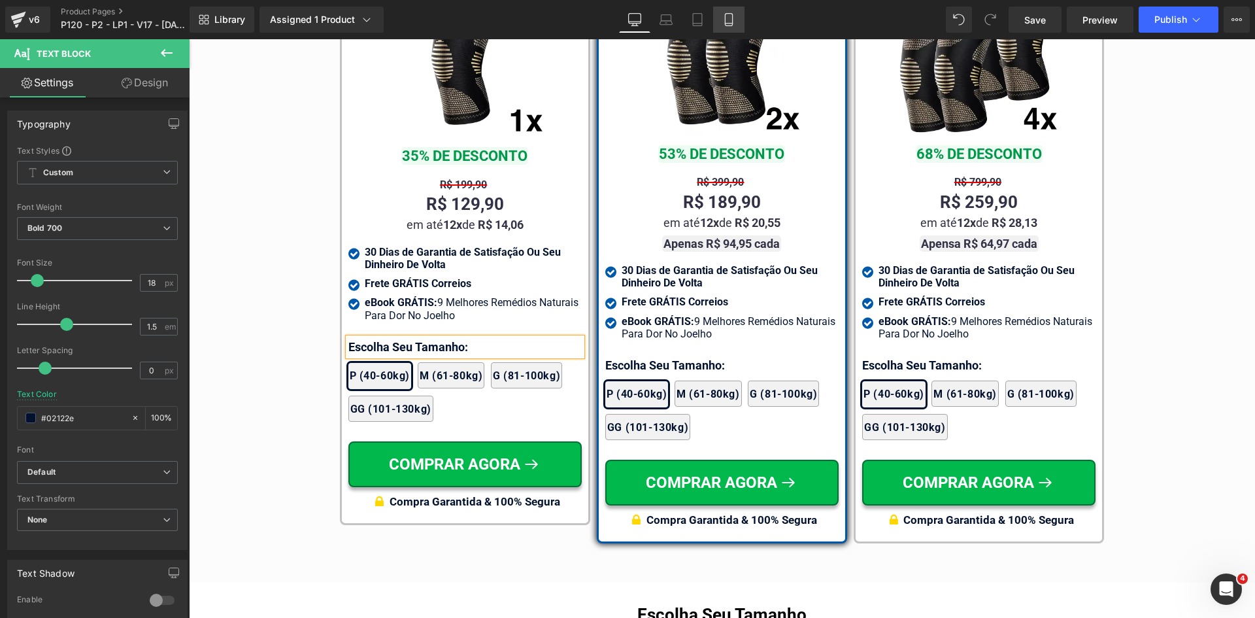
click at [732, 17] on icon at bounding box center [728, 20] width 7 height 12
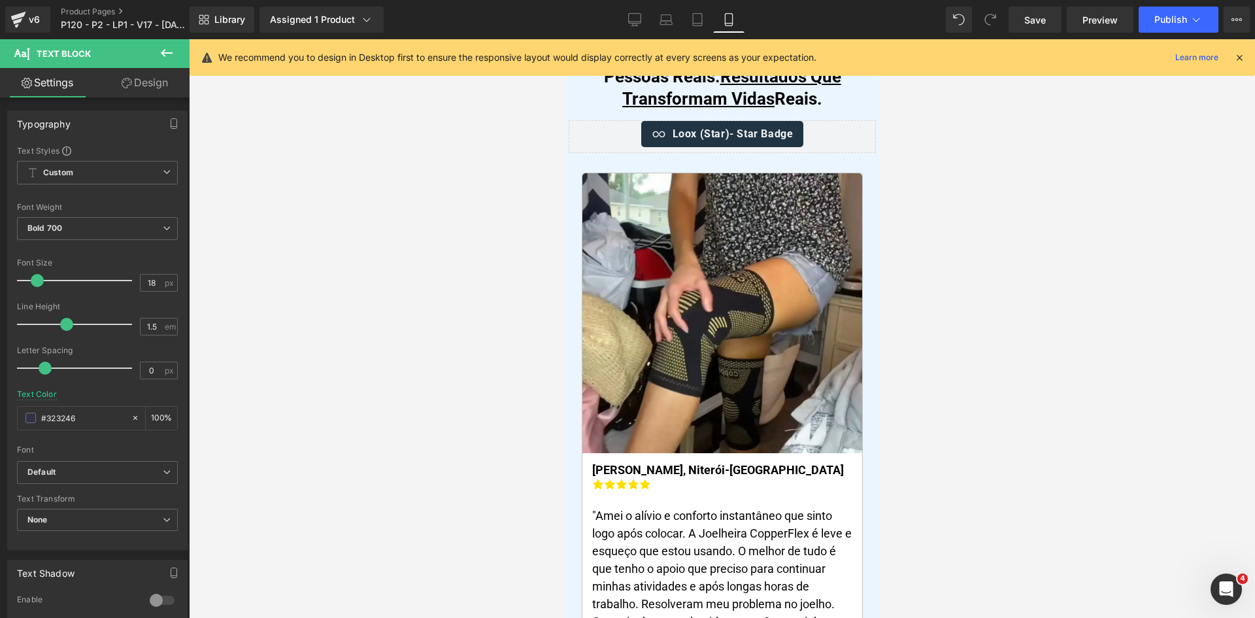
scroll to position [0, 0]
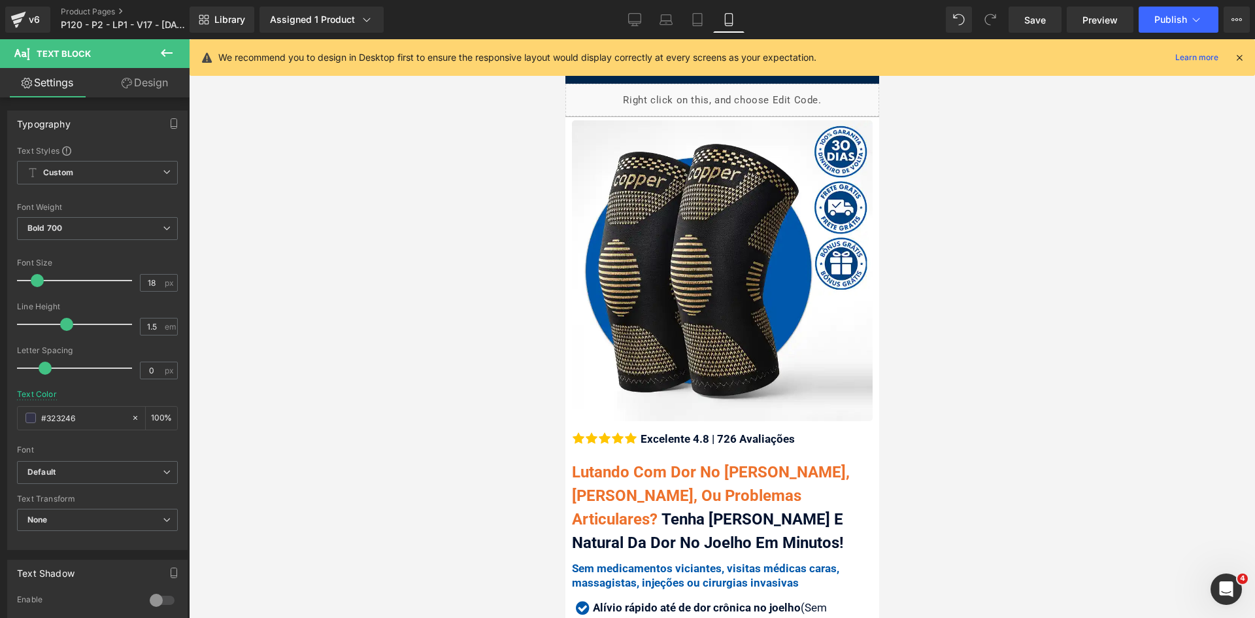
click at [1239, 57] on icon at bounding box center [1240, 58] width 12 height 12
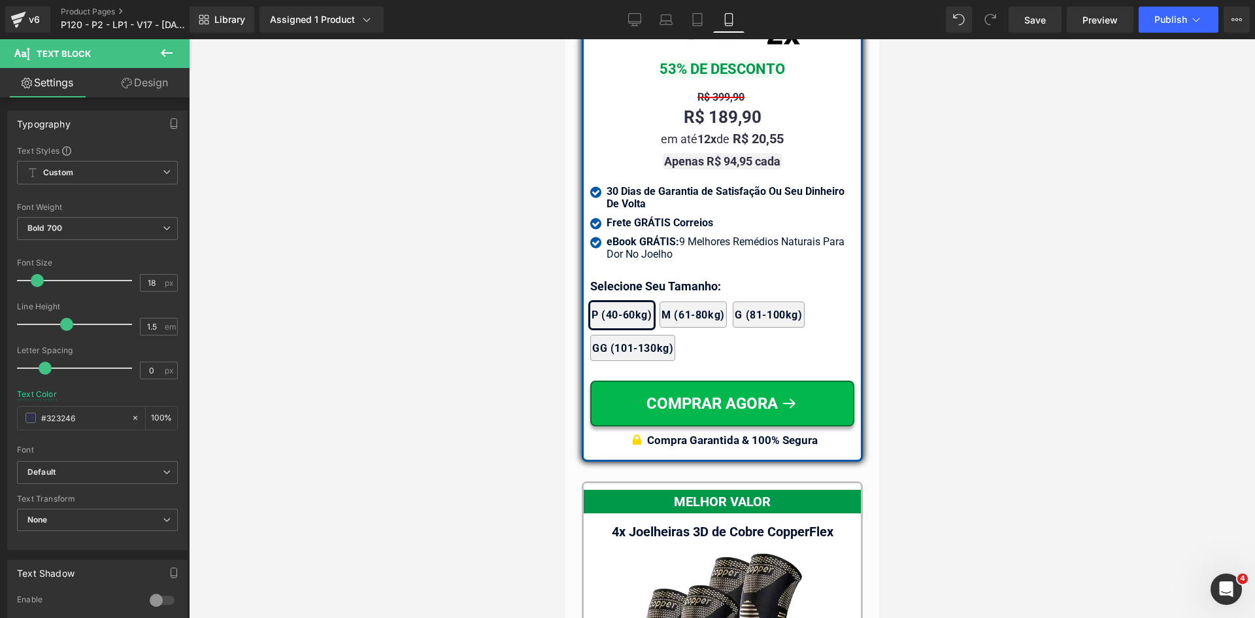
scroll to position [11818, 0]
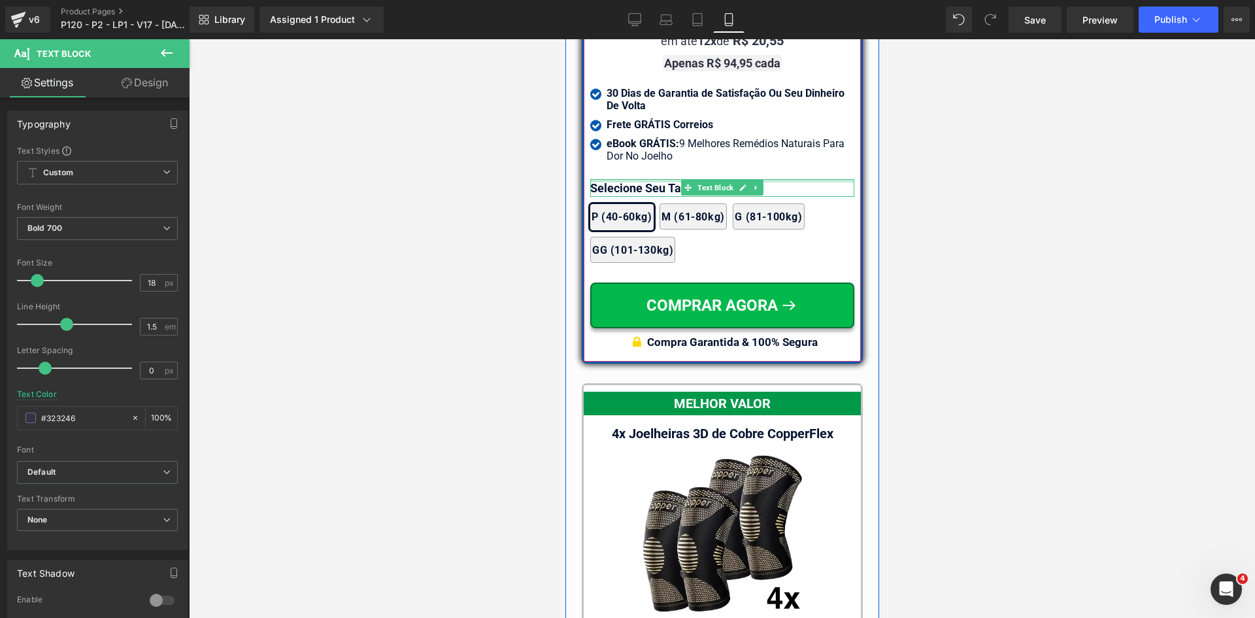
click at [618, 179] on div at bounding box center [722, 180] width 264 height 3
click at [618, 179] on p "Selecione Seu Tamanho:" at bounding box center [722, 188] width 264 height 18
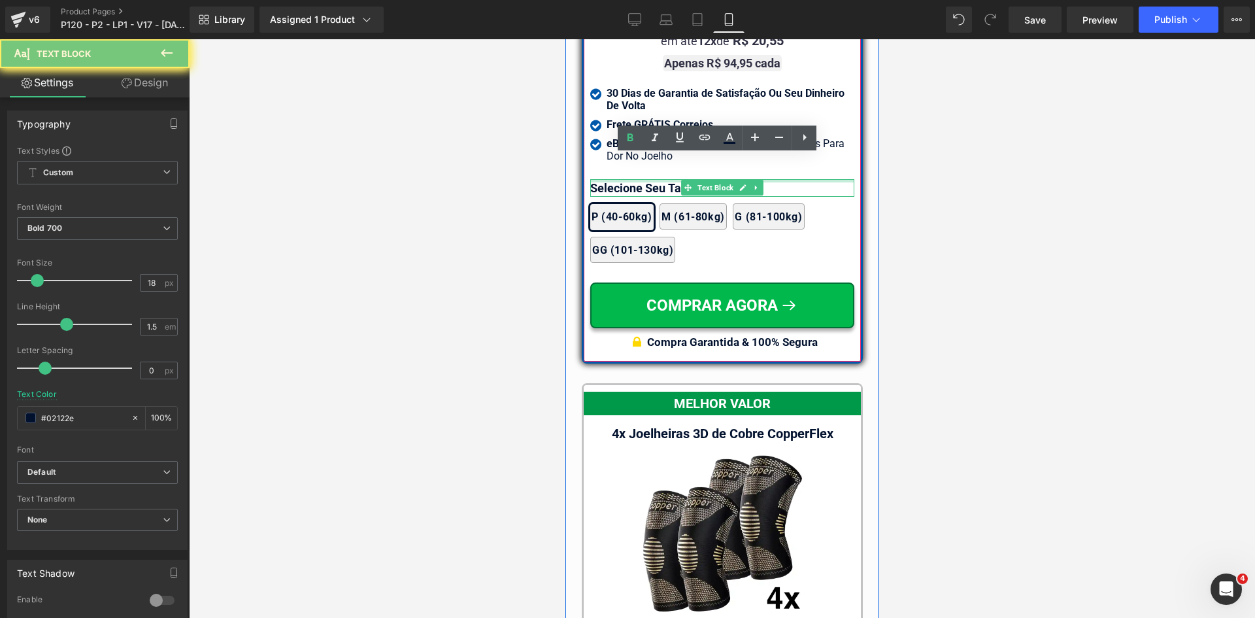
click at [618, 179] on p "Selecione Seu Tamanho:" at bounding box center [722, 188] width 264 height 18
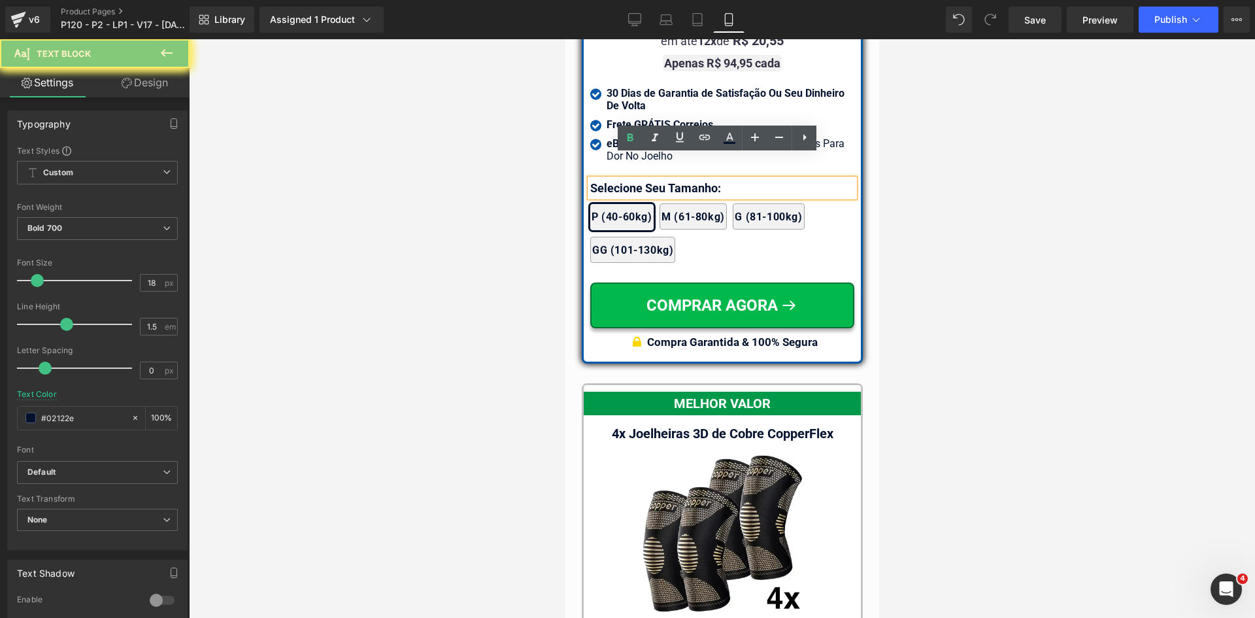
click at [618, 179] on p "Selecione Seu Tamanho:" at bounding box center [722, 188] width 264 height 18
paste div
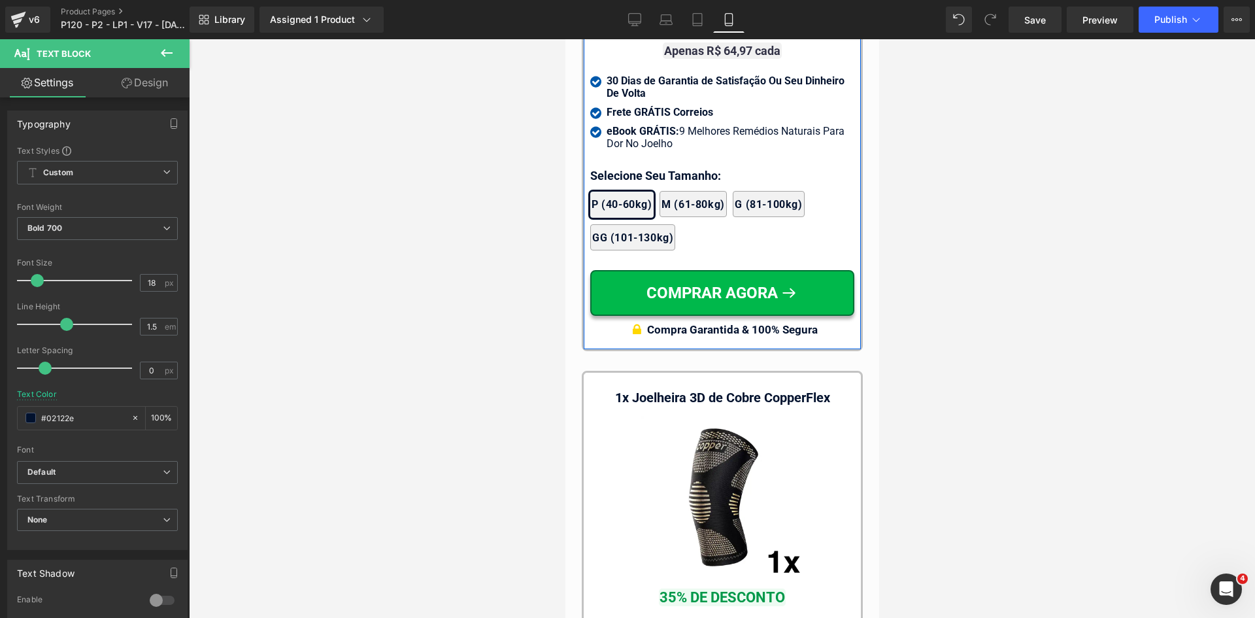
scroll to position [12472, 0]
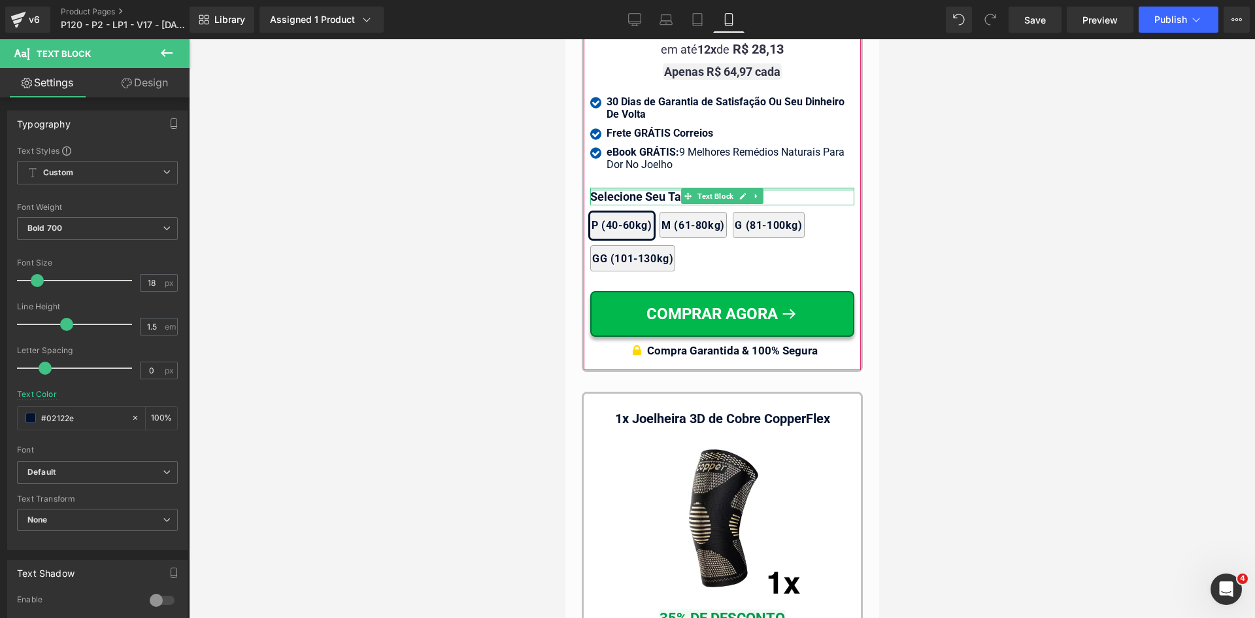
click at [614, 188] on div at bounding box center [722, 189] width 264 height 3
click at [614, 188] on p "Selecione Seu Tamanho:" at bounding box center [722, 197] width 264 height 18
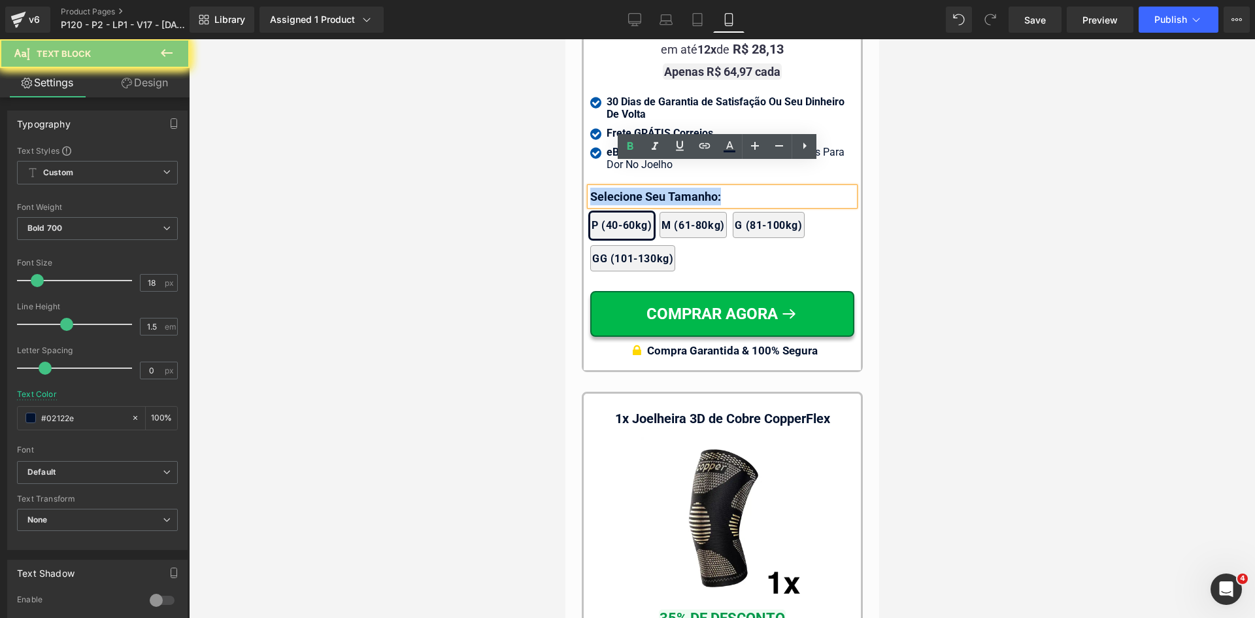
click at [614, 188] on p "Selecione Seu Tamanho:" at bounding box center [722, 197] width 264 height 18
paste div
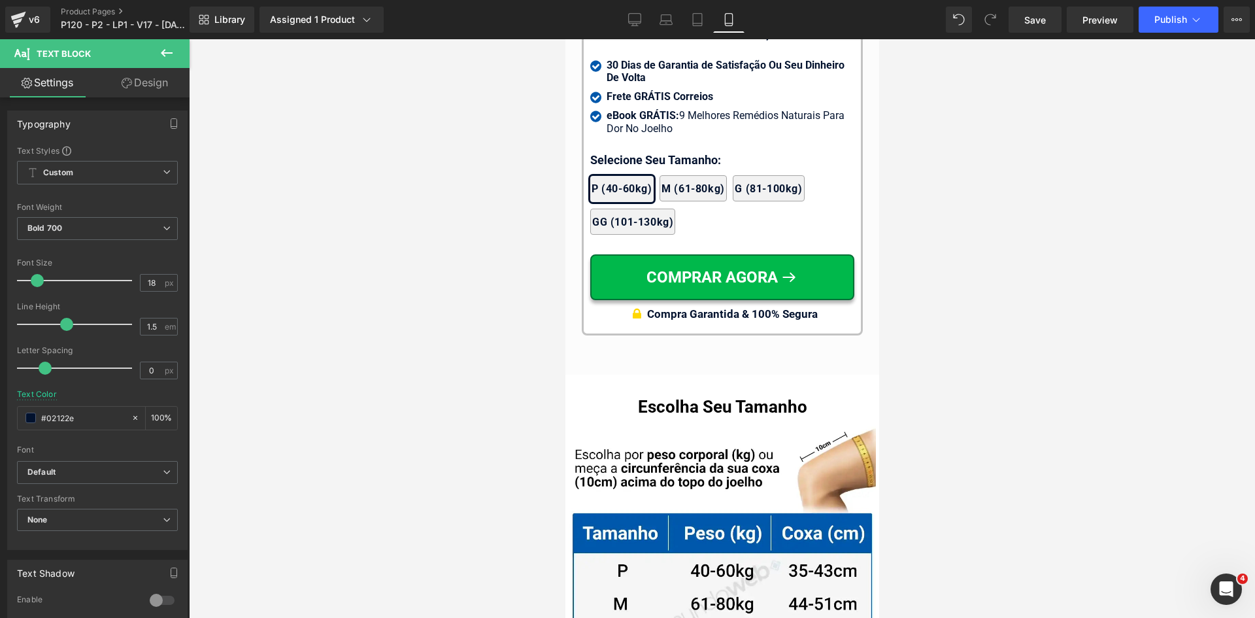
scroll to position [13126, 0]
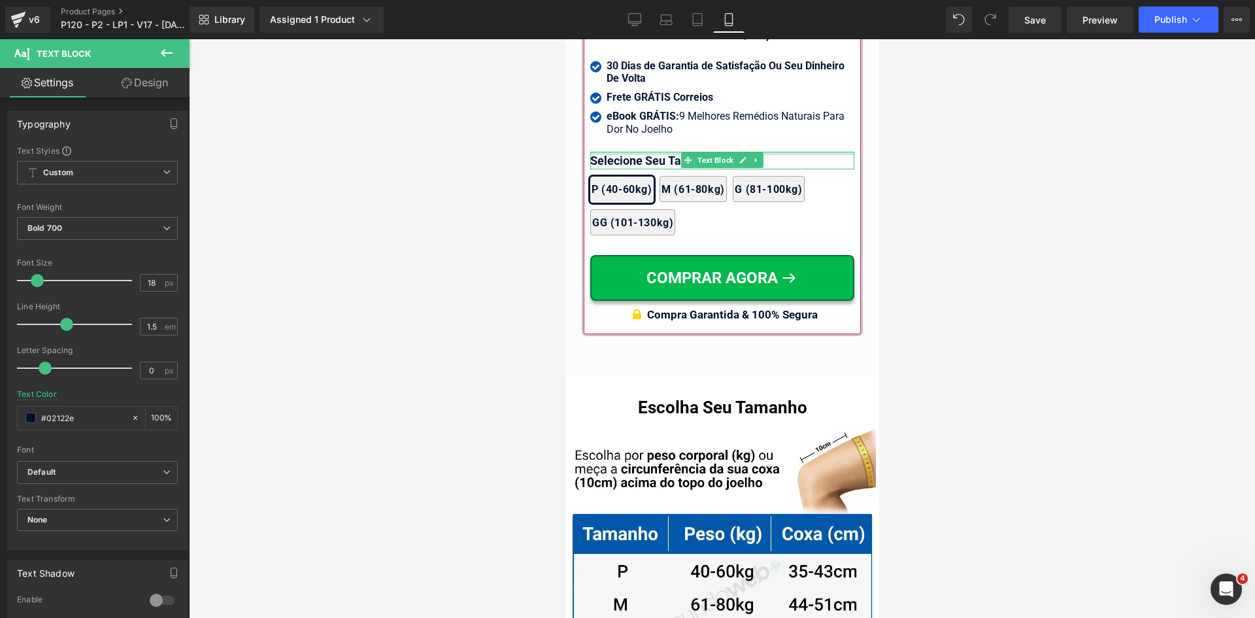
click at [611, 152] on div at bounding box center [722, 153] width 264 height 3
click at [611, 152] on p "Selecione Seu Tamanho:" at bounding box center [722, 161] width 264 height 18
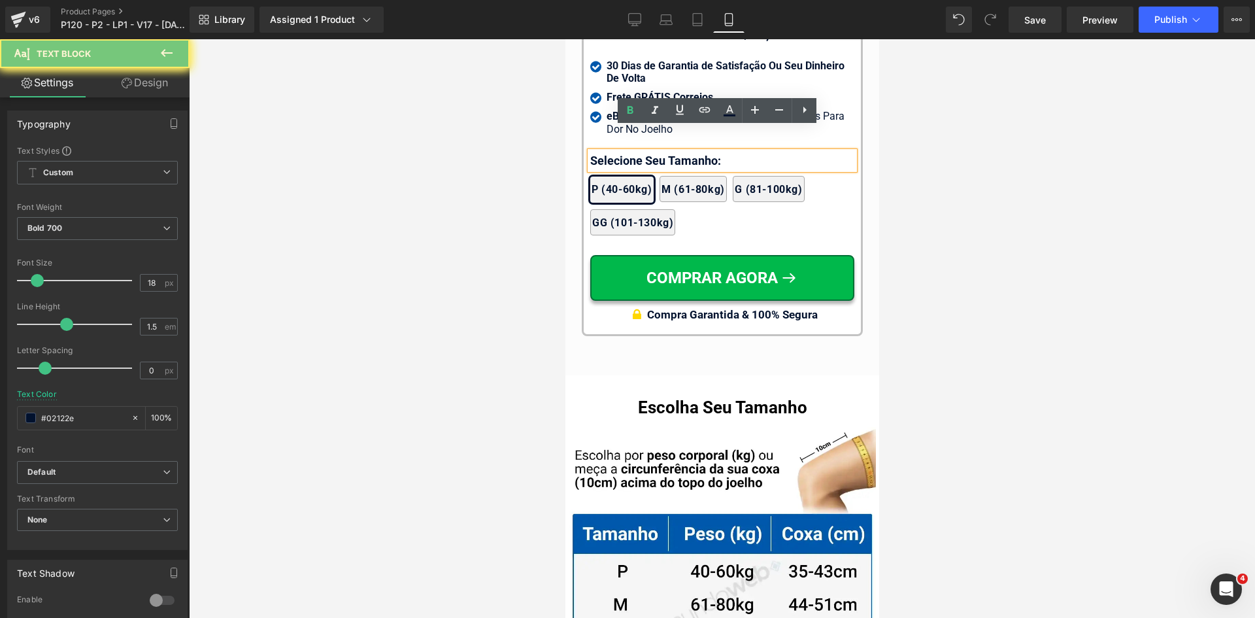
click at [611, 152] on p "Selecione Seu Tamanho:" at bounding box center [722, 161] width 264 height 18
paste div
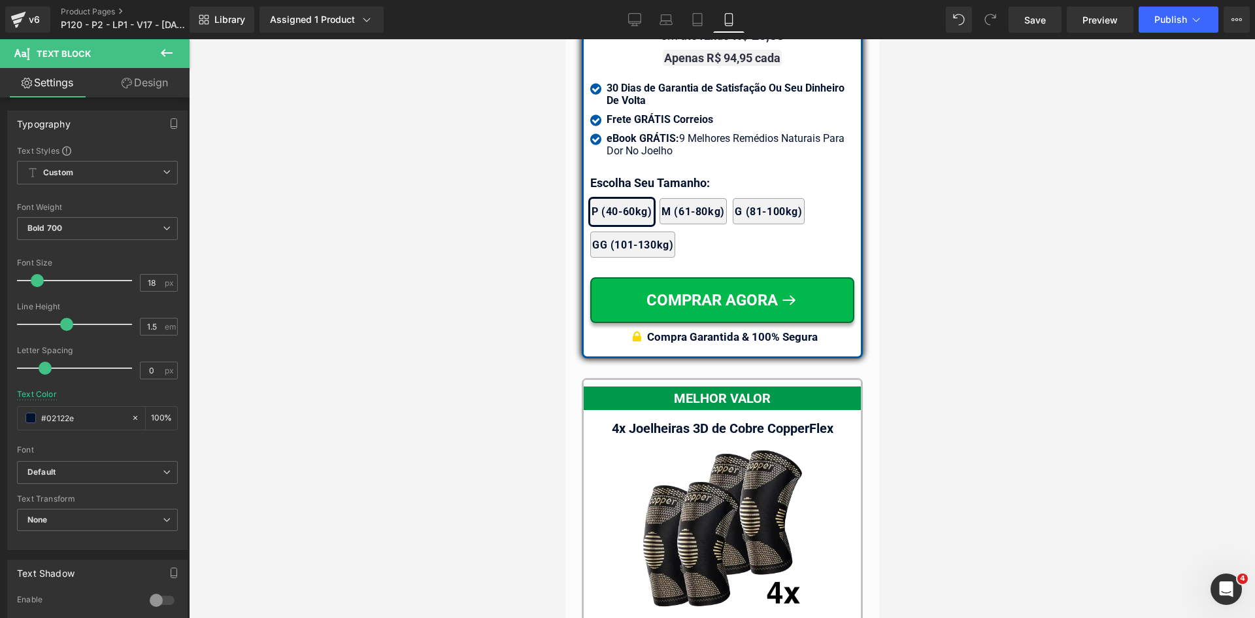
scroll to position [11818, 0]
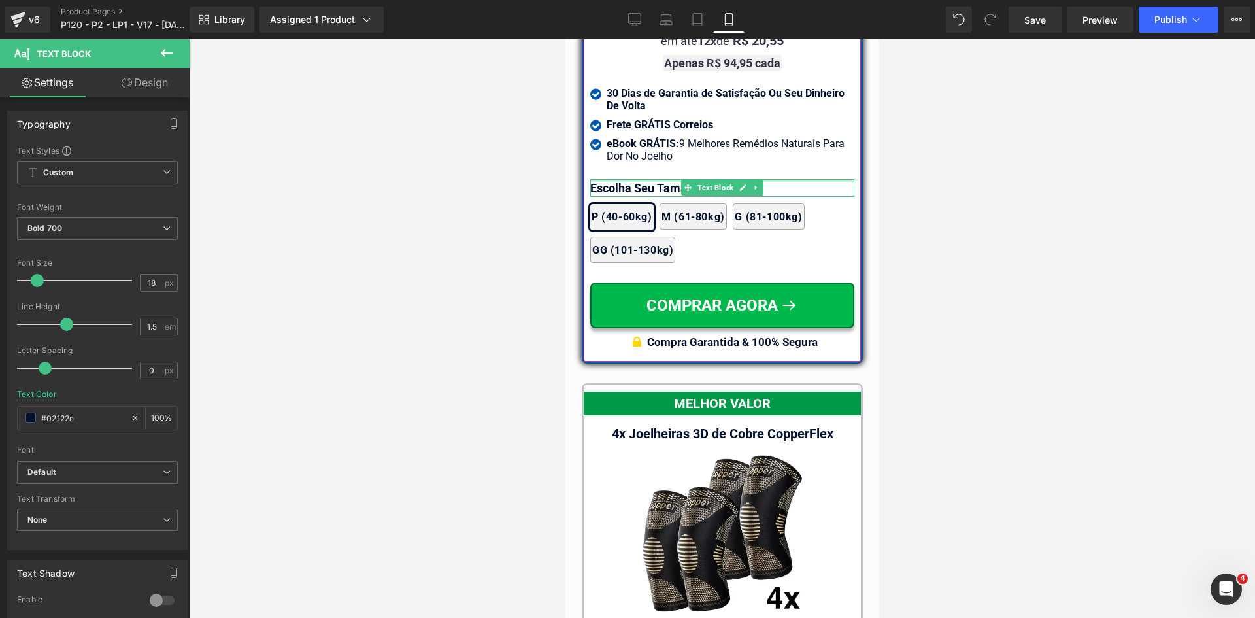
click at [611, 179] on div at bounding box center [722, 180] width 264 height 3
click at [611, 179] on p "Escolha Seu Tamanho:" at bounding box center [722, 188] width 264 height 18
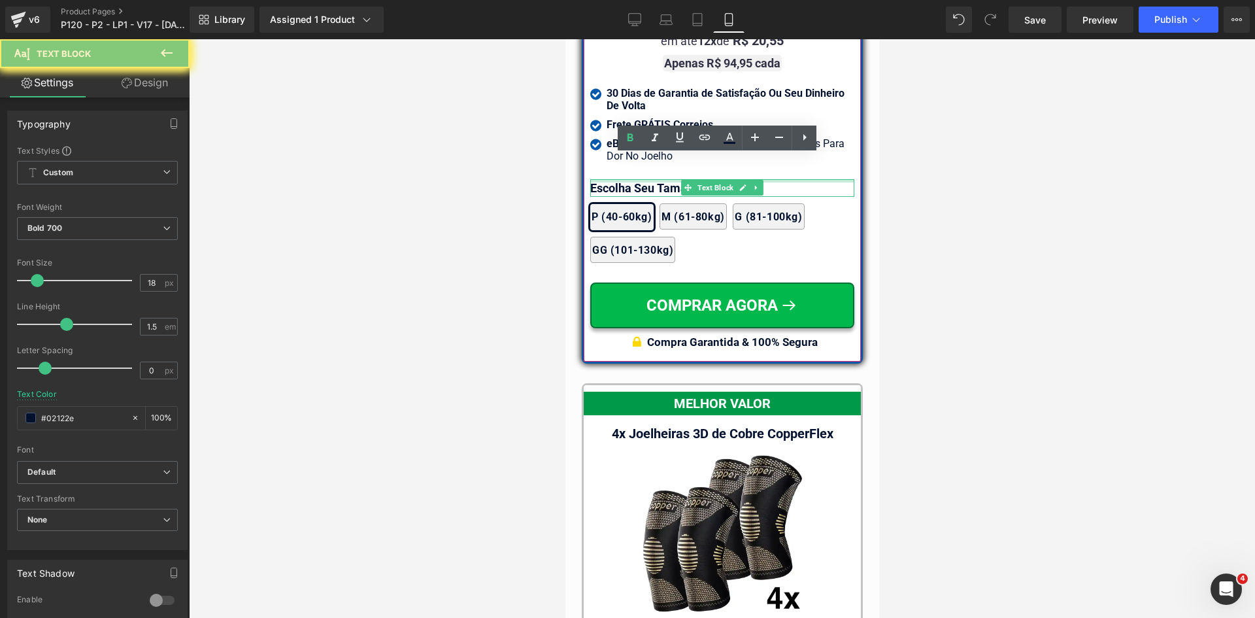
click at [611, 179] on p "Escolha Seu Tamanho:" at bounding box center [722, 188] width 264 height 18
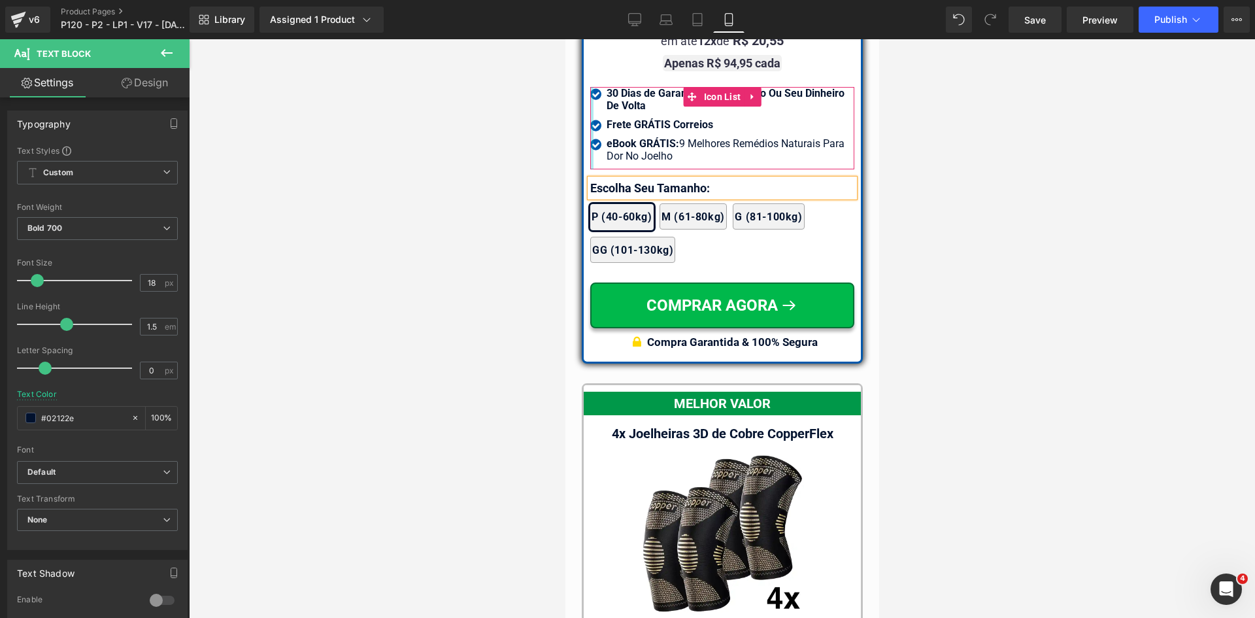
click at [590, 137] on div "Icon" at bounding box center [596, 146] width 13 height 18
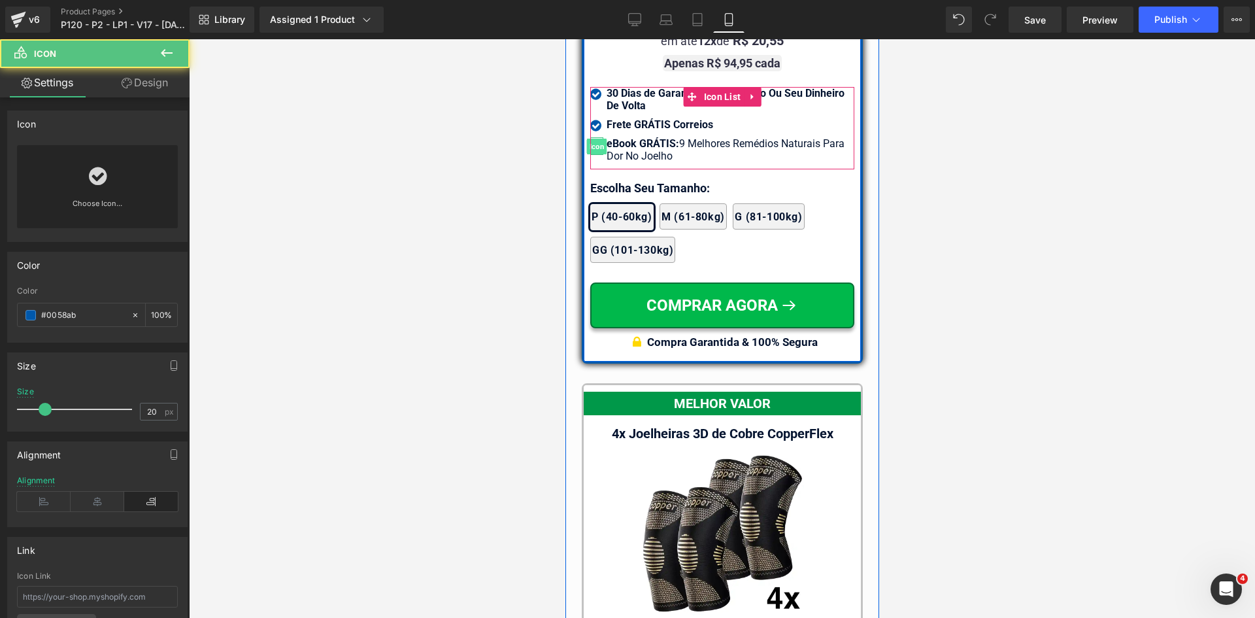
click at [592, 139] on span "Icon" at bounding box center [596, 147] width 20 height 16
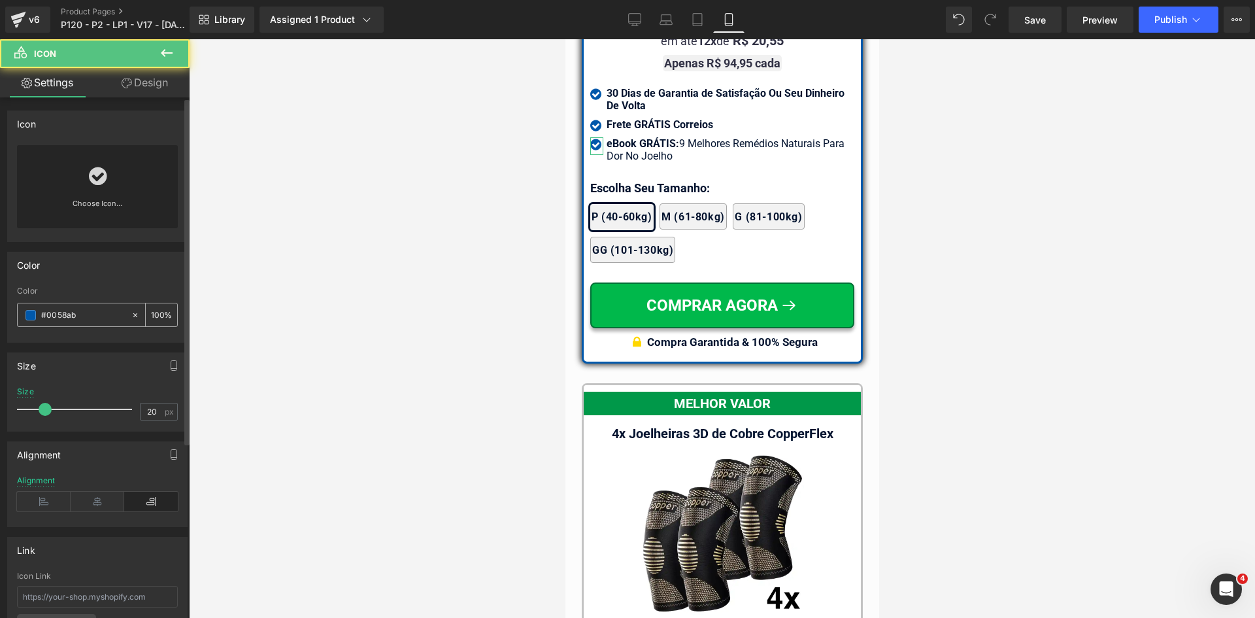
click at [76, 315] on input "#0058ab" at bounding box center [83, 315] width 84 height 14
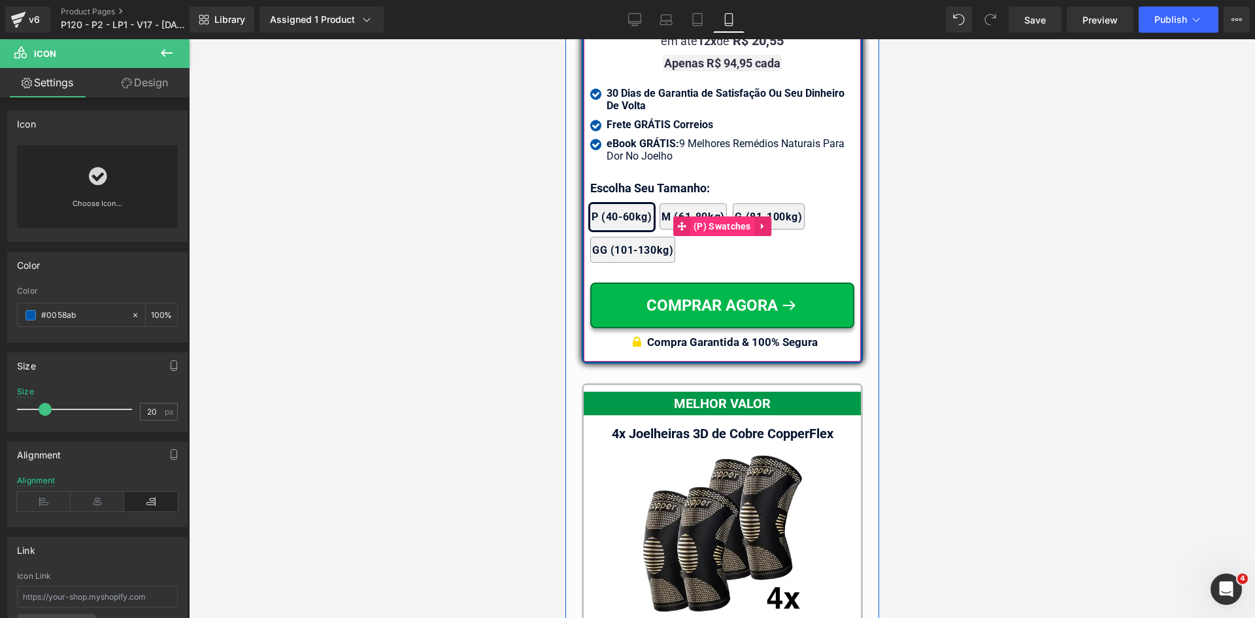
click at [702, 216] on span "(P) Swatches" at bounding box center [722, 226] width 64 height 20
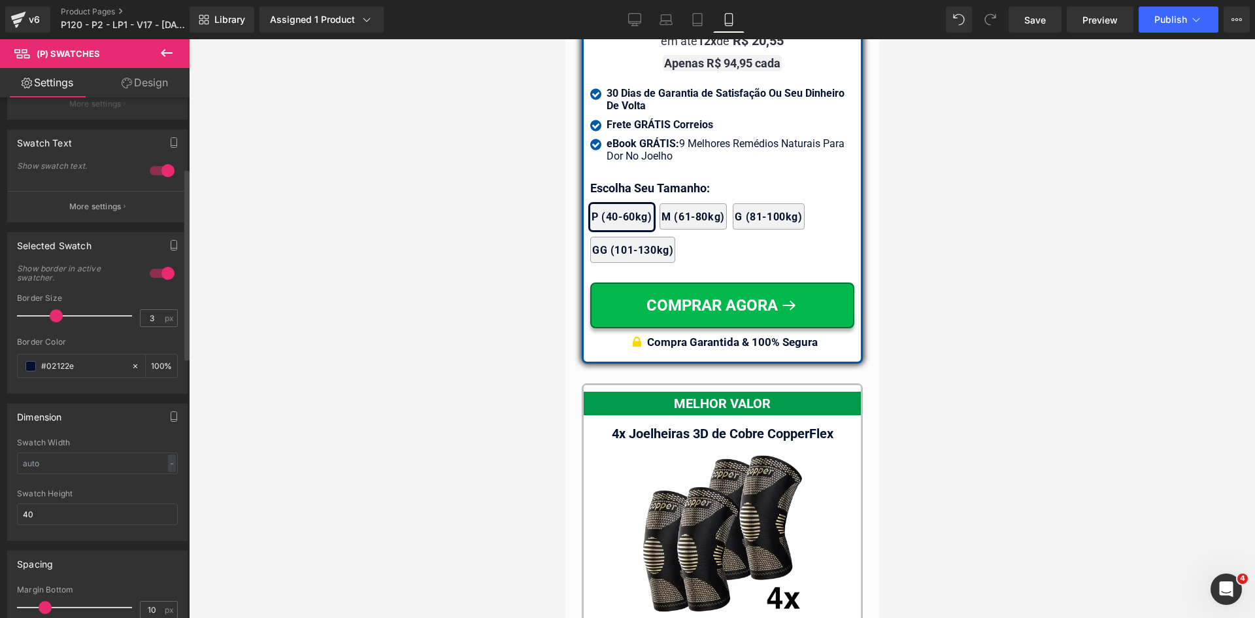
scroll to position [196, 0]
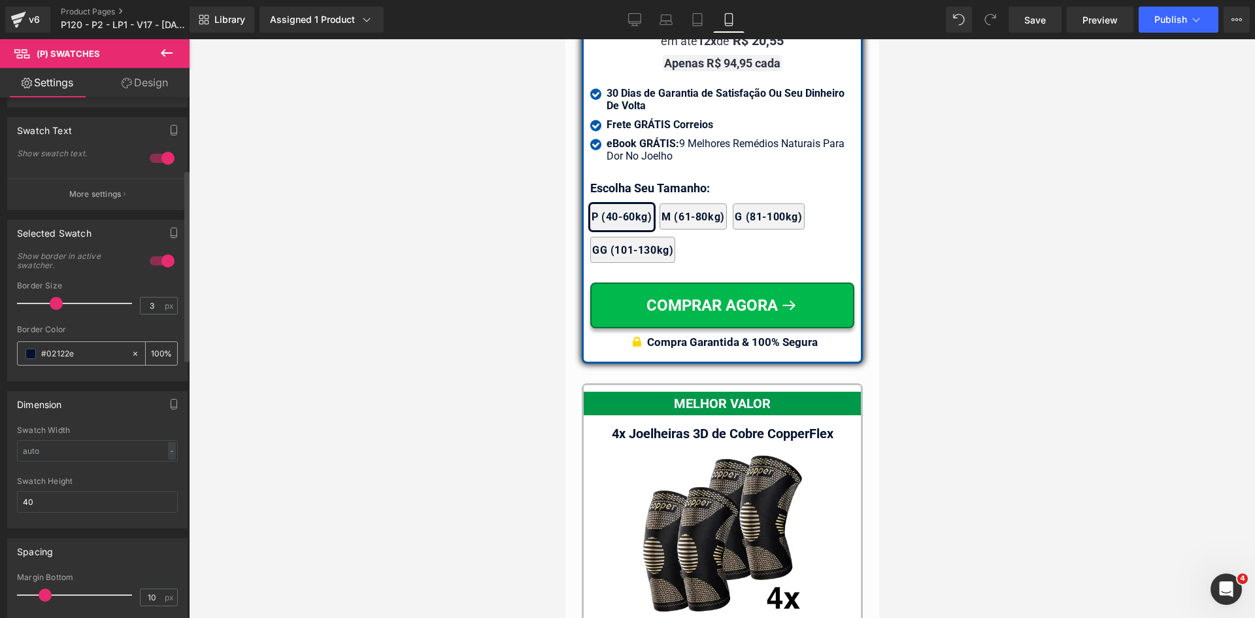
click at [81, 350] on input "#02122e" at bounding box center [83, 353] width 84 height 14
paste input "058ab"
type input "#0058ab"
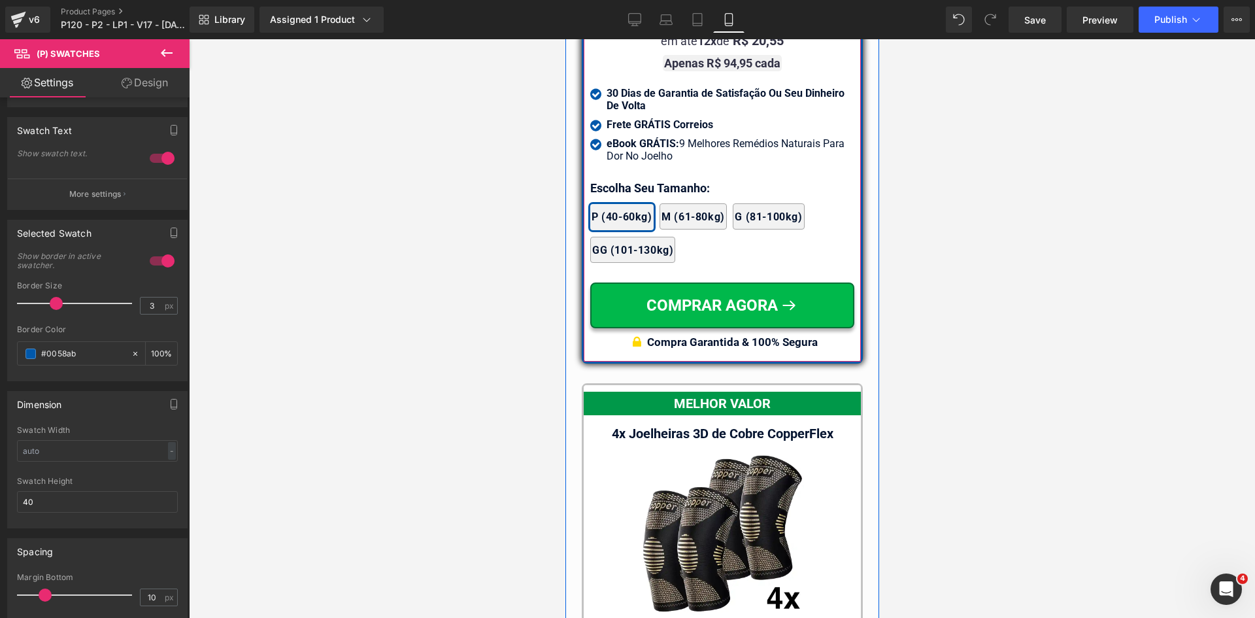
scroll to position [11688, 0]
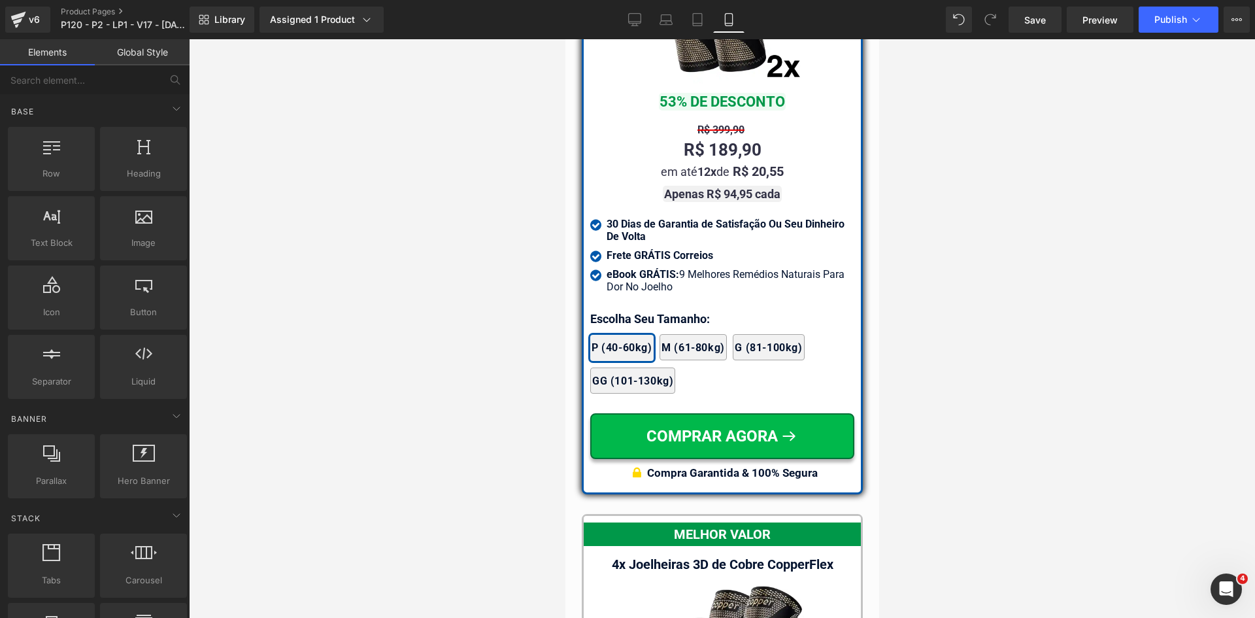
click at [369, 365] on div at bounding box center [722, 328] width 1066 height 579
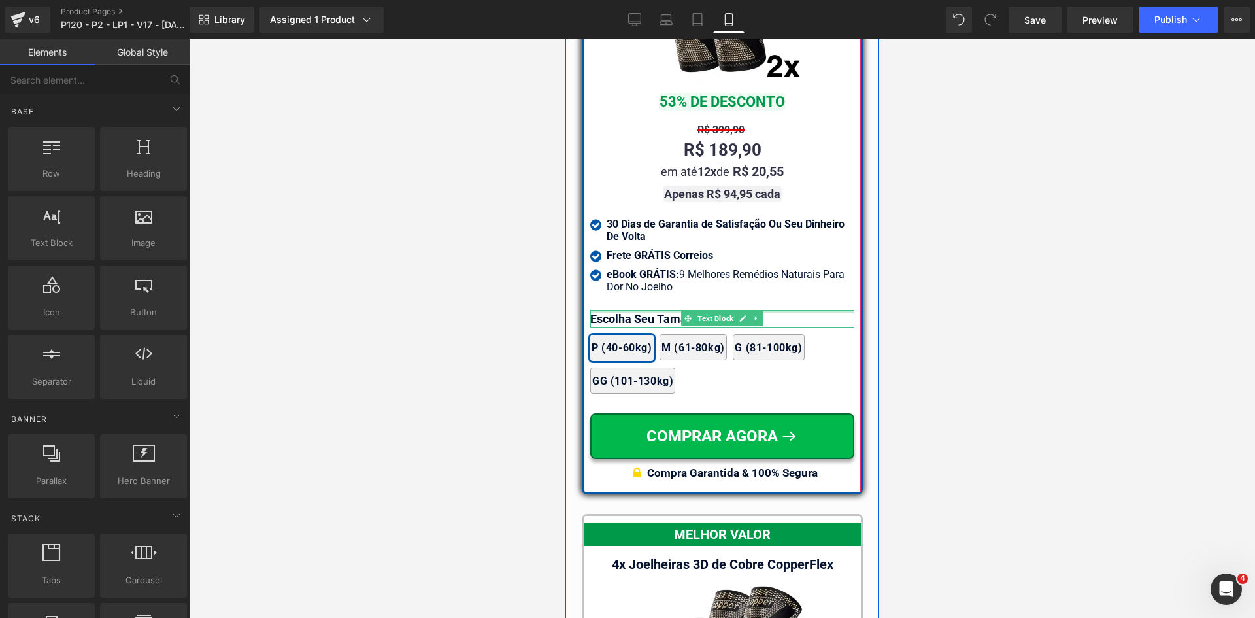
click at [619, 310] on div at bounding box center [722, 311] width 264 height 3
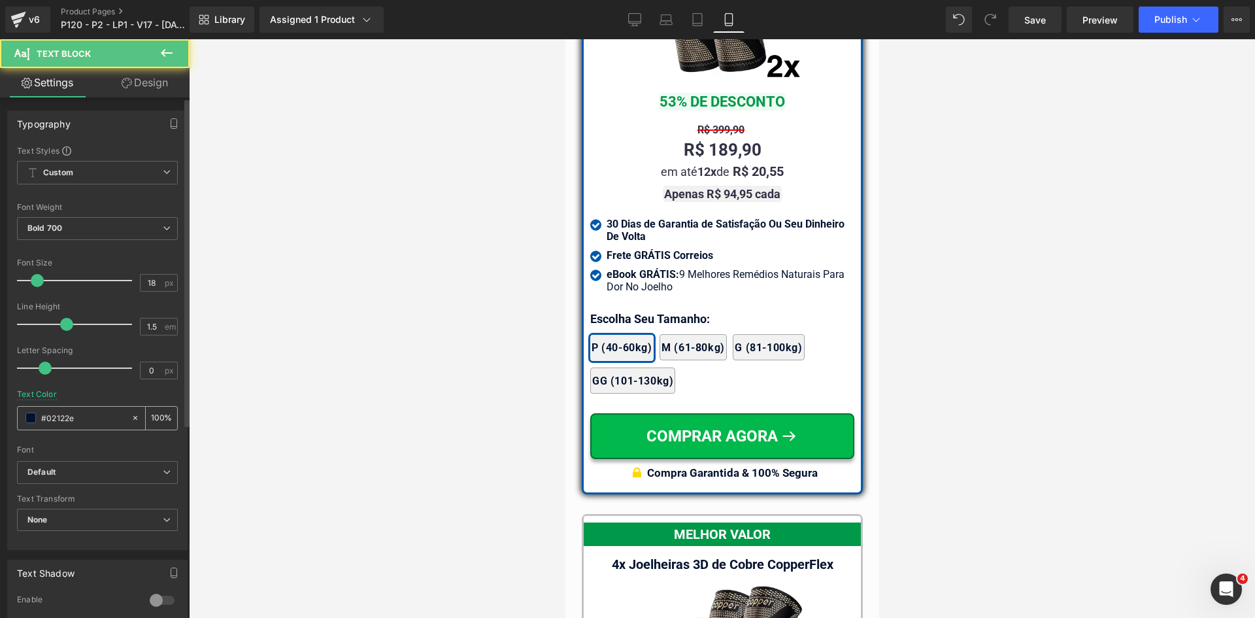
click at [68, 416] on input "#02122e" at bounding box center [83, 418] width 84 height 14
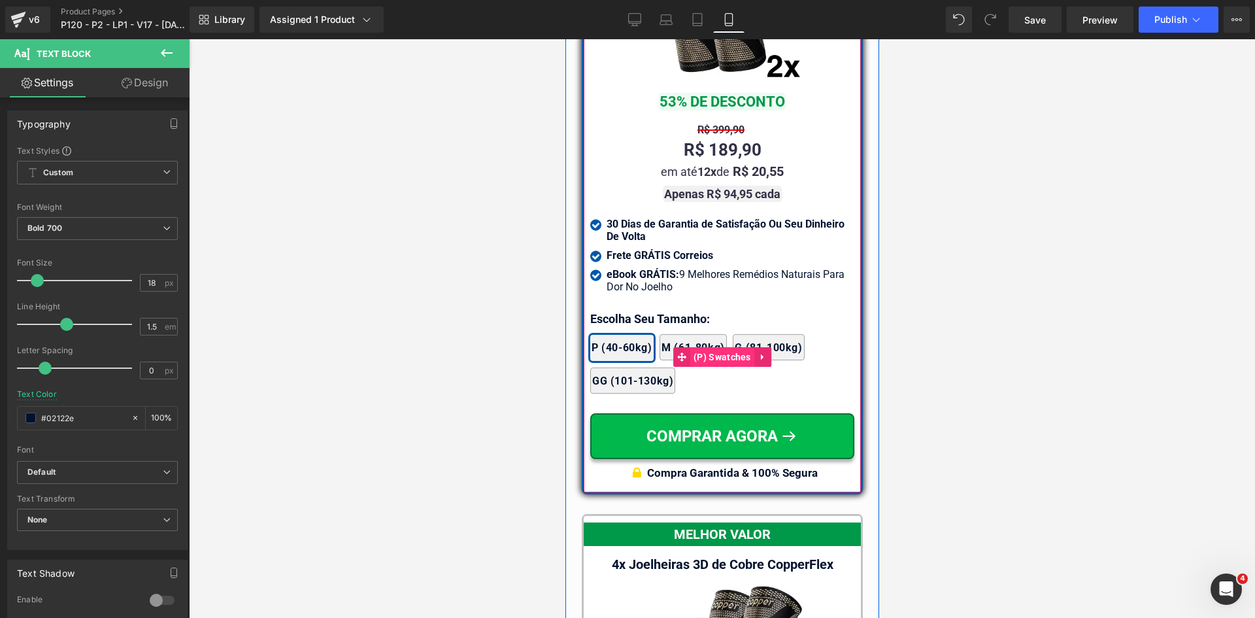
click at [710, 347] on span "(P) Swatches" at bounding box center [722, 357] width 64 height 20
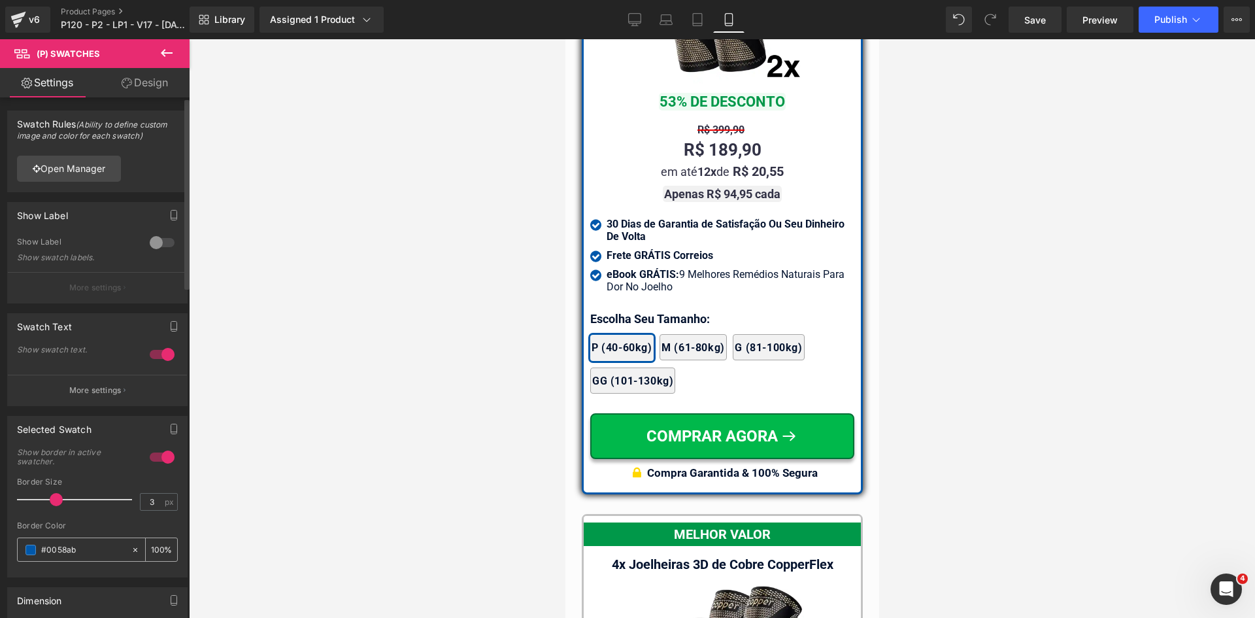
click at [79, 548] on input "#0058ab" at bounding box center [83, 550] width 84 height 14
paste input "2122e"
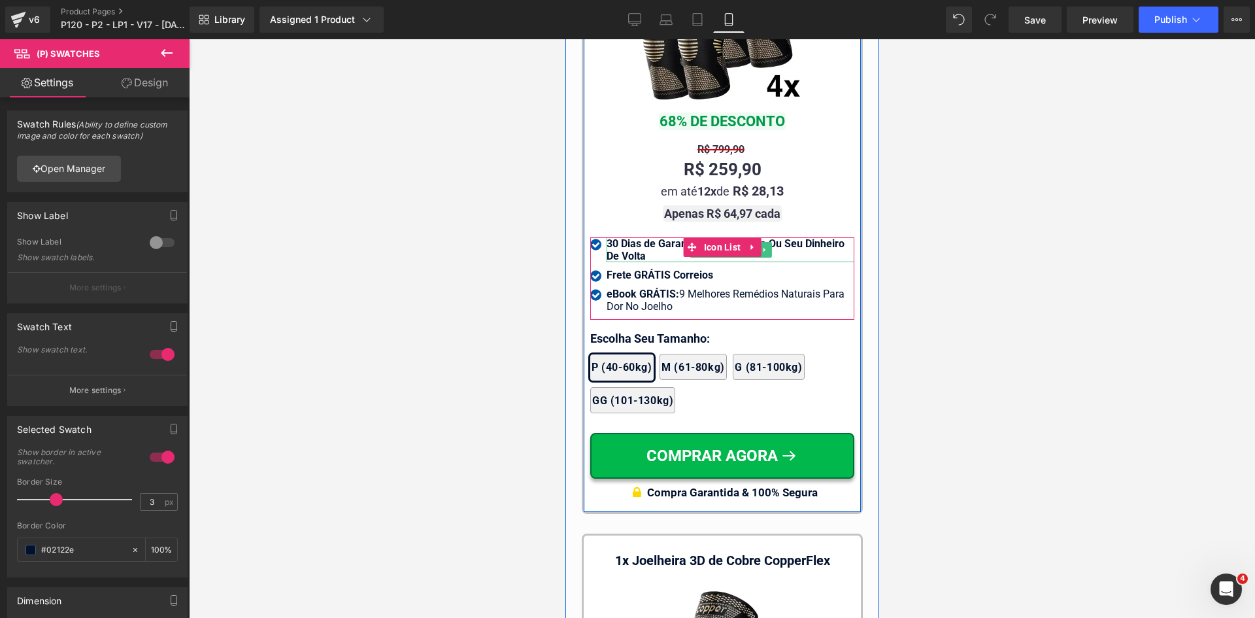
scroll to position [12341, 0]
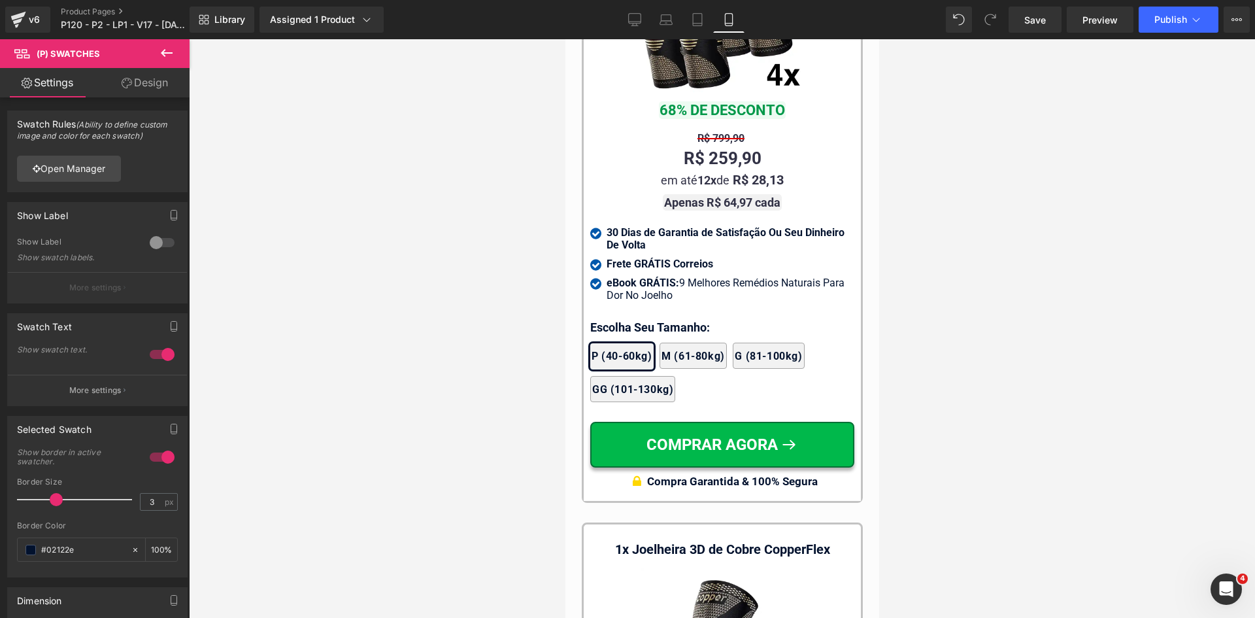
type input "#02122e"
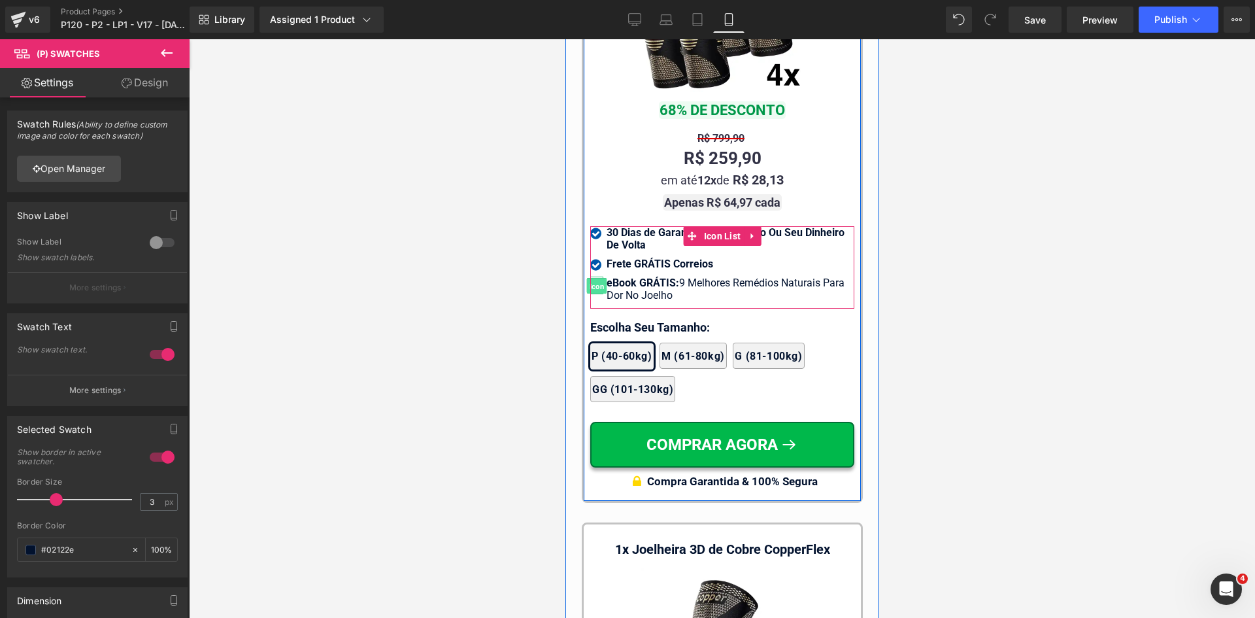
click at [593, 278] on span "Icon" at bounding box center [596, 286] width 20 height 16
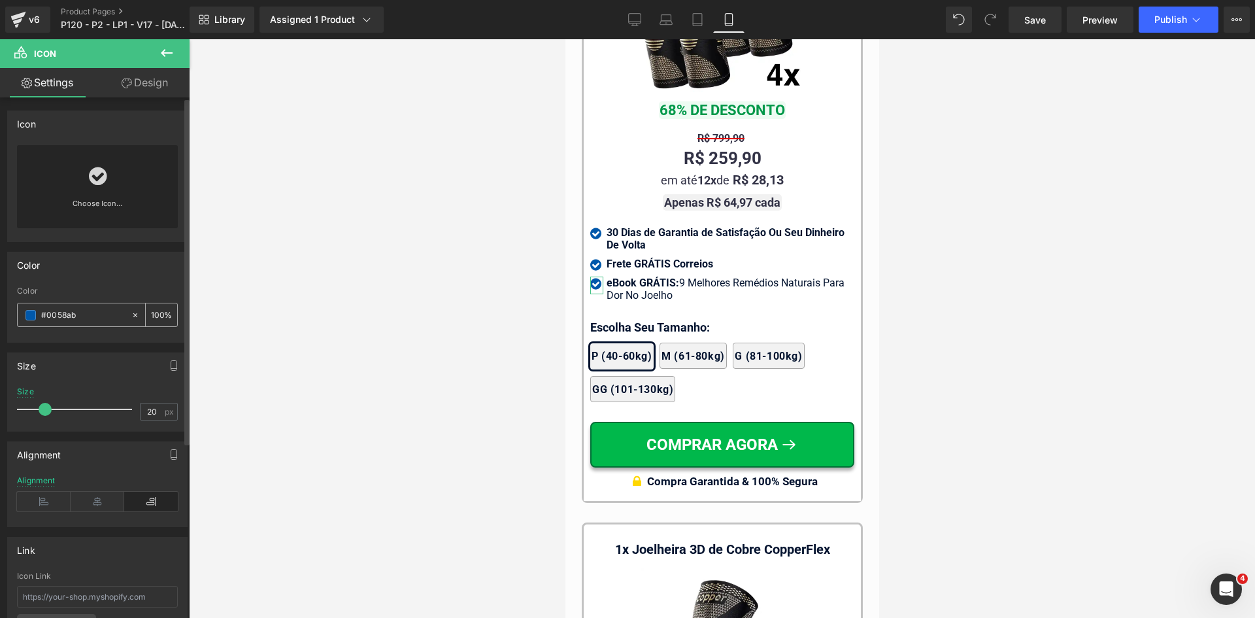
click at [84, 316] on input "#0058ab" at bounding box center [83, 315] width 84 height 14
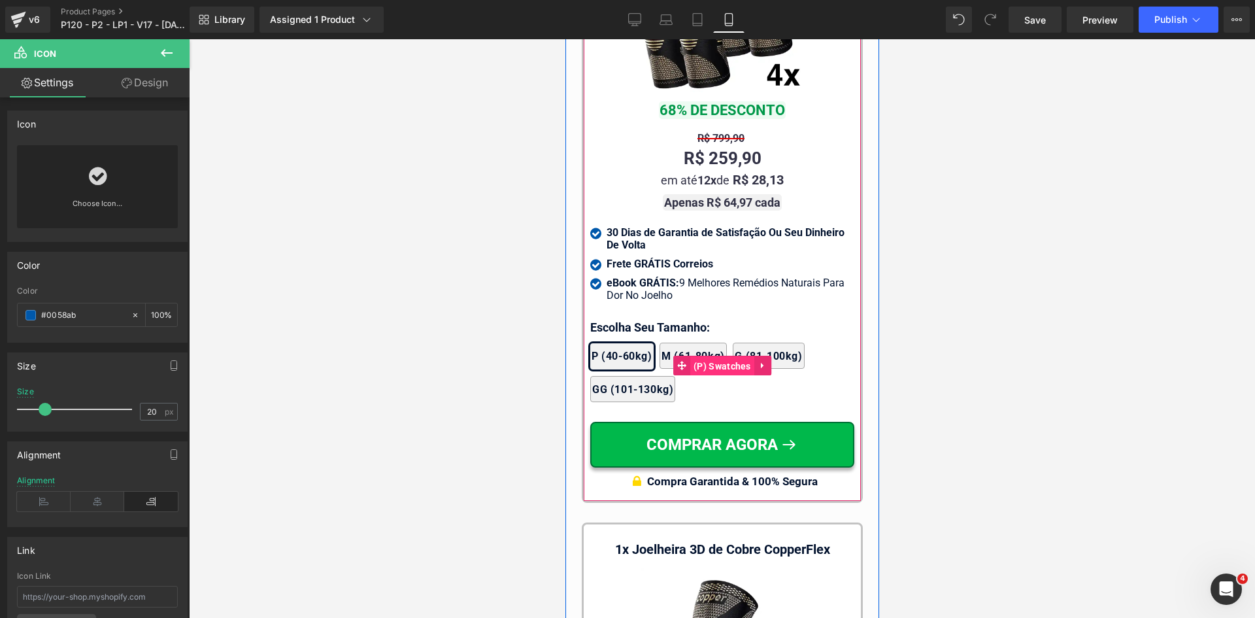
click at [724, 356] on span "(P) Swatches" at bounding box center [722, 366] width 64 height 20
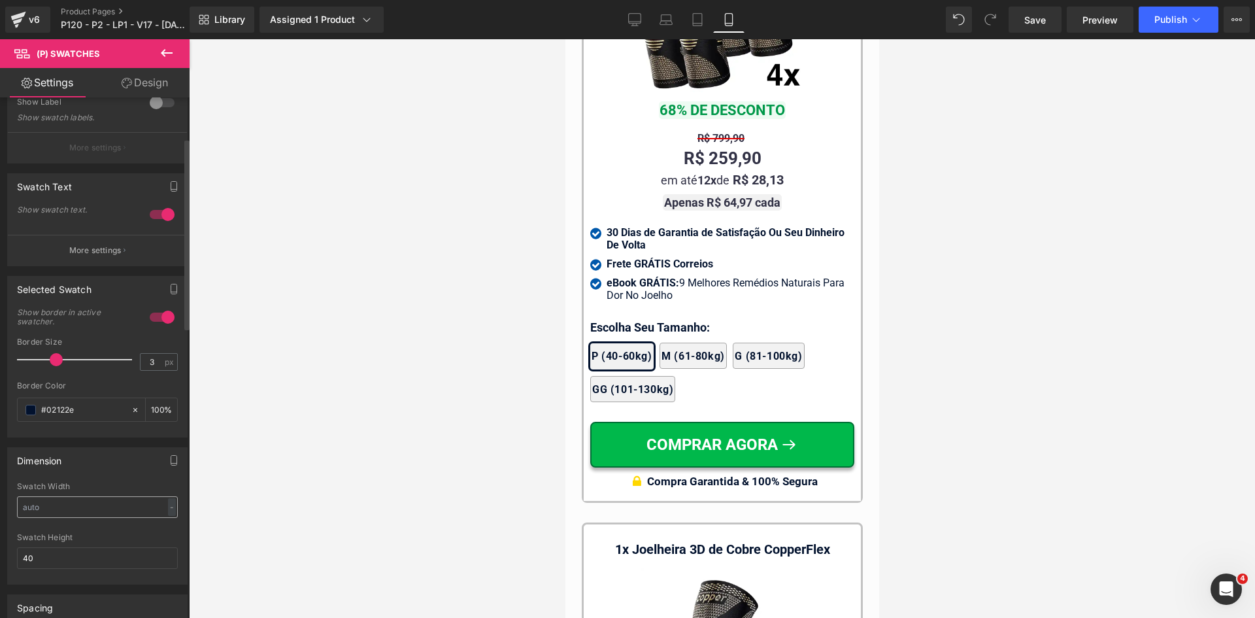
scroll to position [196, 0]
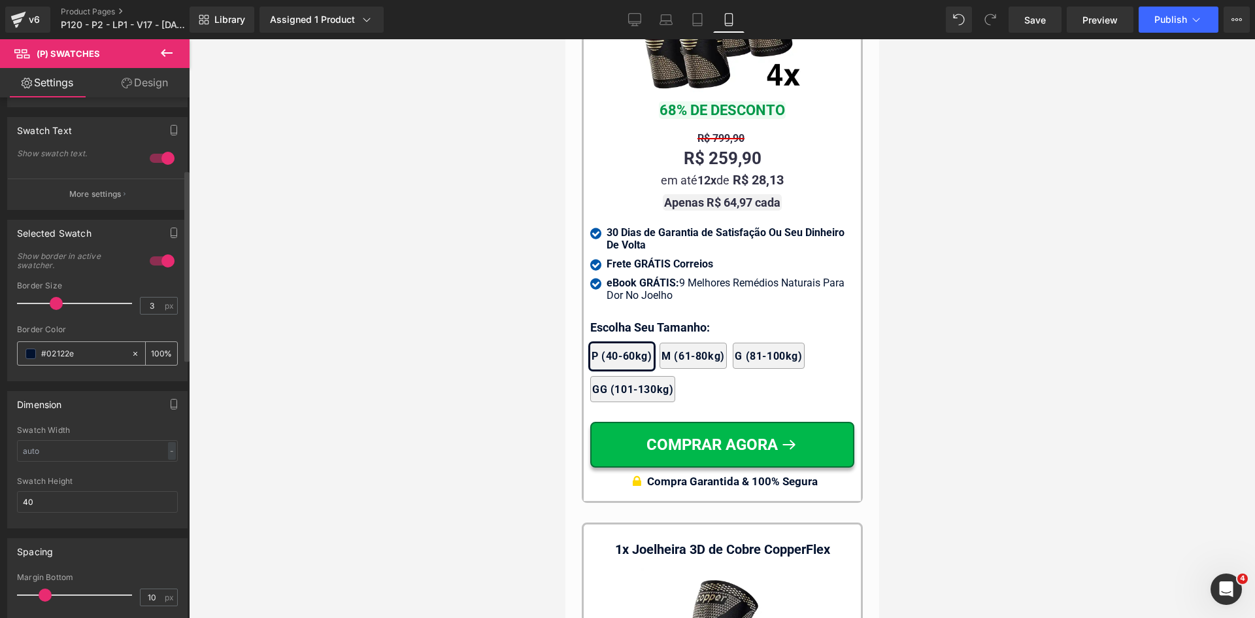
click at [83, 350] on input "#02122e" at bounding box center [83, 353] width 84 height 14
paste input "058ab"
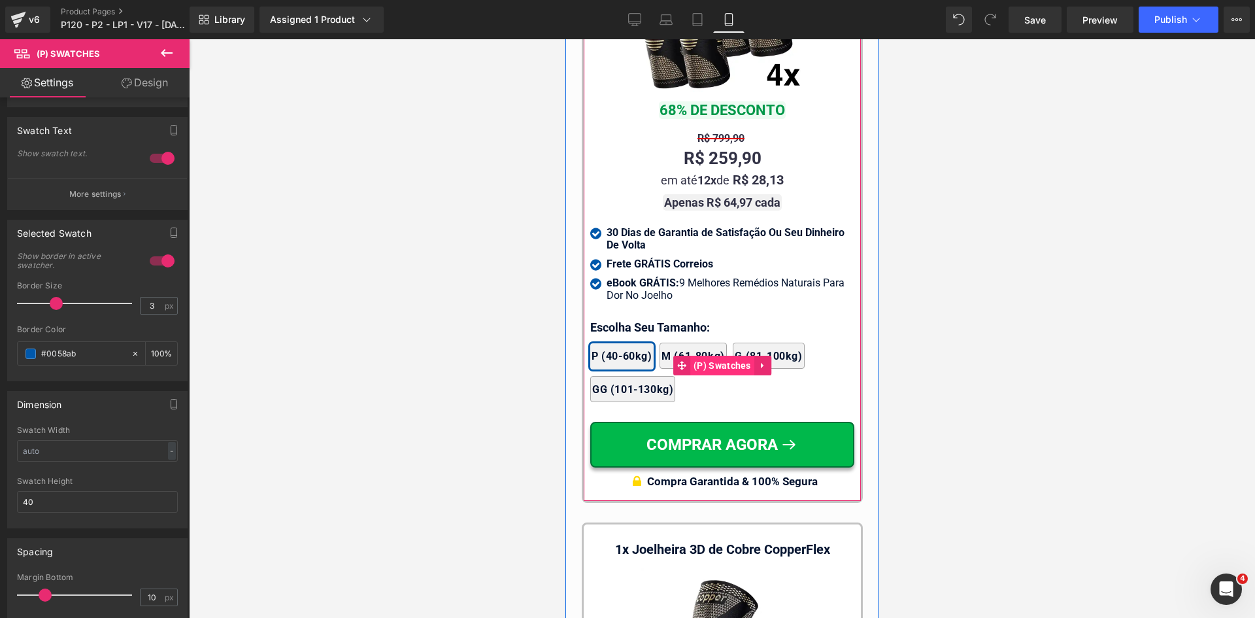
type input "#0058ab"
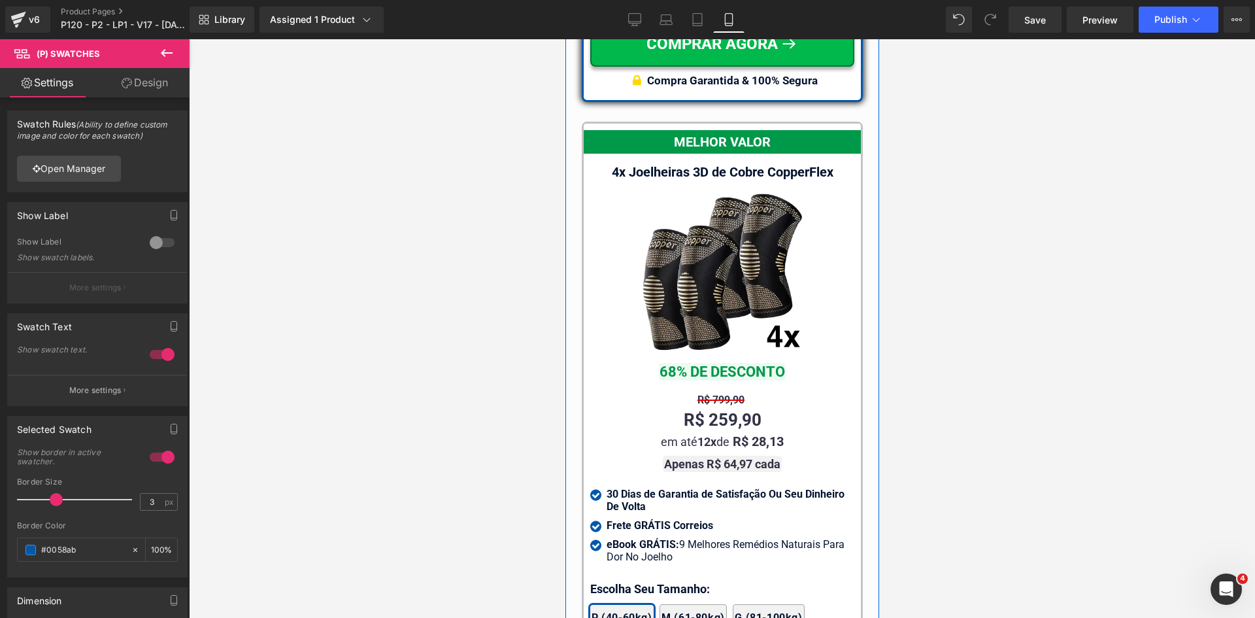
scroll to position [11818, 0]
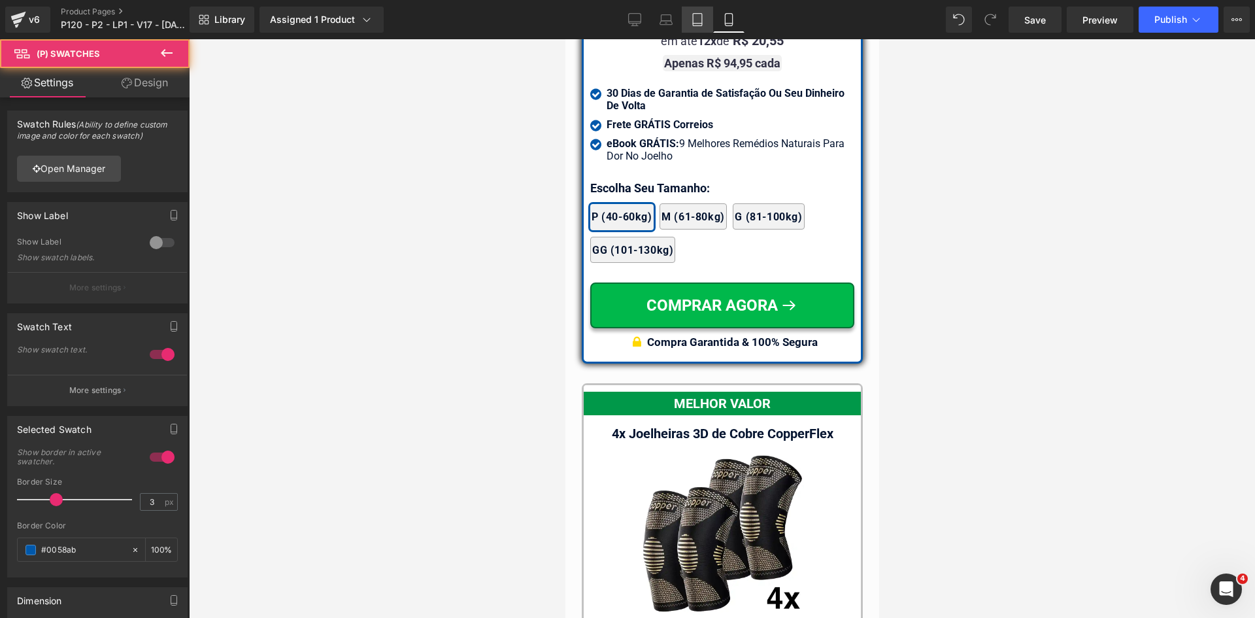
click at [696, 17] on icon at bounding box center [697, 19] width 13 height 13
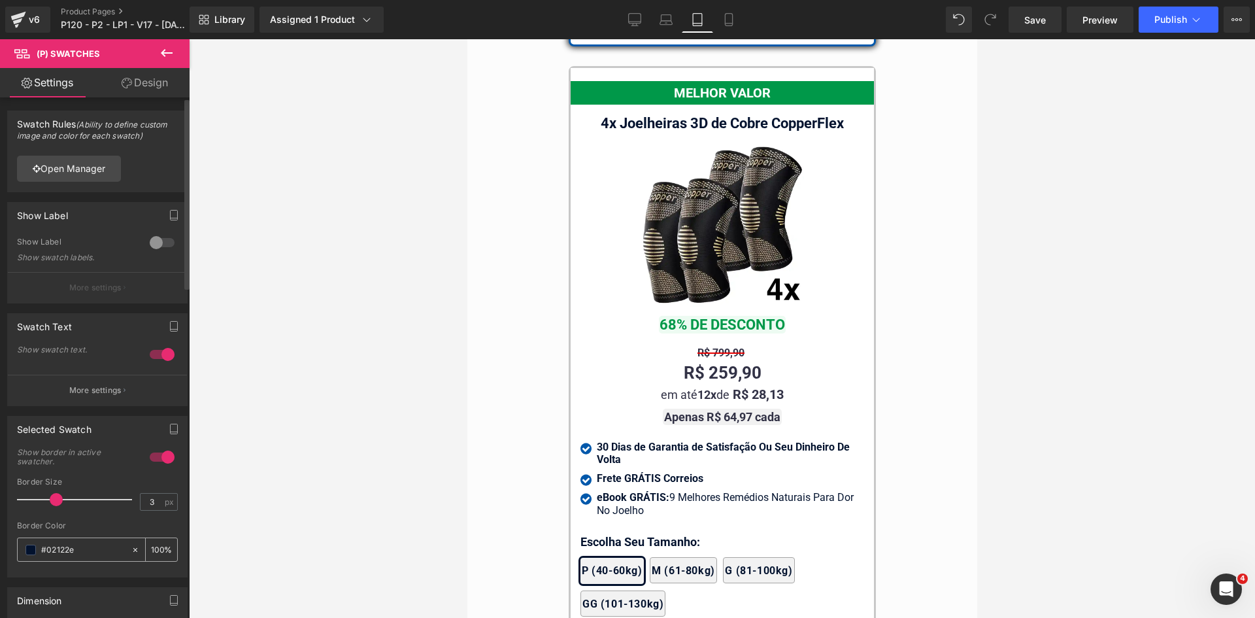
scroll to position [11515, 0]
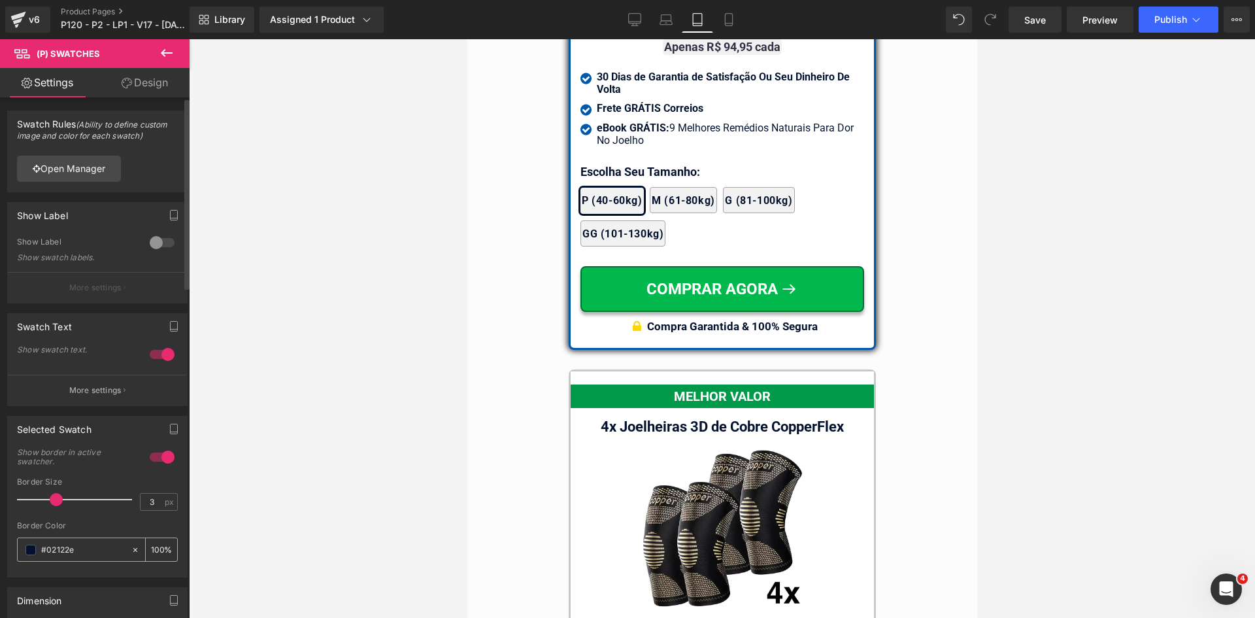
click at [84, 548] on input "#0058ab" at bounding box center [83, 550] width 84 height 14
paste input "058ab"
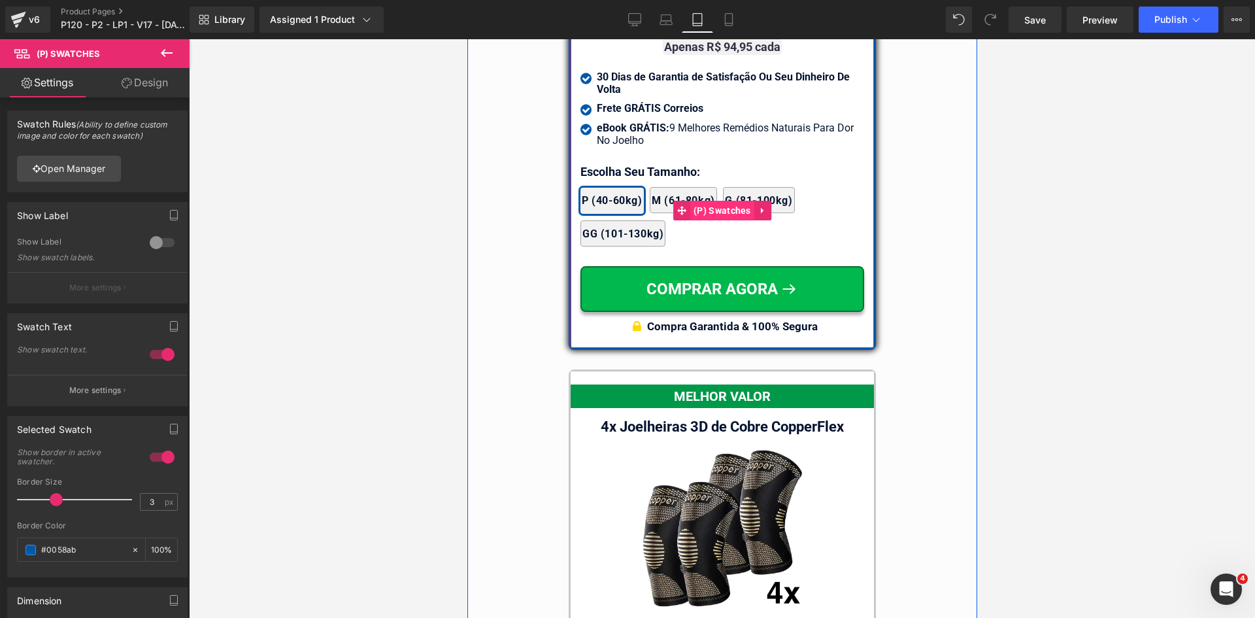
type input "#0058ab"
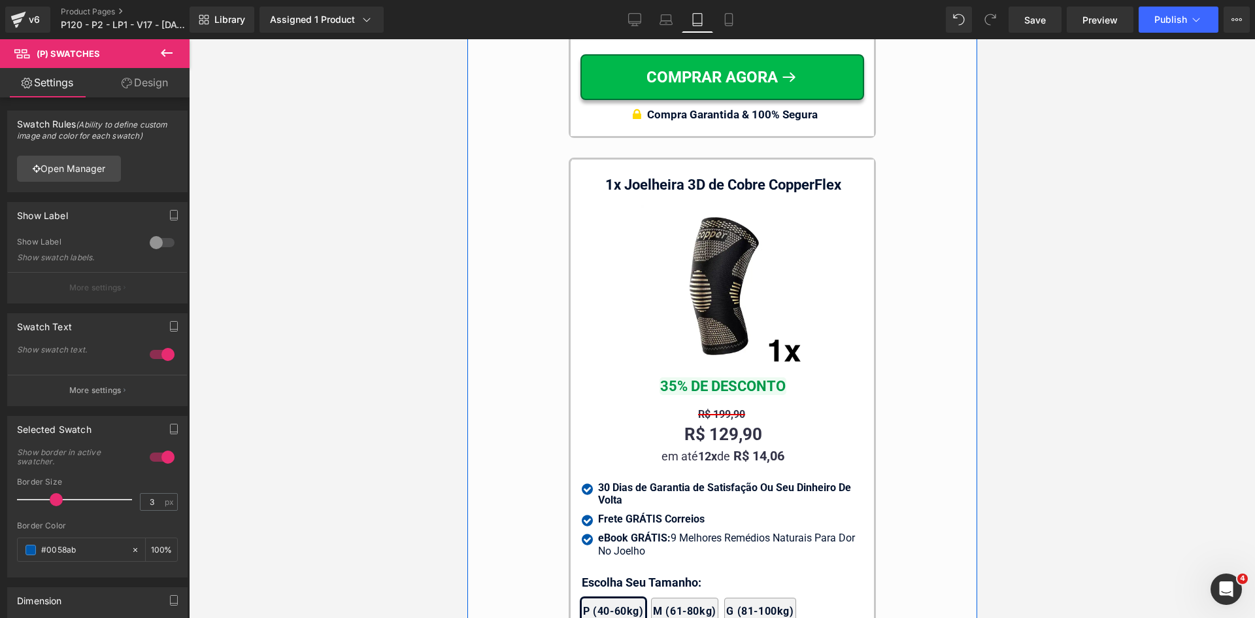
scroll to position [12626, 0]
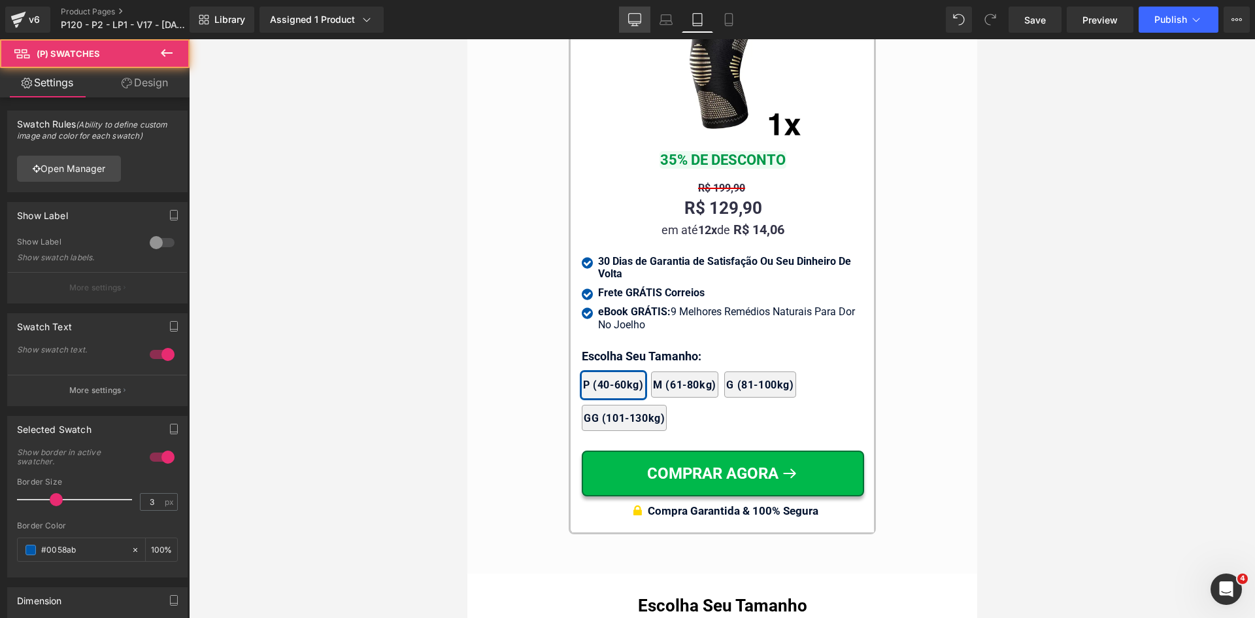
click at [633, 17] on icon at bounding box center [634, 19] width 13 height 13
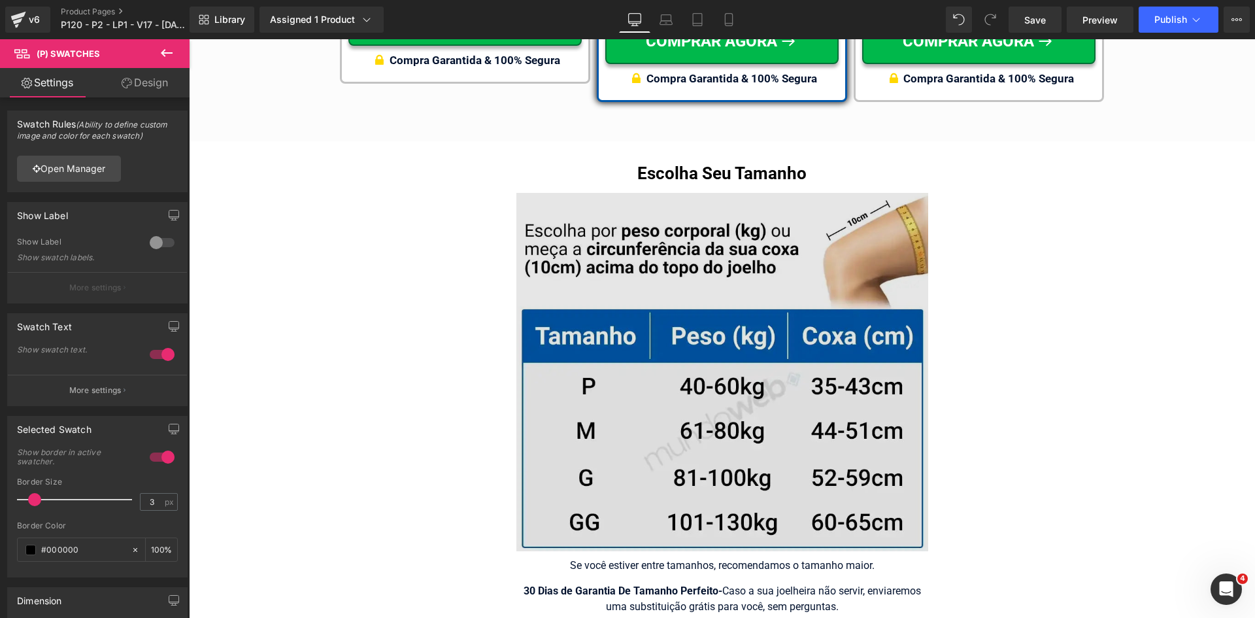
scroll to position [7872, 0]
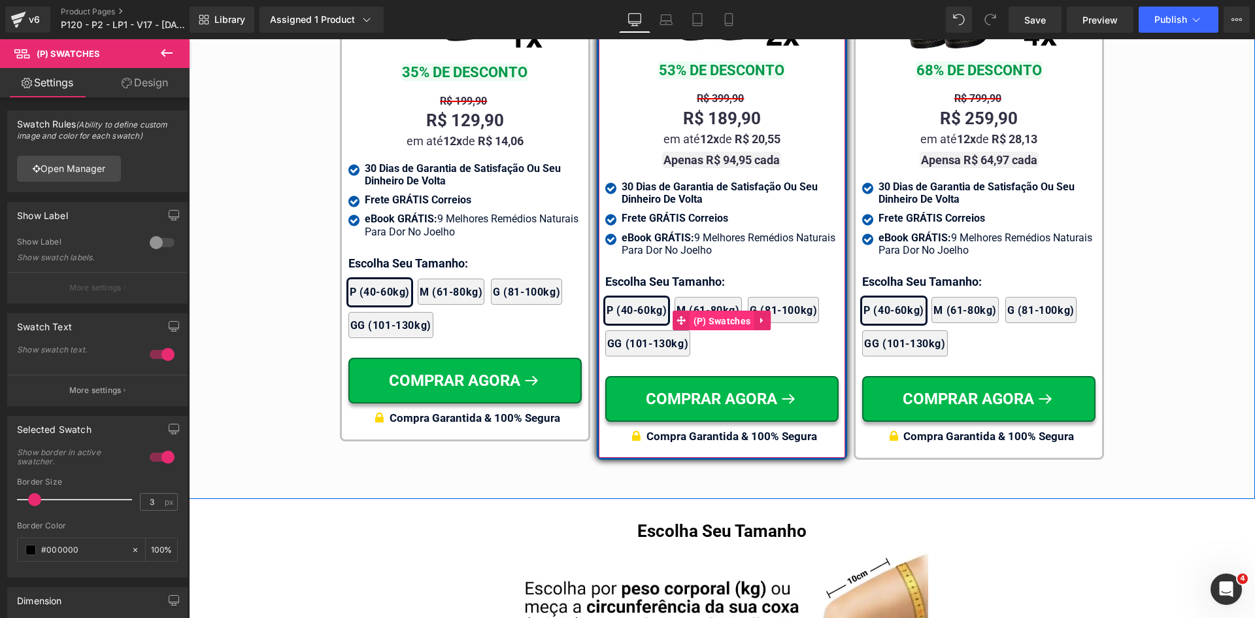
click at [709, 311] on span "(P) Swatches" at bounding box center [722, 321] width 64 height 20
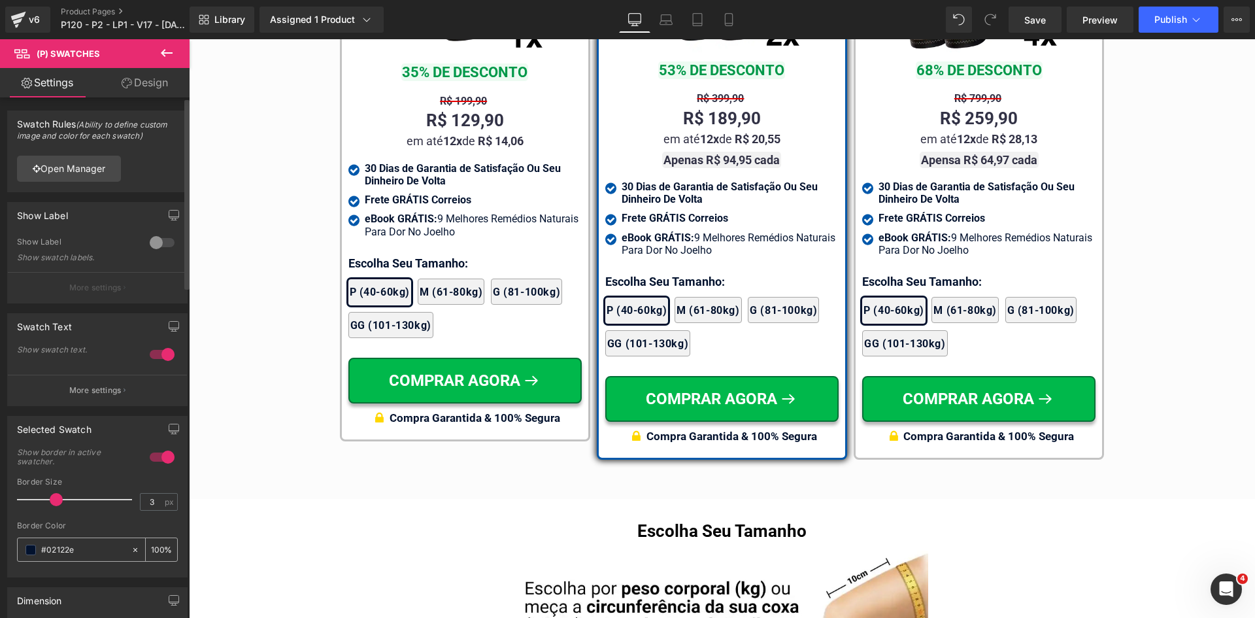
click at [73, 550] on input "#02122e" at bounding box center [83, 550] width 84 height 14
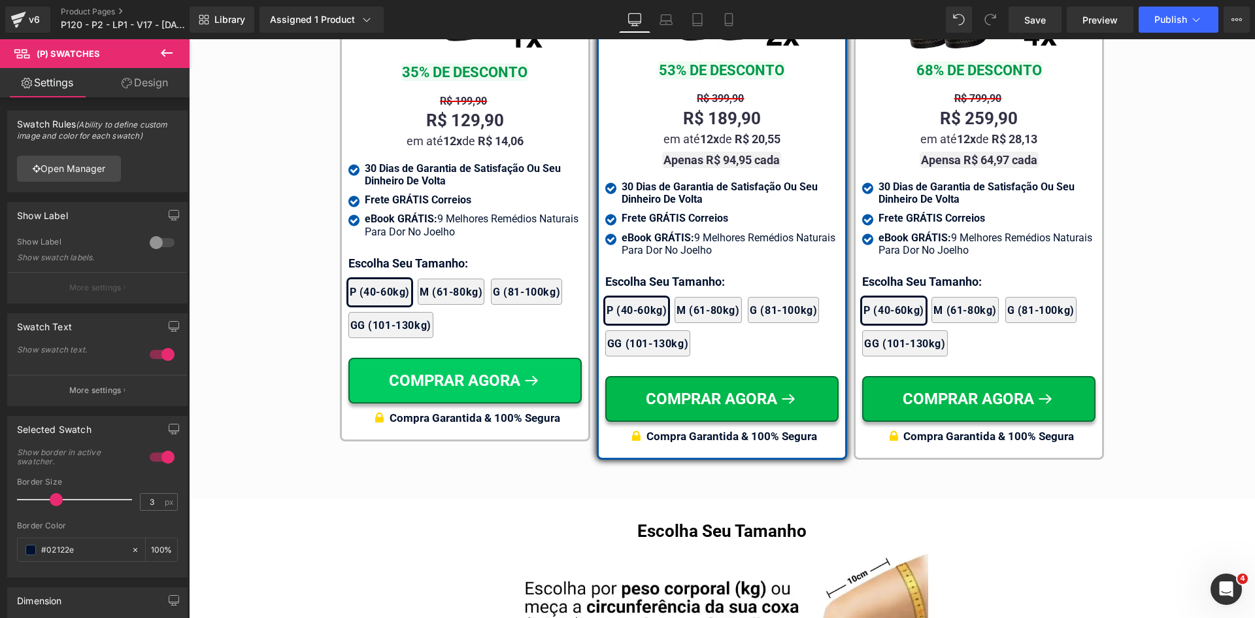
paste input "058ab"
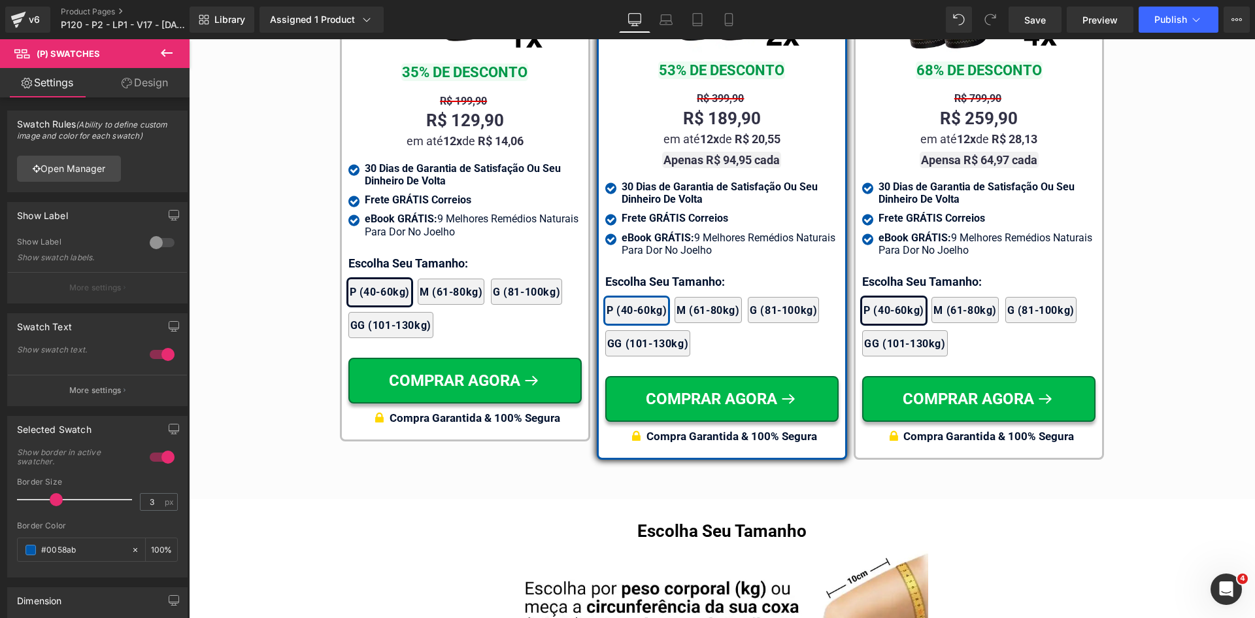
type input "#0058ab"
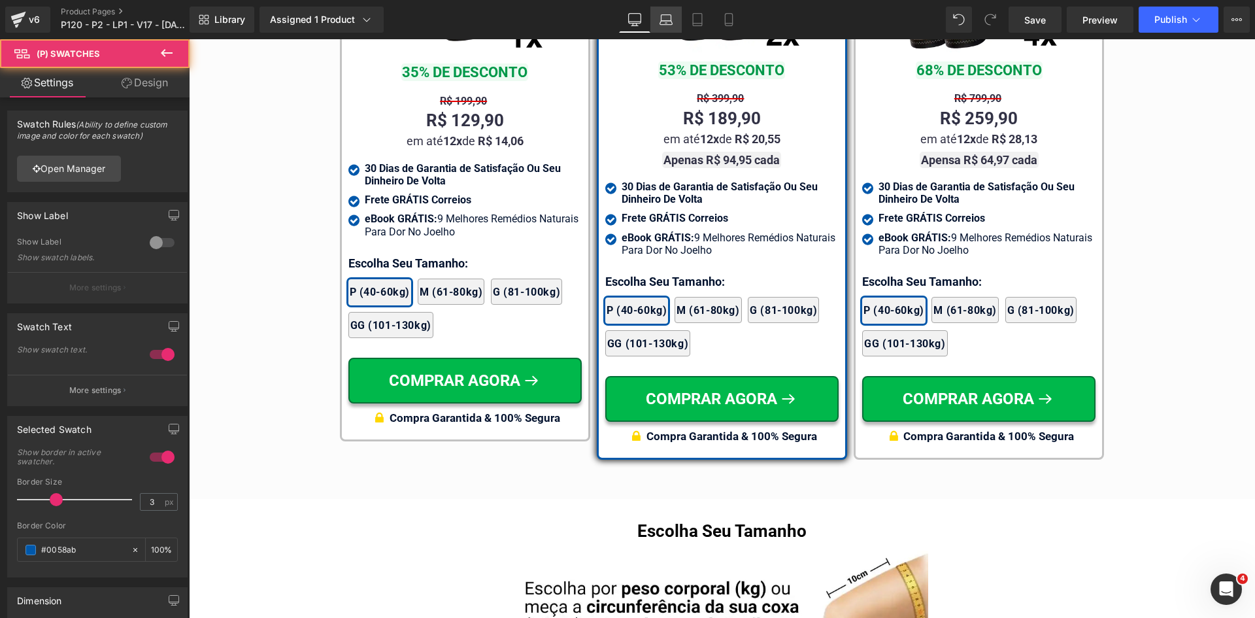
click at [671, 20] on icon at bounding box center [667, 18] width 10 height 6
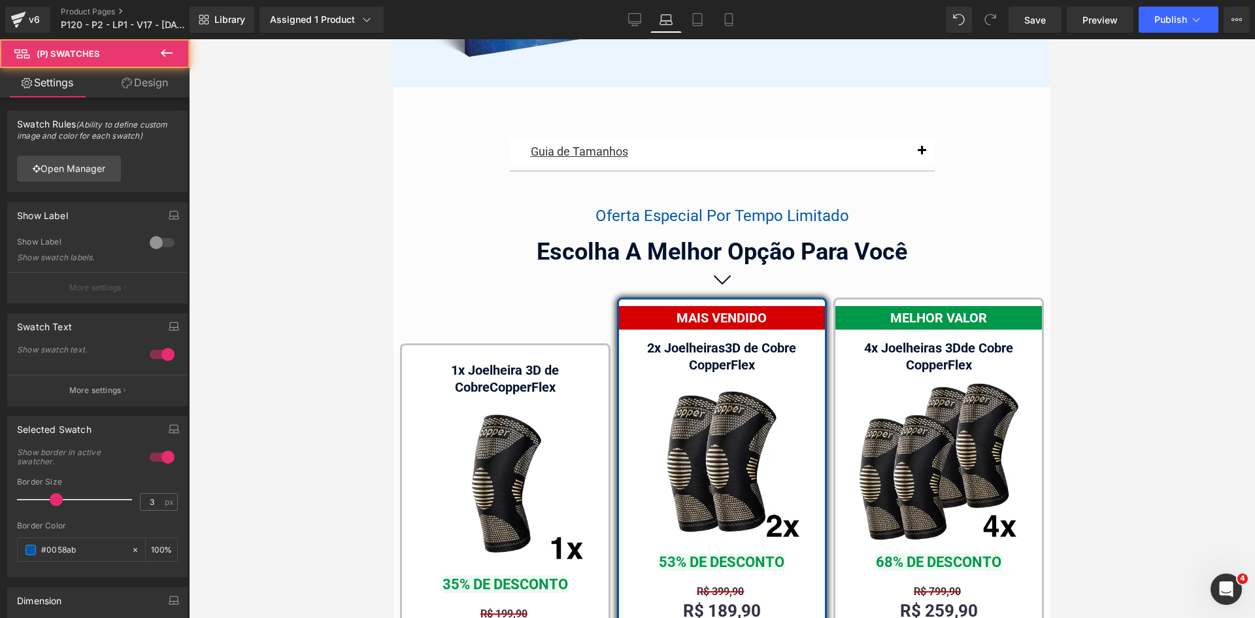
scroll to position [8355, 0]
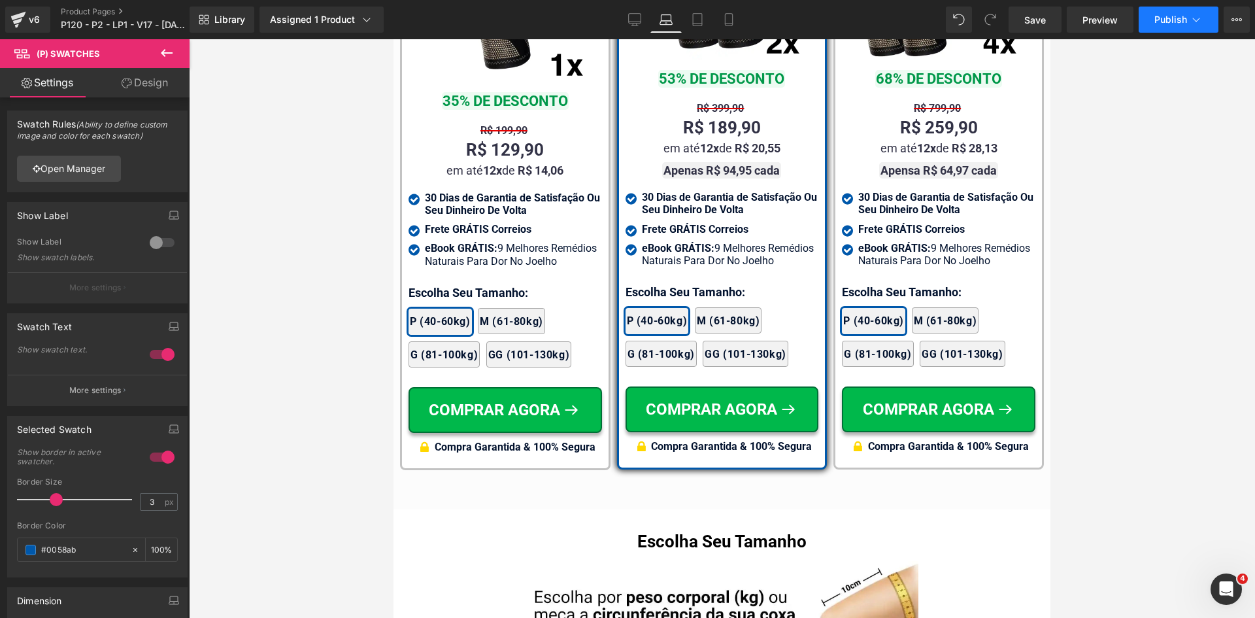
click at [1188, 17] on button "Publish" at bounding box center [1179, 20] width 80 height 26
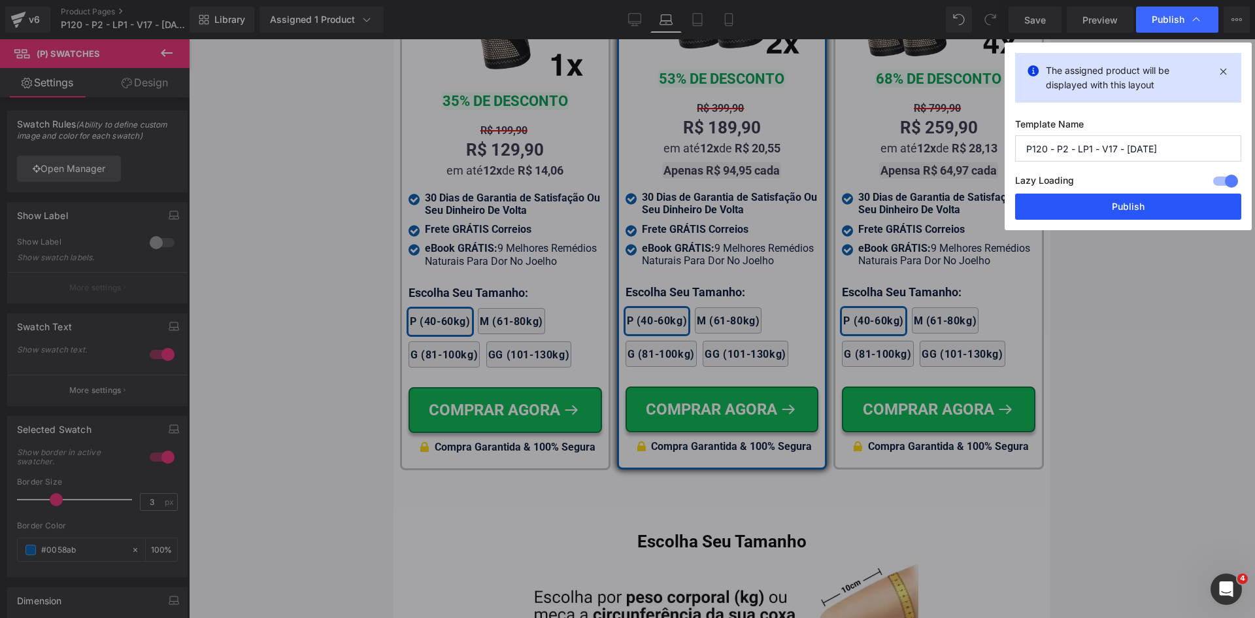
click at [1134, 207] on button "Publish" at bounding box center [1128, 206] width 226 height 26
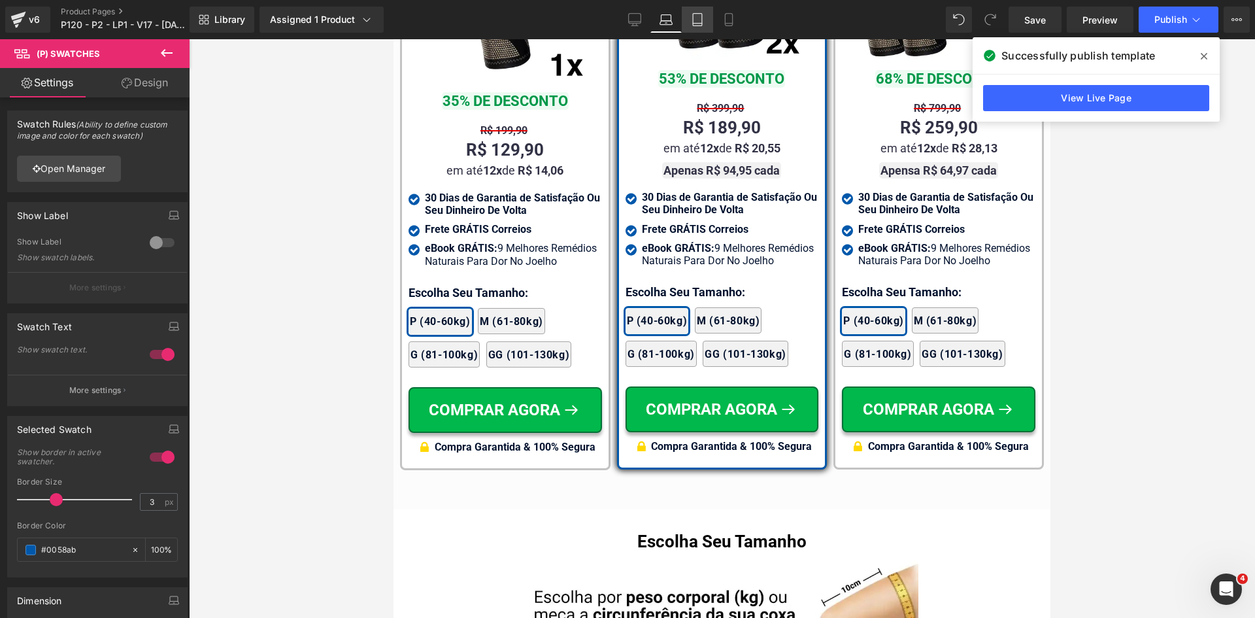
click at [695, 18] on icon at bounding box center [697, 19] width 13 height 13
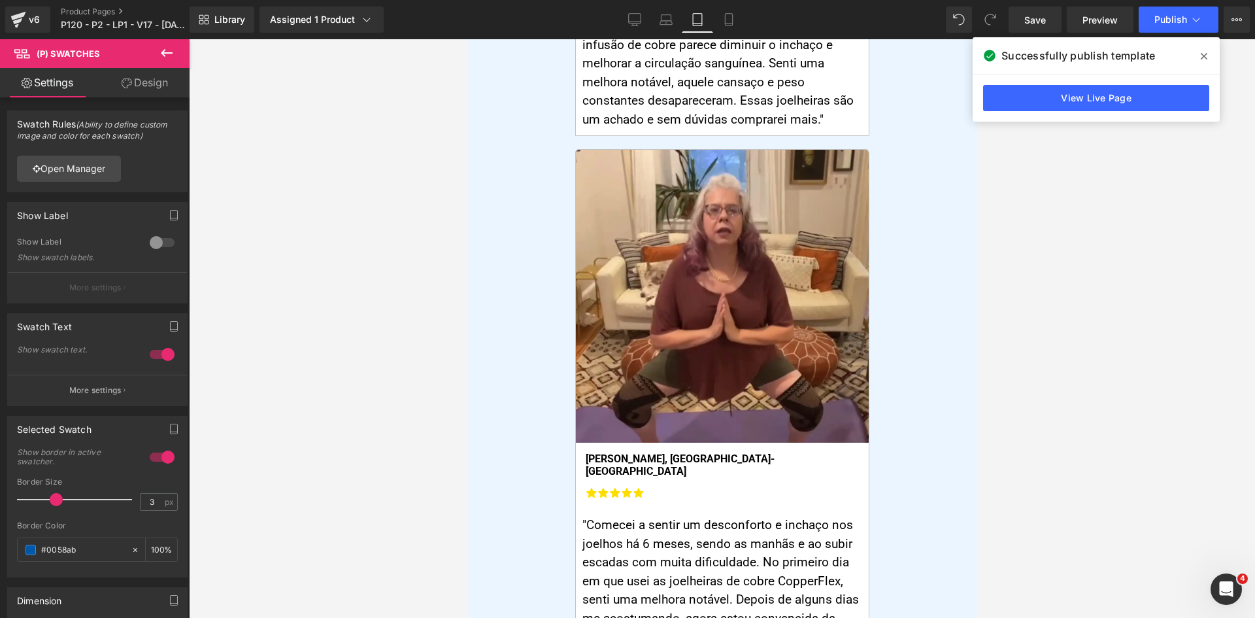
scroll to position [0, 0]
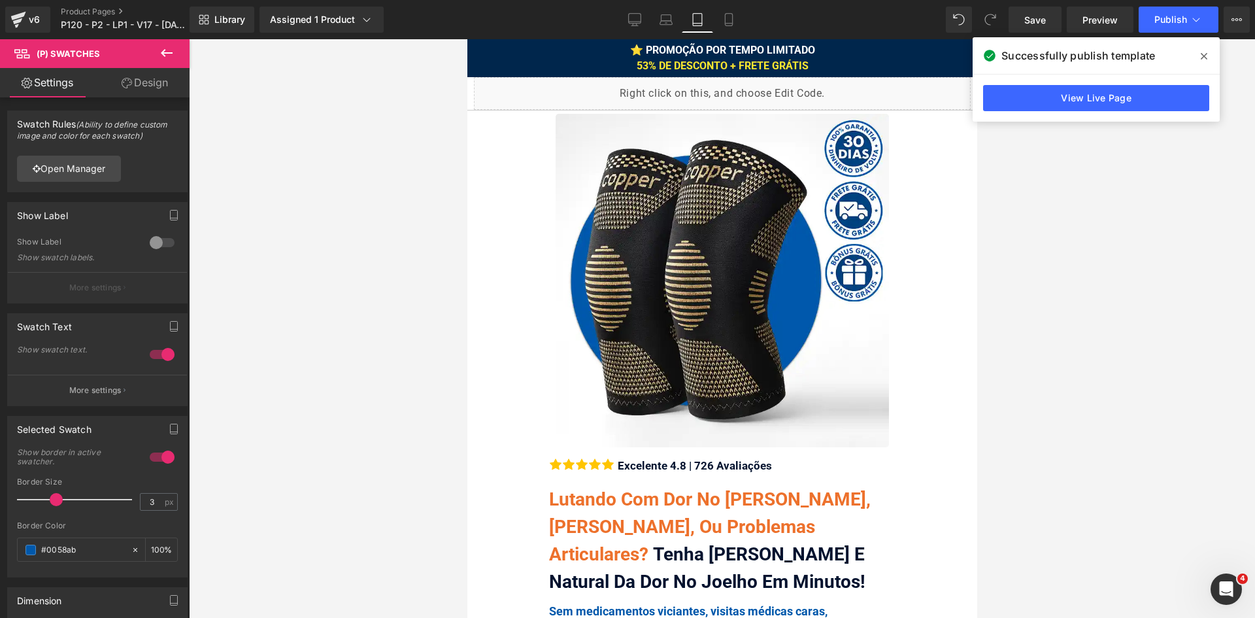
click at [1204, 58] on icon at bounding box center [1204, 56] width 7 height 10
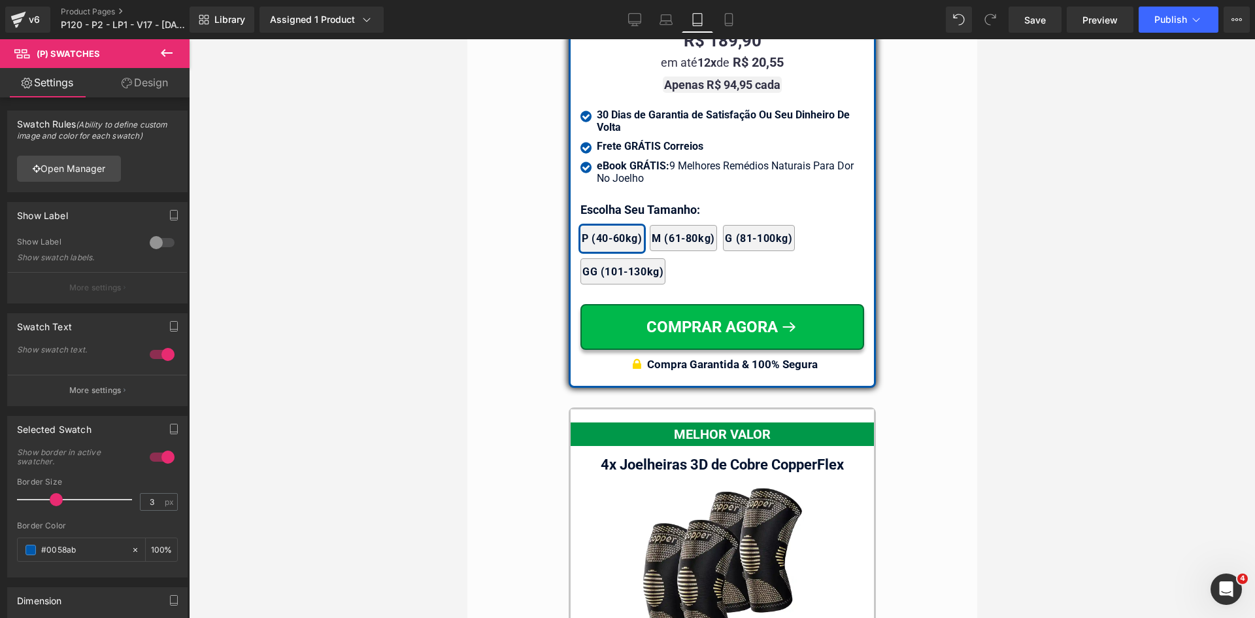
scroll to position [11421, 0]
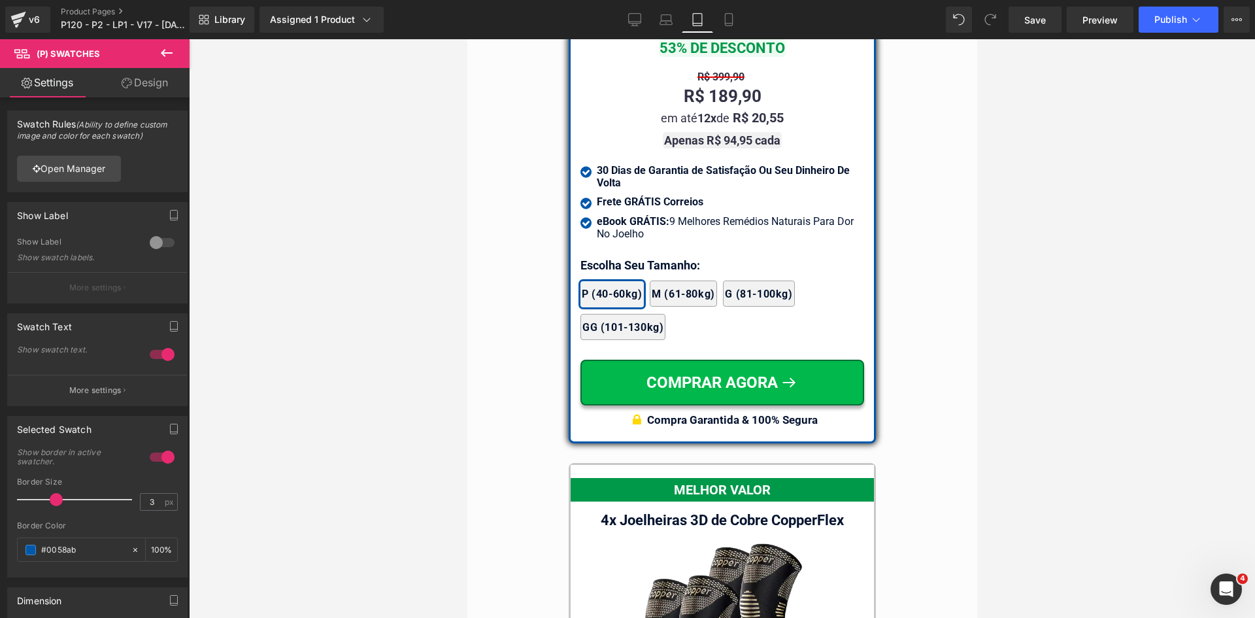
drag, startPoint x: 971, startPoint y: 64, endPoint x: 1451, endPoint y: 505, distance: 651.9
click at [732, 18] on icon at bounding box center [728, 20] width 7 height 12
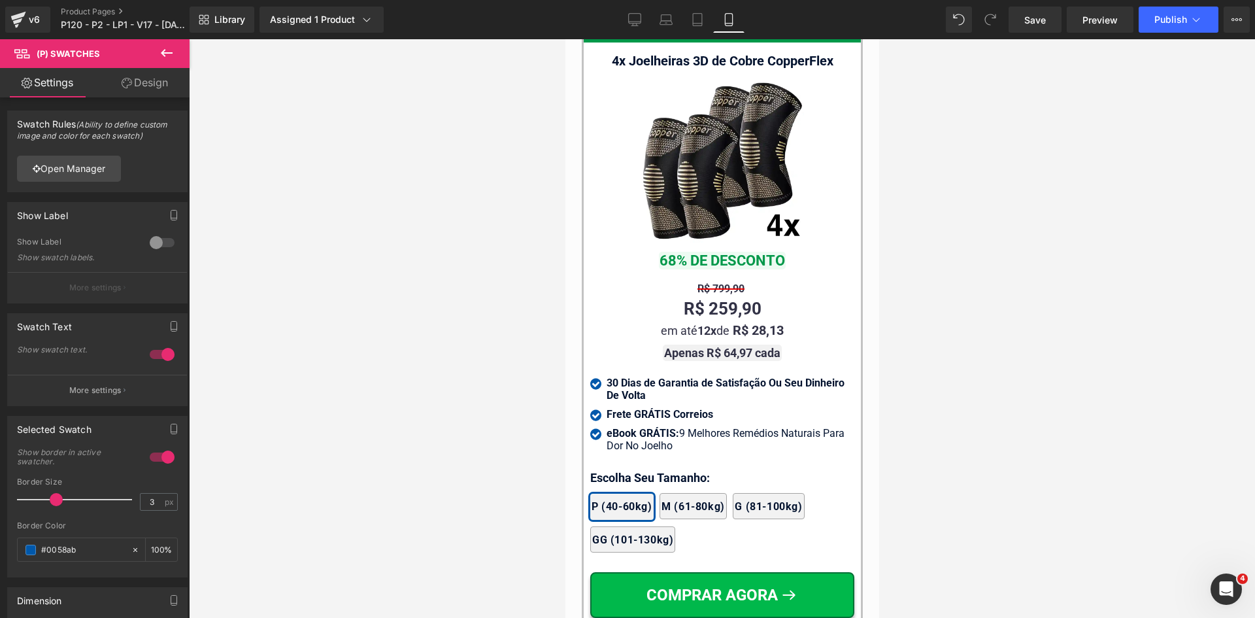
scroll to position [12289, 0]
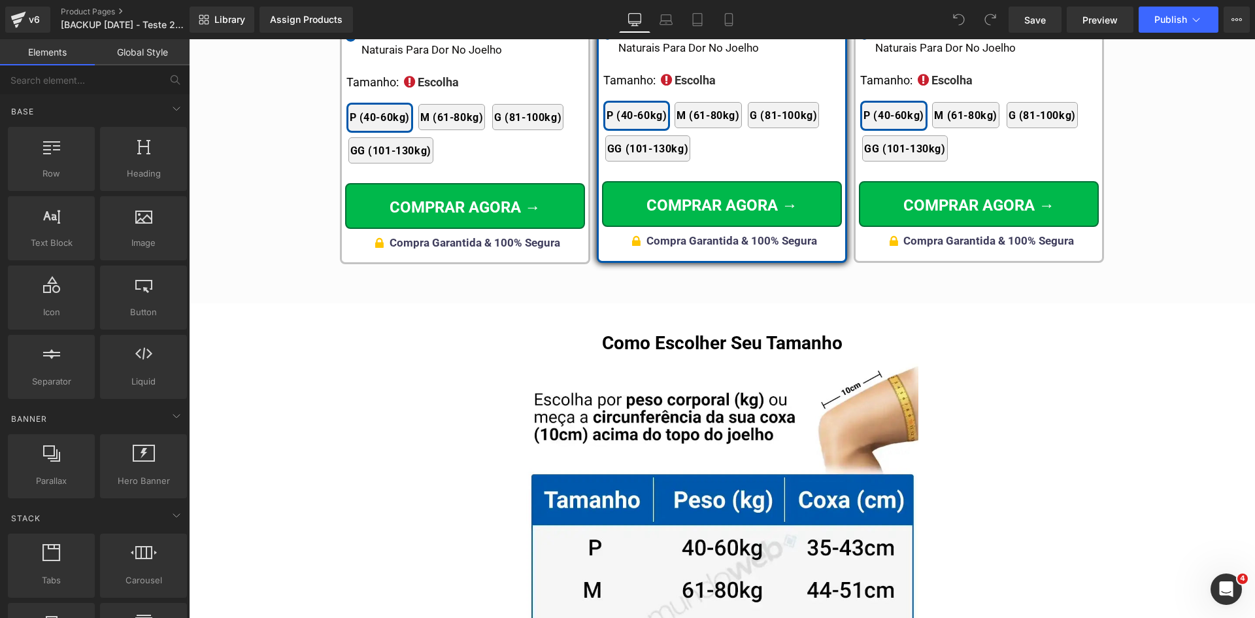
scroll to position [7925, 0]
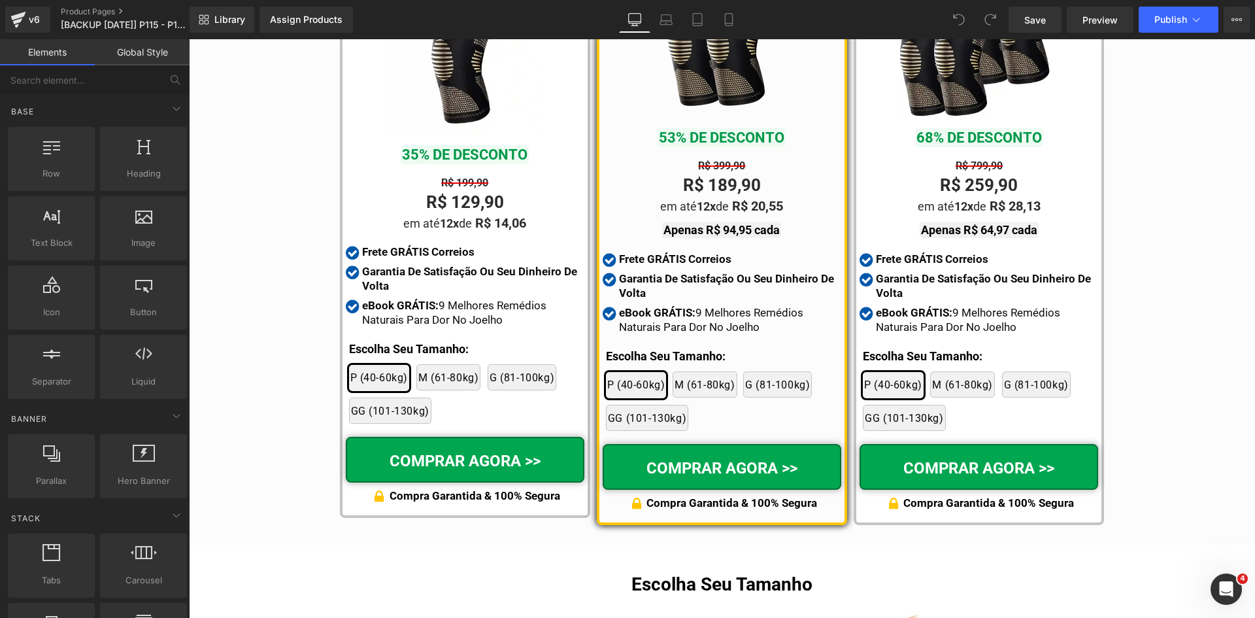
scroll to position [7381, 0]
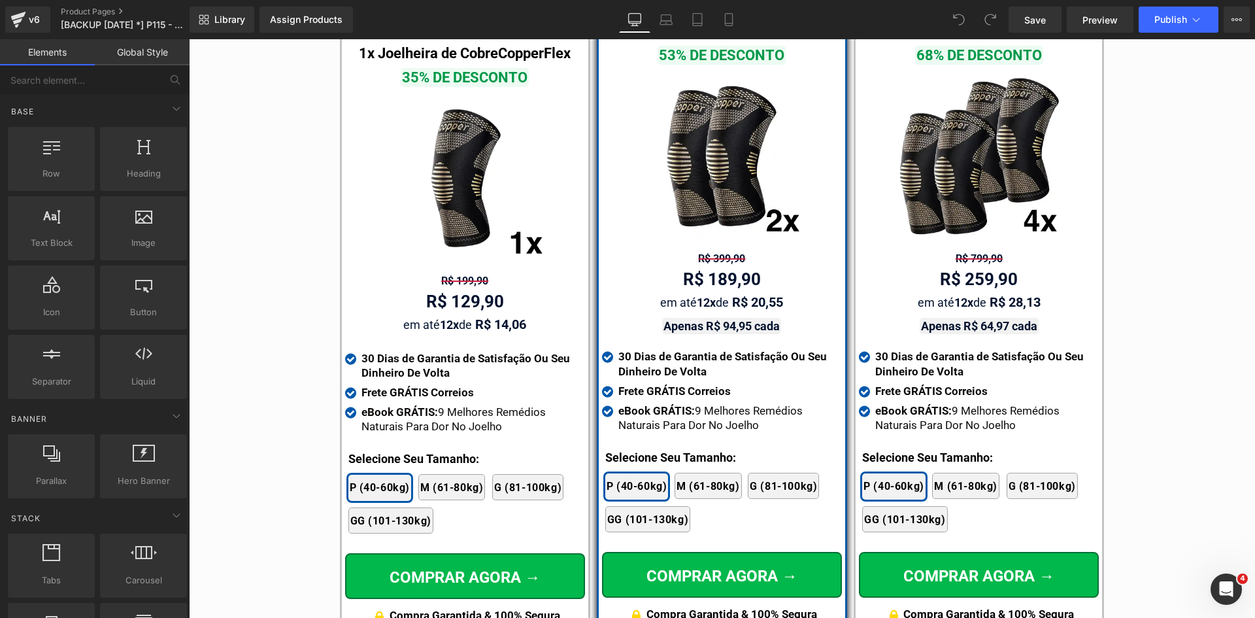
scroll to position [7672, 0]
